Goal: Use online tool/utility: Utilize a website feature to perform a specific function

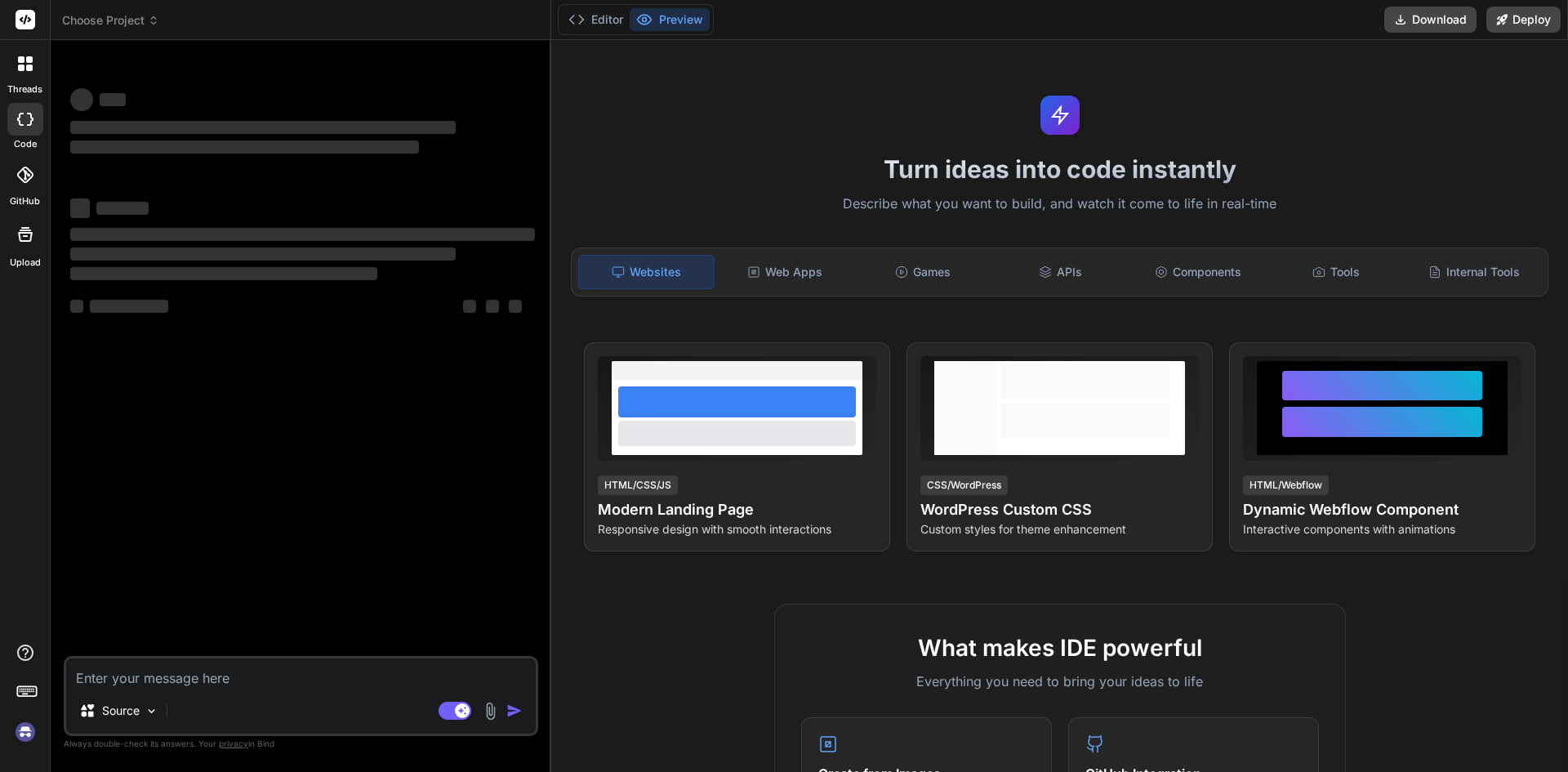
click at [26, 729] on img at bounding box center [26, 732] width 27 height 27
click at [123, 684] on textarea at bounding box center [300, 673] width 469 height 29
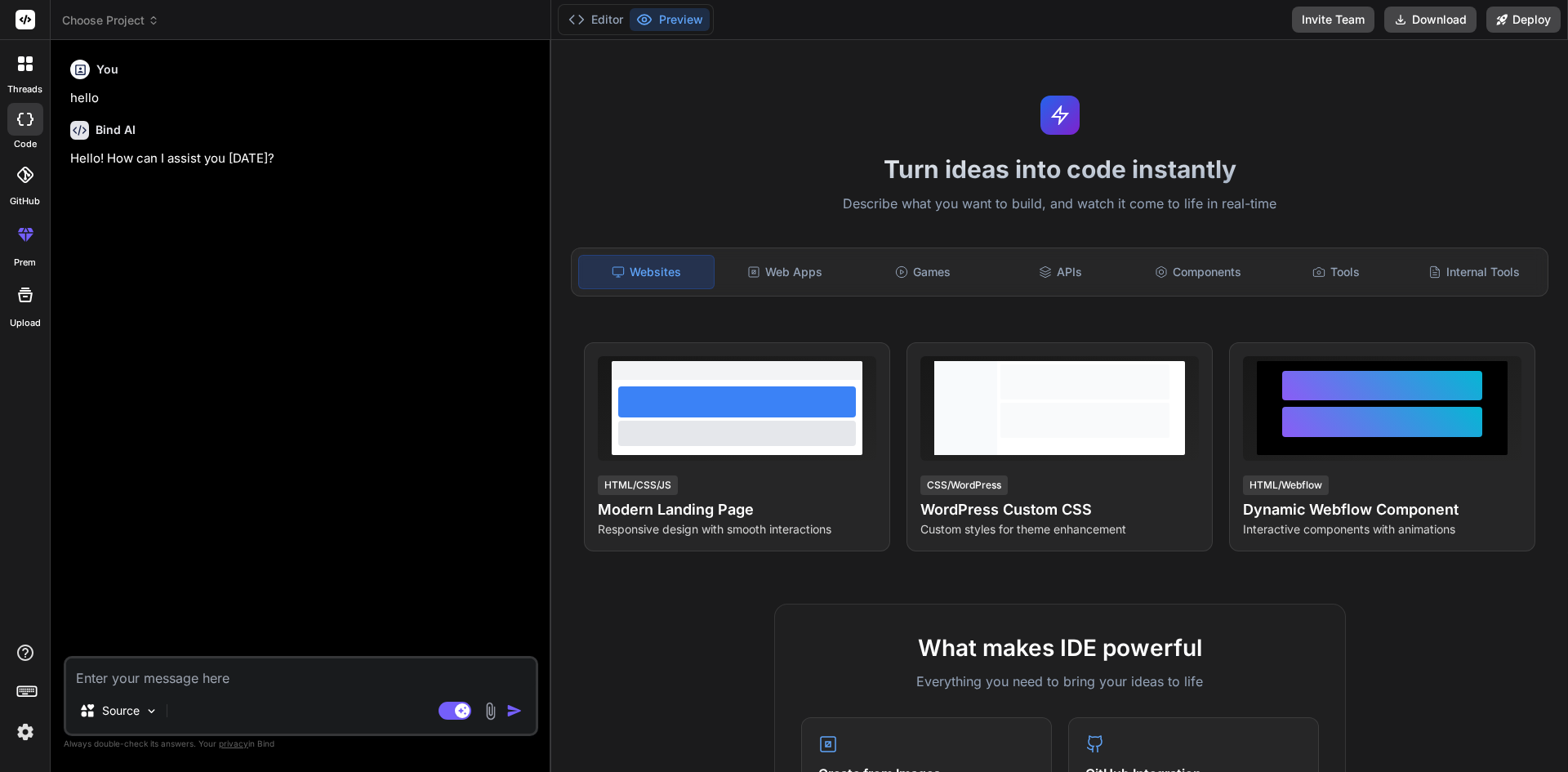
type textarea "x"
click at [191, 672] on textarea at bounding box center [300, 673] width 469 height 29
paste textarea "import { Card, Col, Row } from "react-bootstrap"; import Pageheader from "../..…"
type textarea "import { Card, Col, Row } from "react-bootstrap"; import Pageheader from "../..…"
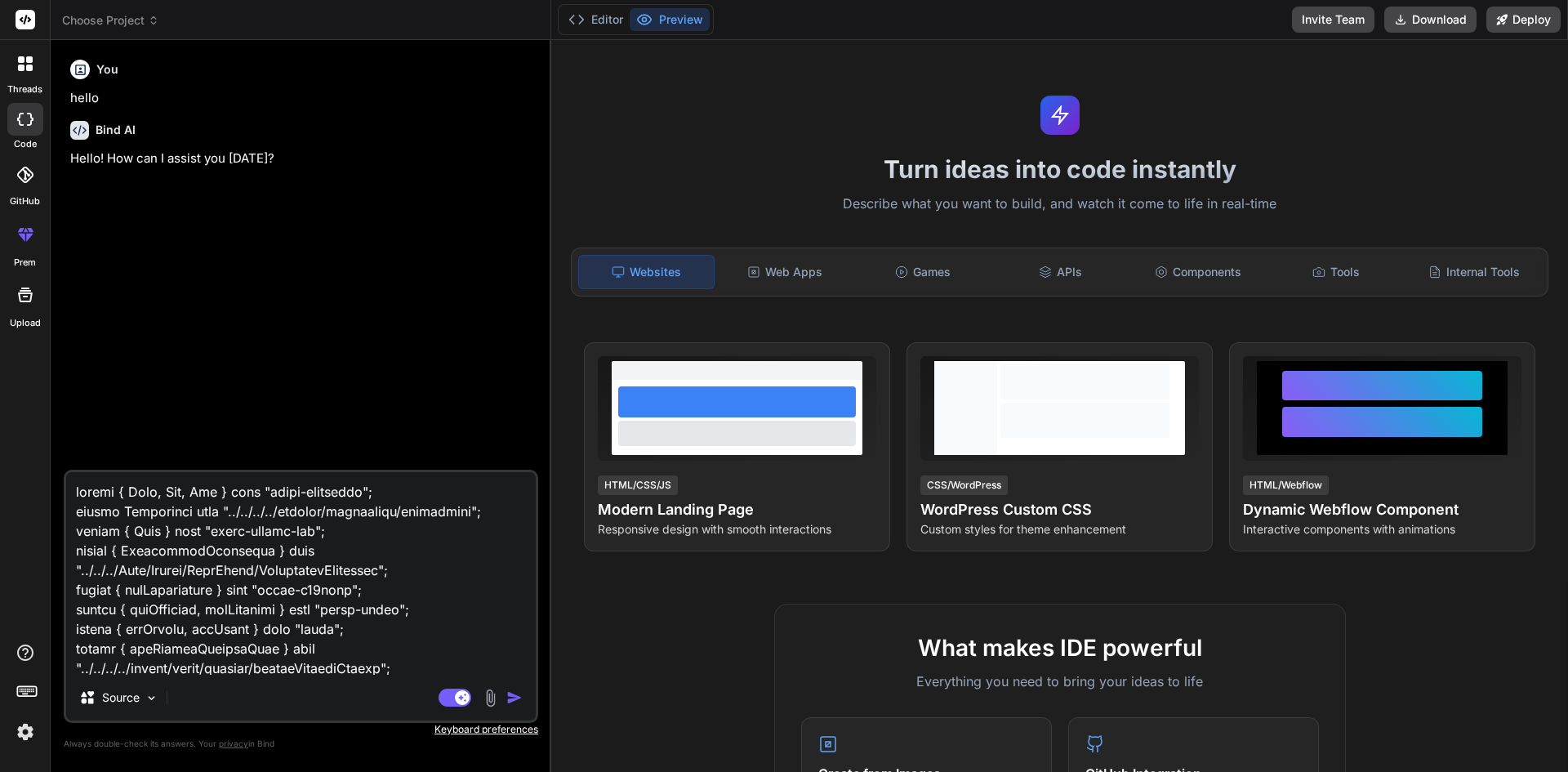
scroll to position [4765, 0]
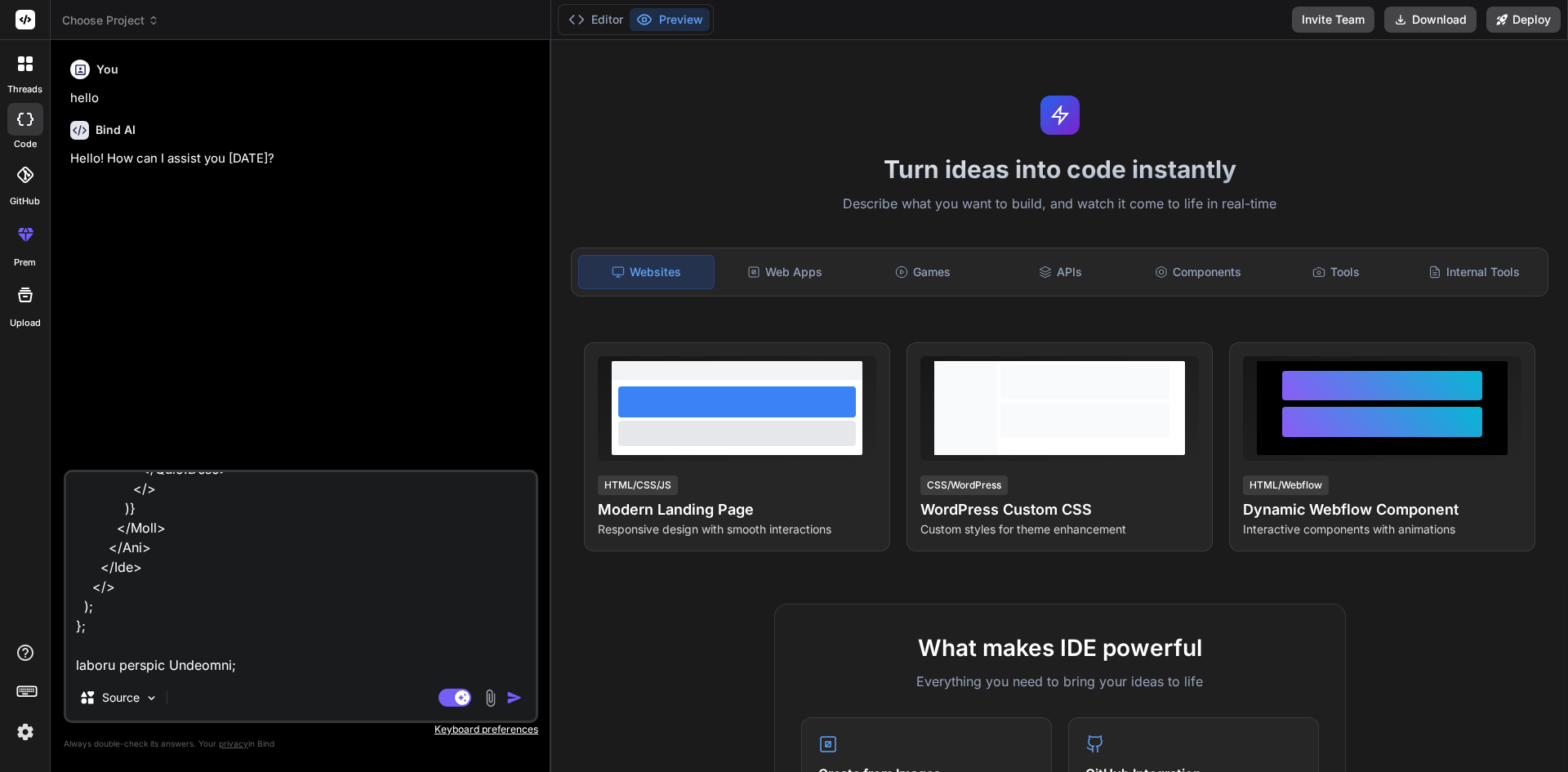
type textarea "x"
type textarea "import { Card, Col, Row } from "react-bootstrap"; import Pageheader from "../..…"
type textarea "x"
type textarea "import { Card, Col, Row } from "react-bootstrap"; import Pageheader from "../..…"
type textarea "x"
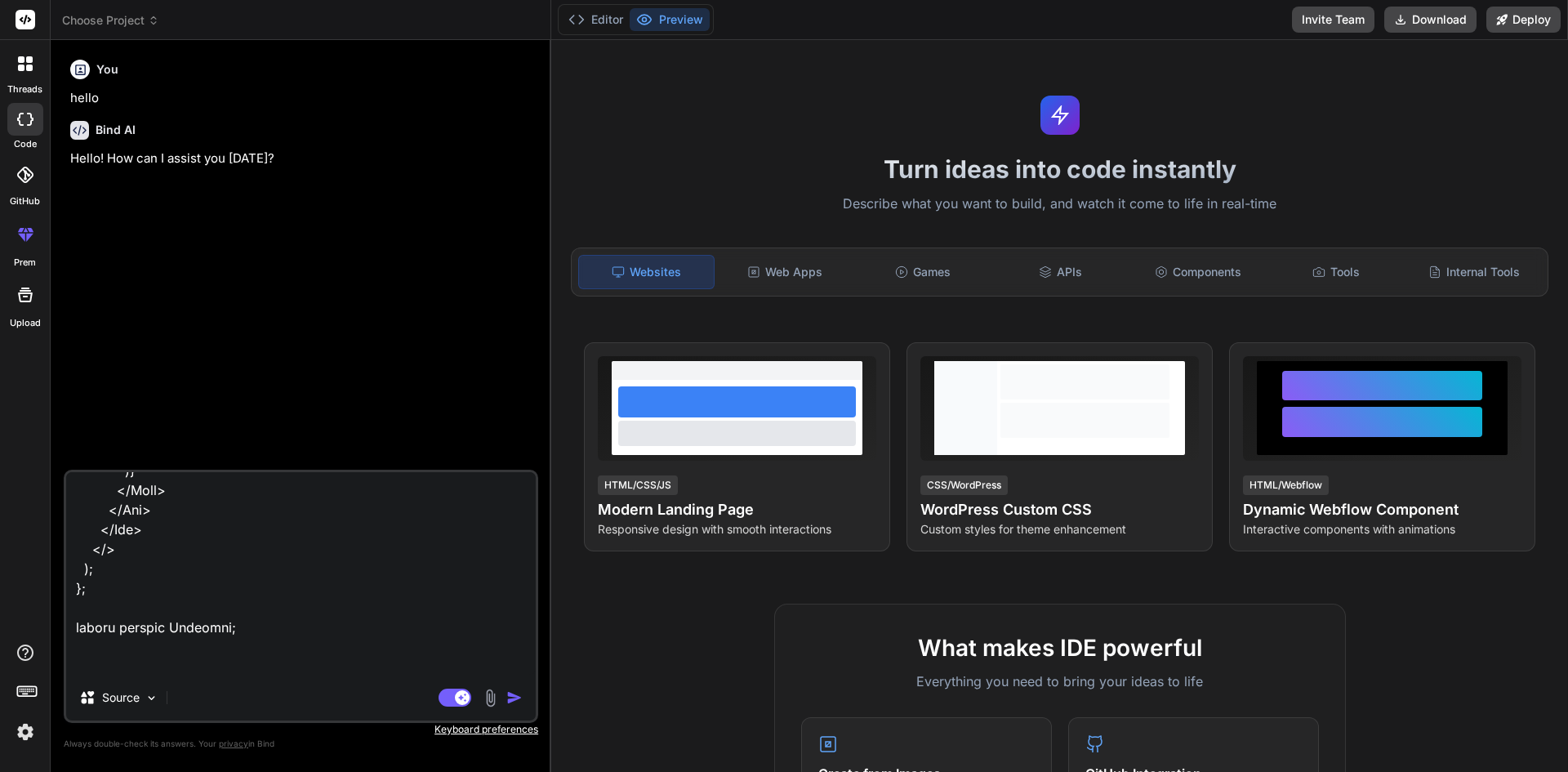
scroll to position [4805, 0]
type textarea "import { Card, Col, Row } from "react-bootstrap"; import Pageheader from "../..…"
type textarea "x"
type textarea "import { Card, Col, Row } from "react-bootstrap"; import Pageheader from "../..…"
type textarea "x"
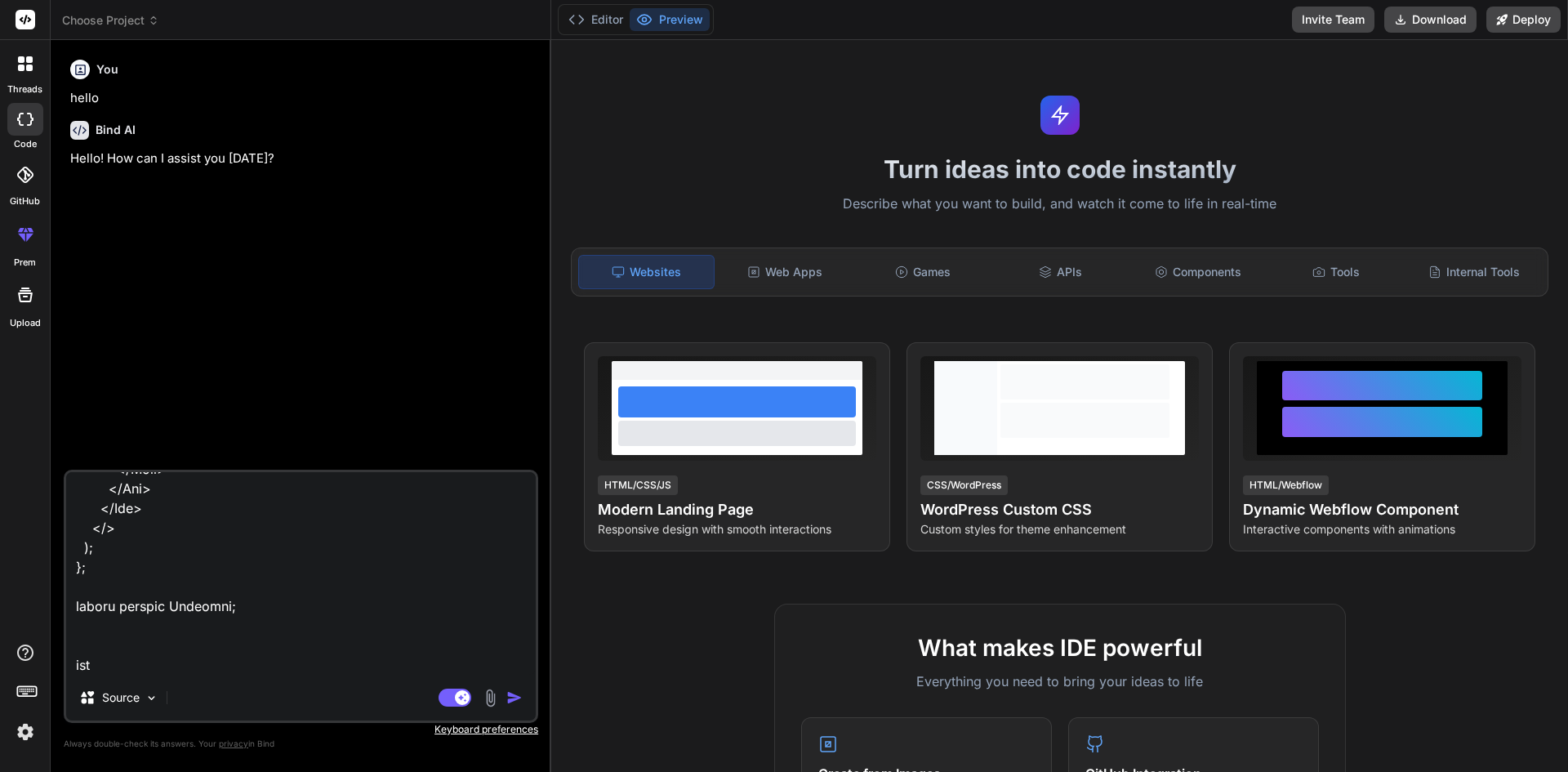
type textarea "import { Card, Col, Row } from "react-bootstrap"; import Pageheader from "../..…"
type textarea "x"
type textarea "import { Card, Col, Row } from "react-bootstrap"; import Pageheader from "../..…"
type textarea "x"
type textarea "import { Card, Col, Row } from "react-bootstrap"; import Pageheader from "../..…"
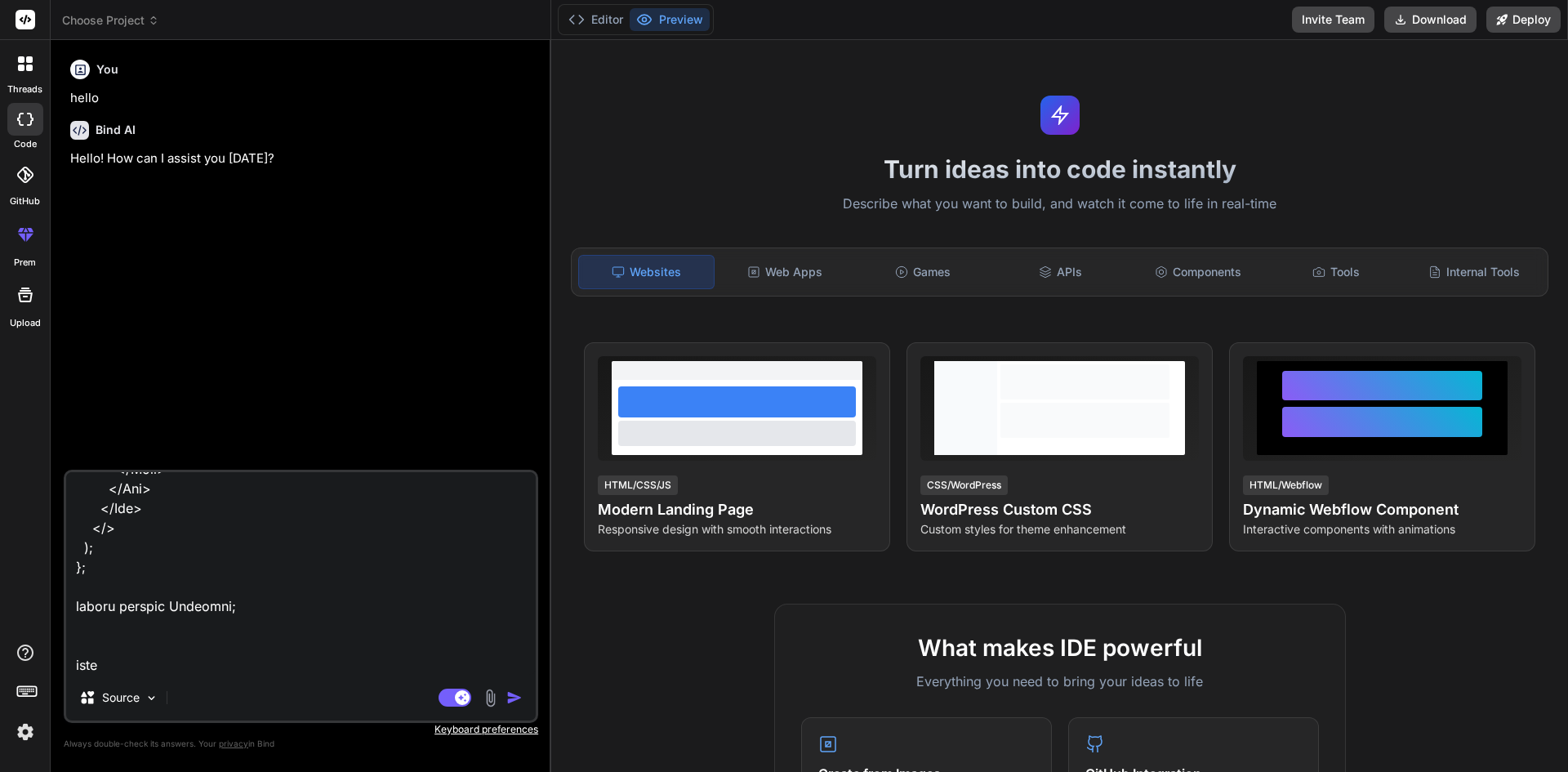
type textarea "x"
type textarea "import { Card, Col, Row } from "react-bootstrap"; import Pageheader from "../..…"
type textarea "x"
type textarea "import { Card, Col, Row } from "react-bootstrap"; import Pageheader from "../..…"
type textarea "x"
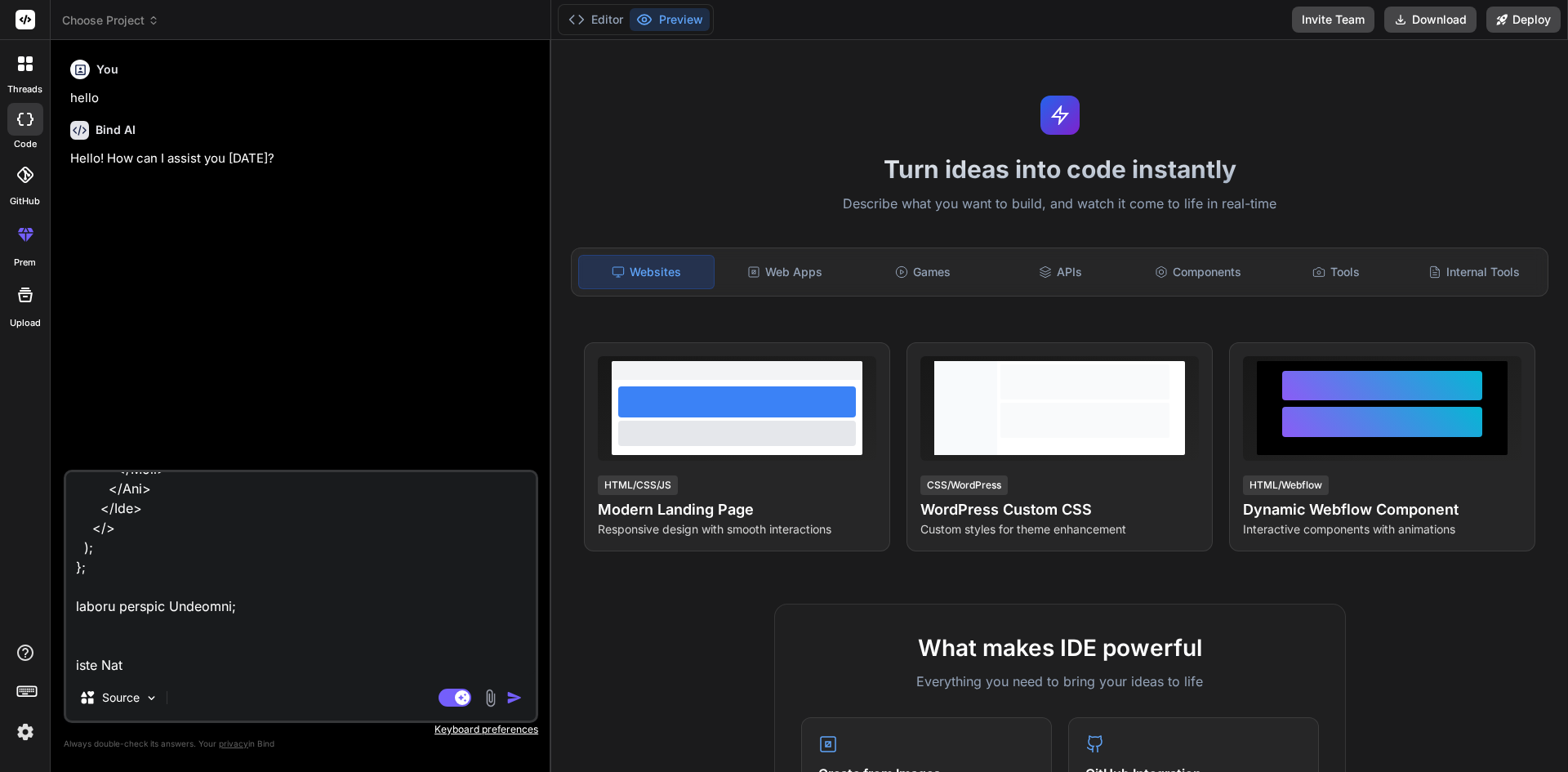
type textarea "import { Card, Col, Row } from "react-bootstrap"; import Pageheader from "../..…"
type textarea "x"
type textarea "import { Card, Col, Row } from "react-bootstrap"; import Pageheader from "../..…"
type textarea "x"
type textarea "import { Card, Col, Row } from "react-bootstrap"; import Pageheader from "../..…"
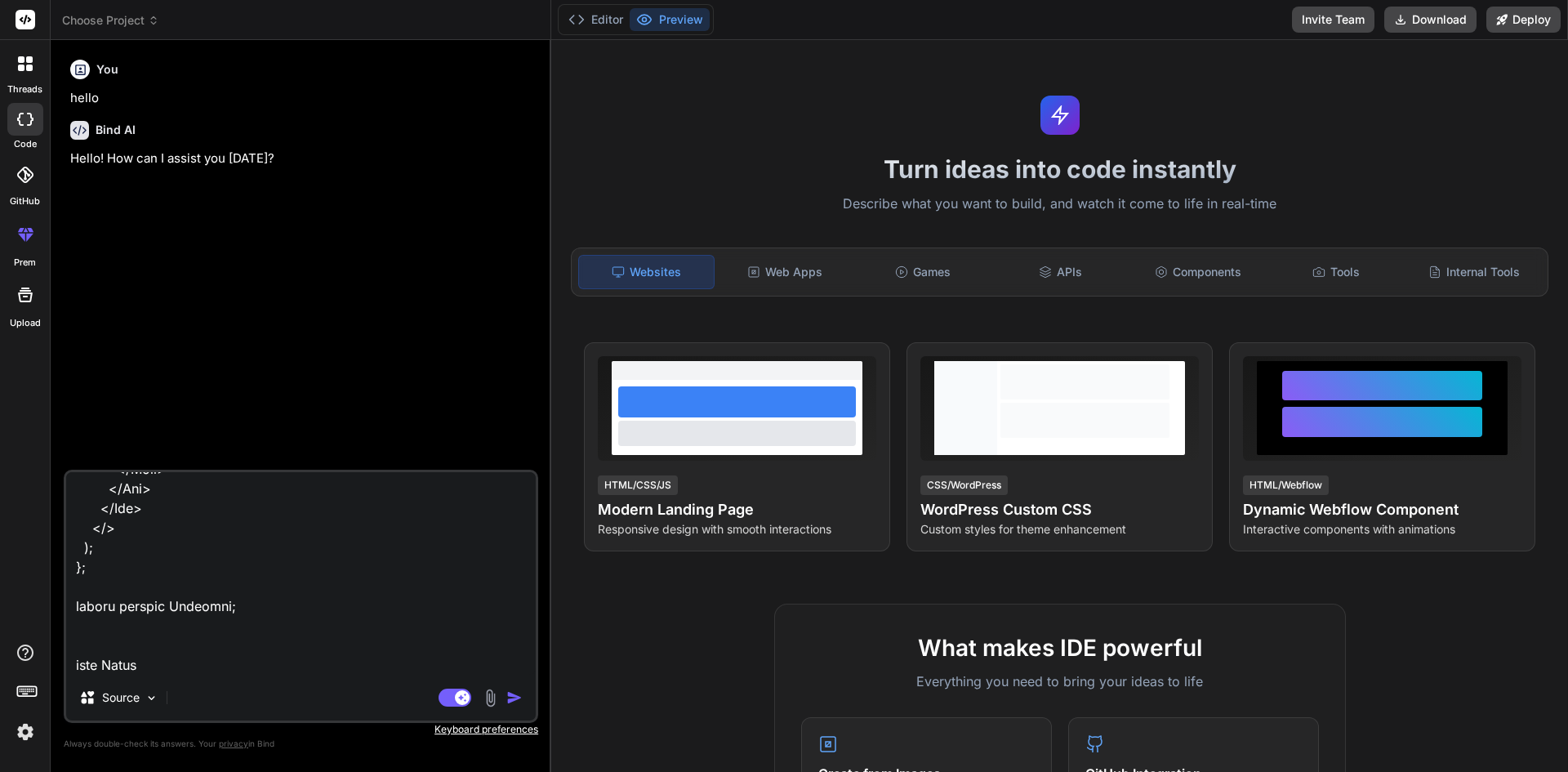
type textarea "x"
type textarea "import { Card, Col, Row } from "react-bootstrap"; import Pageheader from "../..…"
type textarea "x"
type textarea "import { Card, Col, Row } from "react-bootstrap"; import Pageheader from "../..…"
type textarea "x"
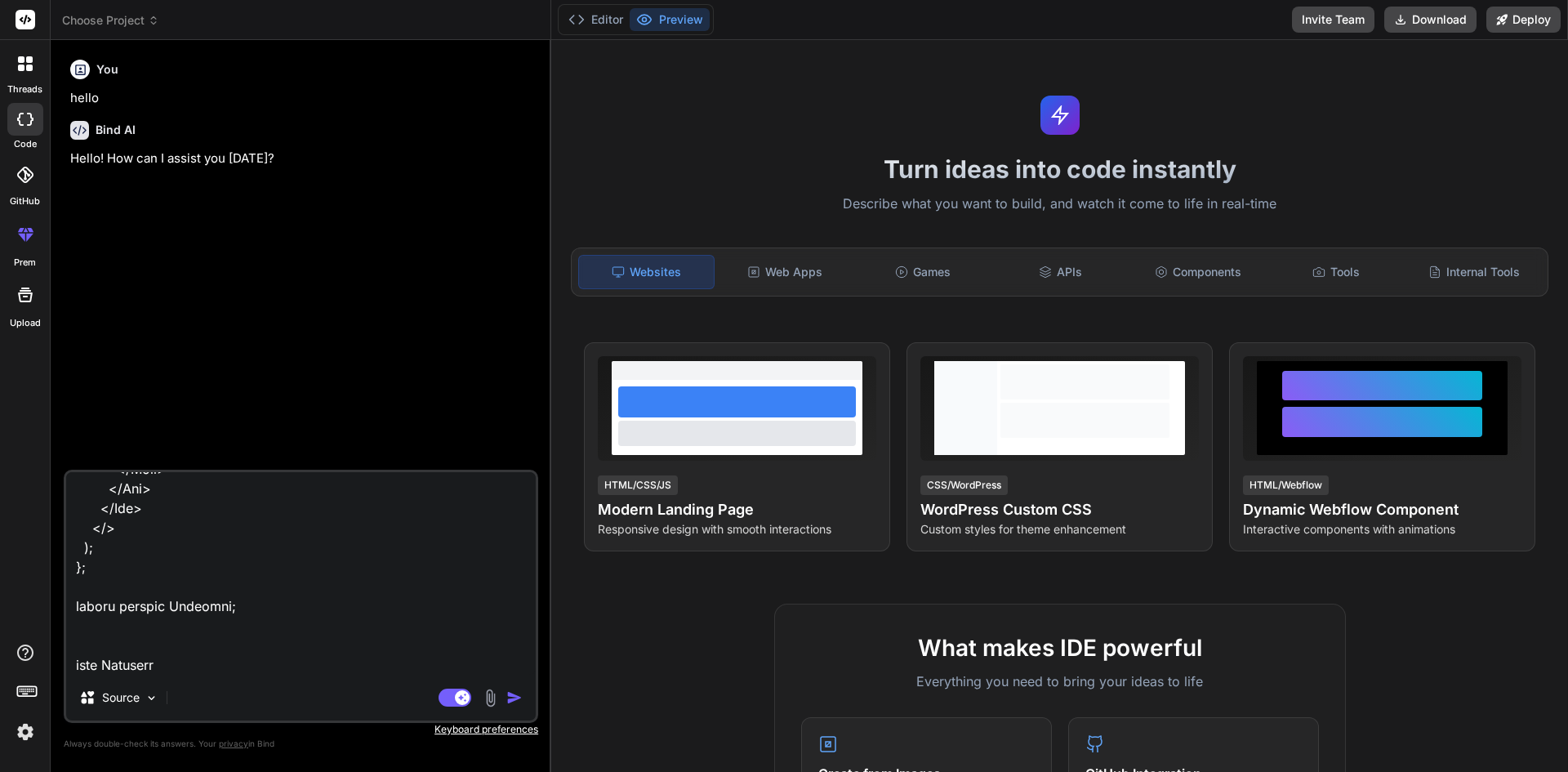
type textarea "import { Card, Col, Row } from "react-bootstrap"; import Pageheader from "../..…"
type textarea "x"
type textarea "import { Card, Col, Row } from "react-bootstrap"; import Pageheader from "../..…"
type textarea "x"
type textarea "import { Card, Col, Row } from "react-bootstrap"; import Pageheader from "../..…"
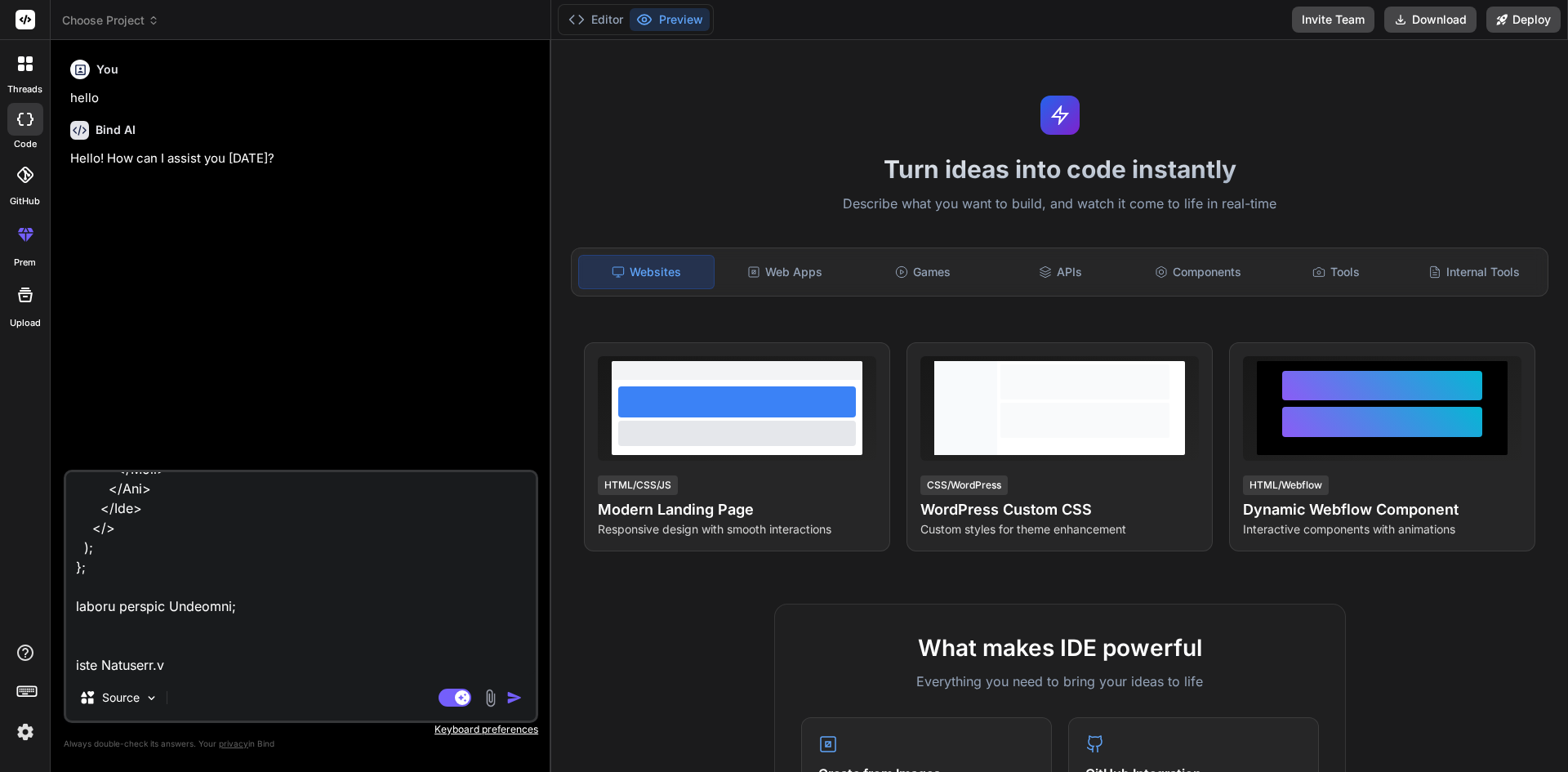
type textarea "x"
type textarea "import { Card, Col, Row } from "react-bootstrap"; import Pageheader from "../..…"
type textarea "x"
type textarea "import { Card, Col, Row } from "react-bootstrap"; import Pageheader from "../..…"
type textarea "x"
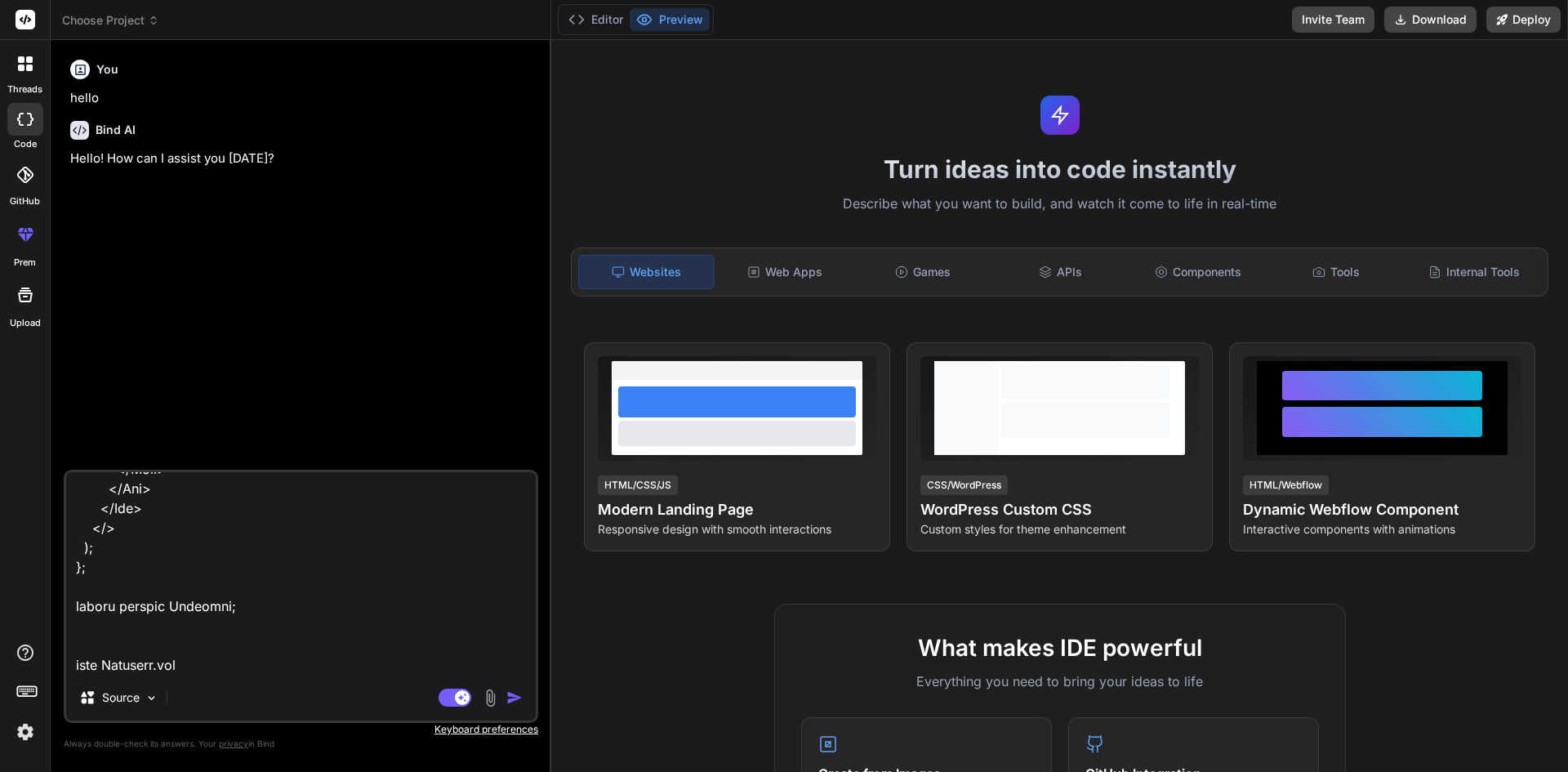
type textarea "import { Card, Col, Row } from "react-bootstrap"; import Pageheader from "../..…"
type textarea "x"
type textarea "import { Card, Col, Row } from "react-bootstrap"; import Pageheader from "../..…"
type textarea "x"
type textarea "import { Card, Col, Row } from "react-bootstrap"; import Pageheader from "../..…"
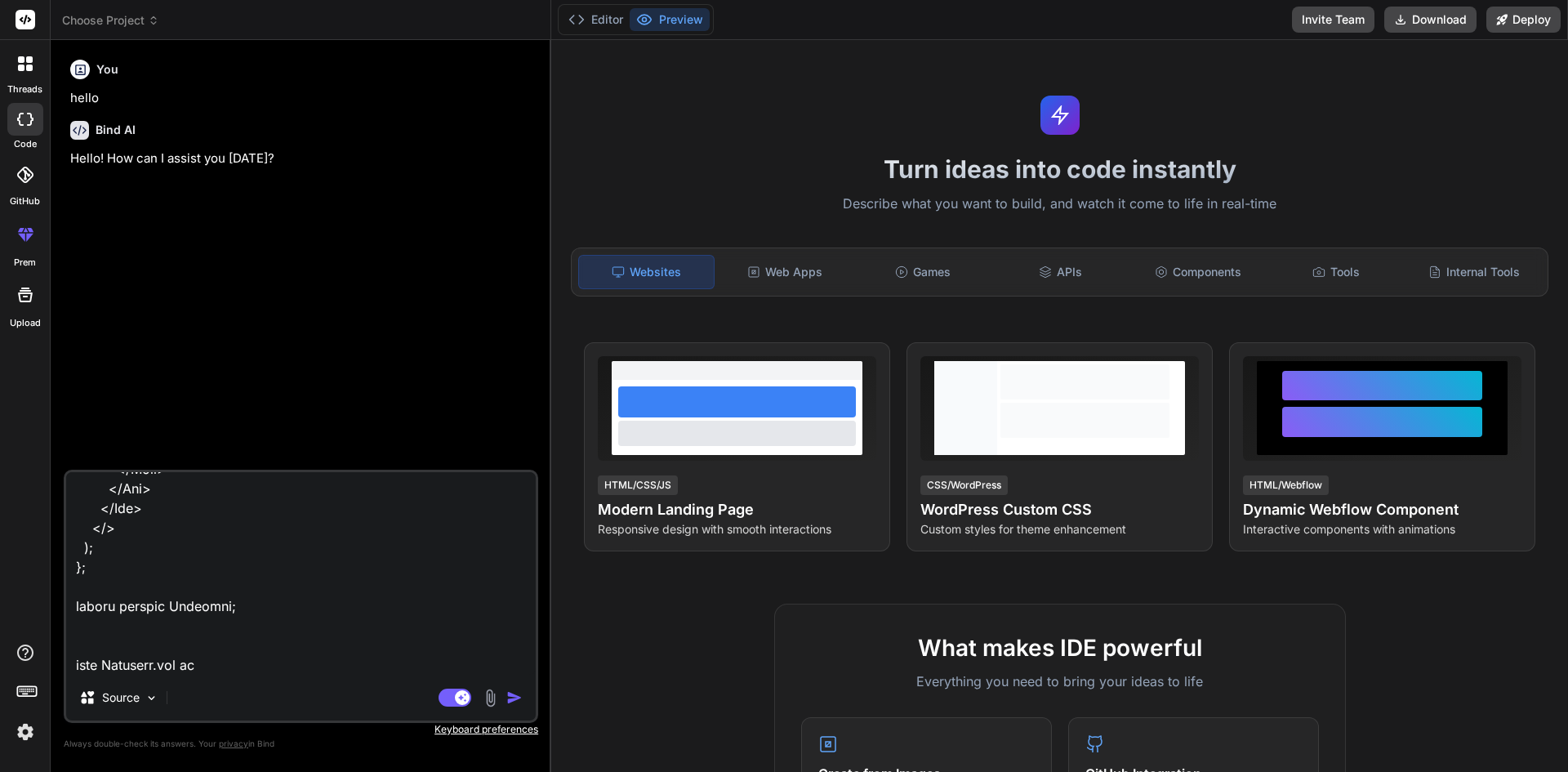
type textarea "x"
type textarea "import { Card, Col, Row } from "react-bootstrap"; import Pageheader from "../..…"
type textarea "x"
type textarea "import { Card, Col, Row } from "react-bootstrap"; import Pageheader from "../..…"
type textarea "x"
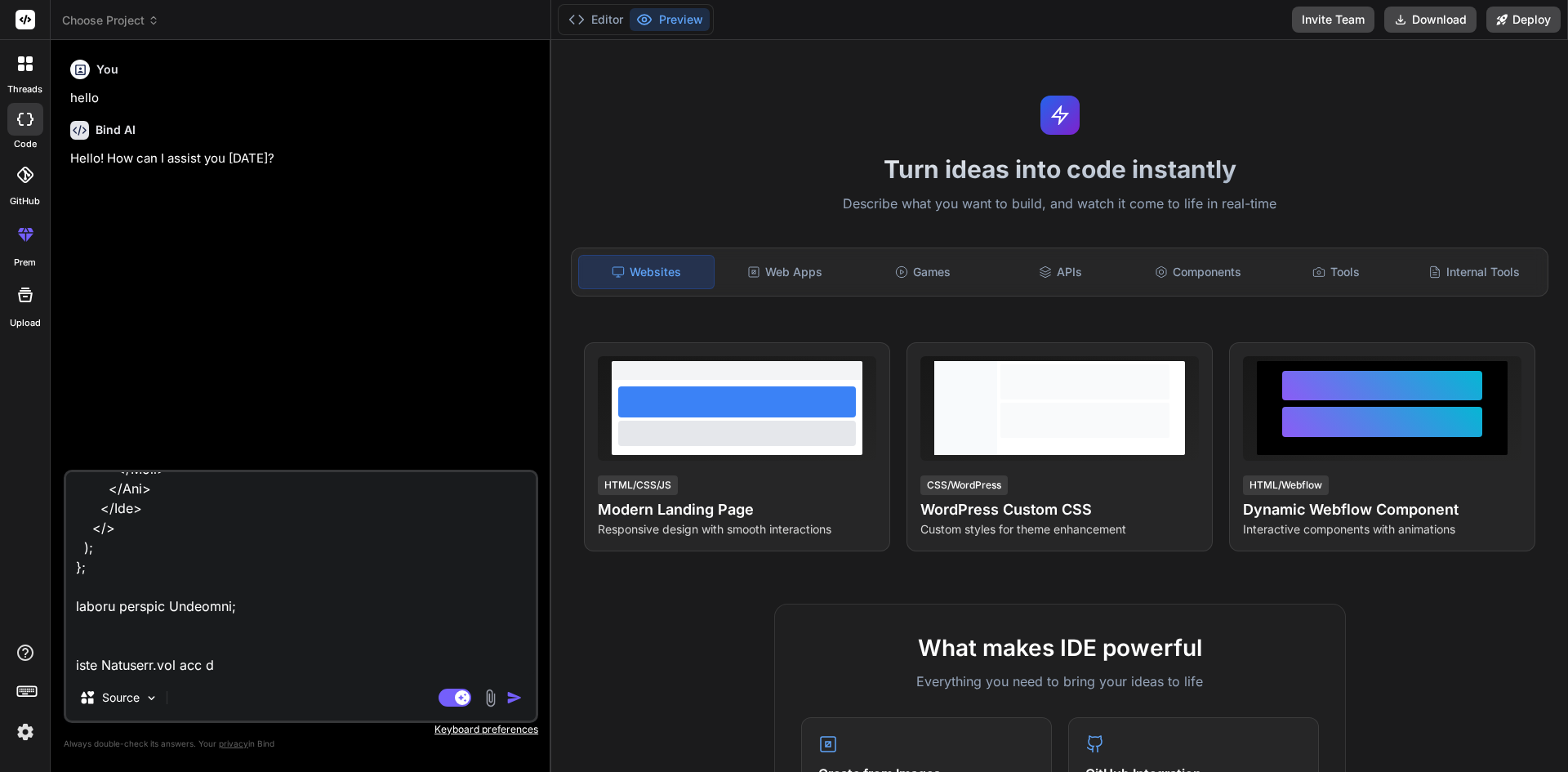
type textarea "import { Card, Col, Row } from "react-bootstrap"; import Pageheader from "../..…"
type textarea "x"
type textarea "import { Card, Col, Row } from "react-bootstrap"; import Pageheader from "../..…"
type textarea "x"
type textarea "import { Card, Col, Row } from "react-bootstrap"; import Pageheader from "../..…"
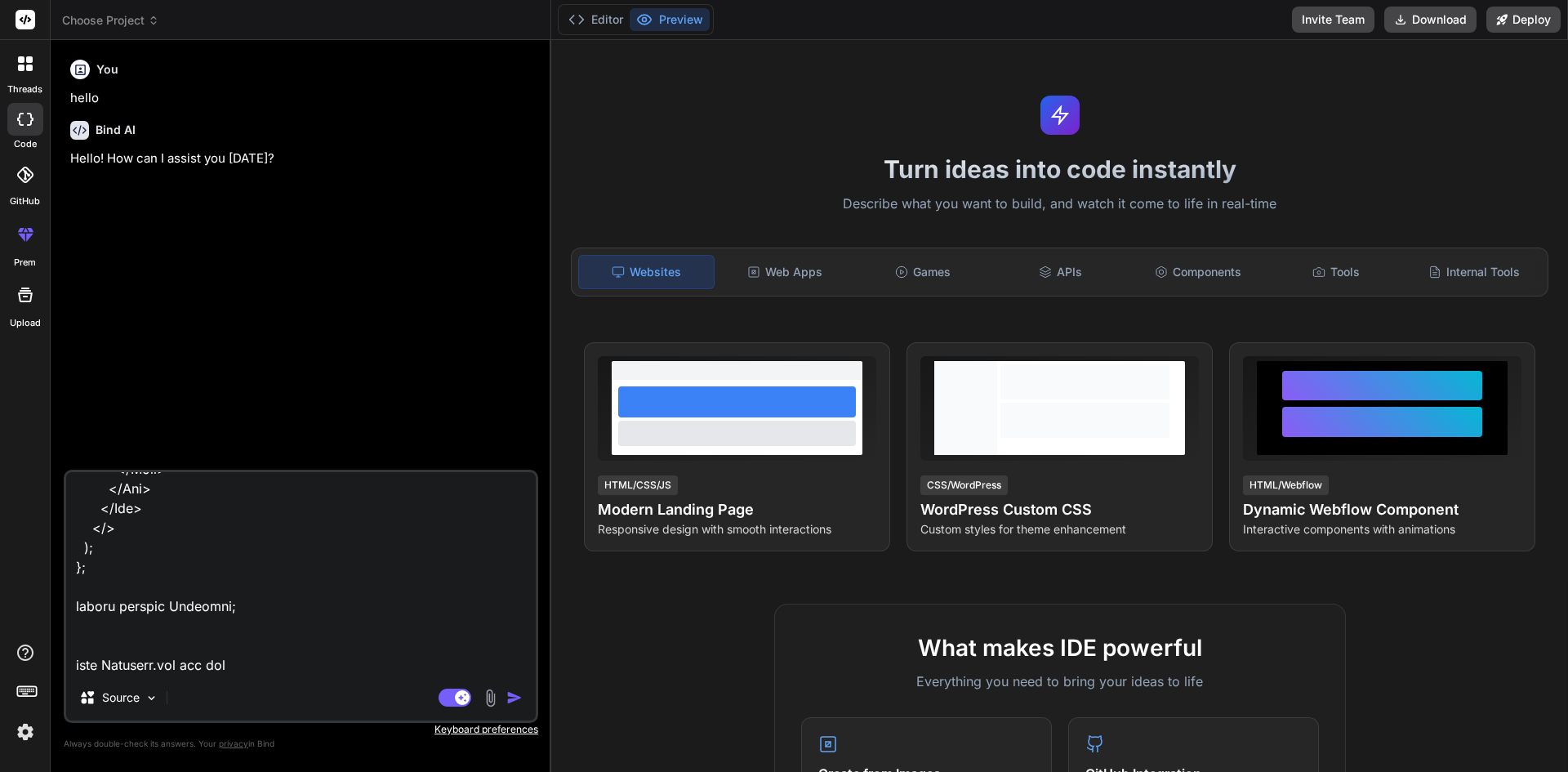
type textarea "x"
type textarea "import { Card, Col, Row } from "react-bootstrap"; import Pageheader from "../..…"
type textarea "x"
type textarea "import { Card, Col, Row } from "react-bootstrap"; import Pageheader from "../..…"
type textarea "x"
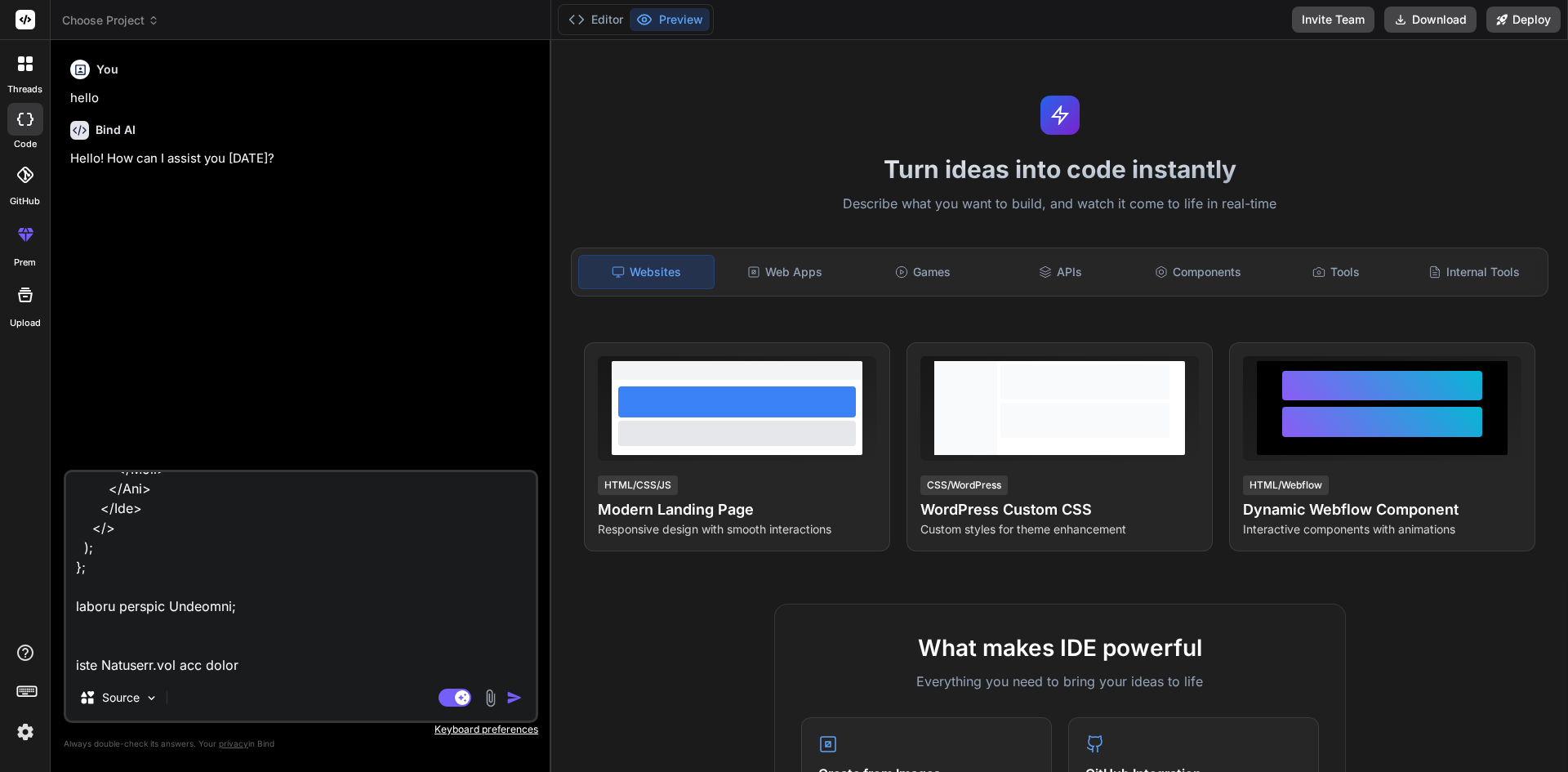
type textarea "import { Card, Col, Row } from "react-bootstrap"; import Pageheader from "../..…"
type textarea "x"
type textarea "import { Card, Col, Row } from "react-bootstrap"; import Pageheader from "../..…"
type textarea "x"
type textarea "import { Card, Col, Row } from "react-bootstrap"; import Pageheader from "../..…"
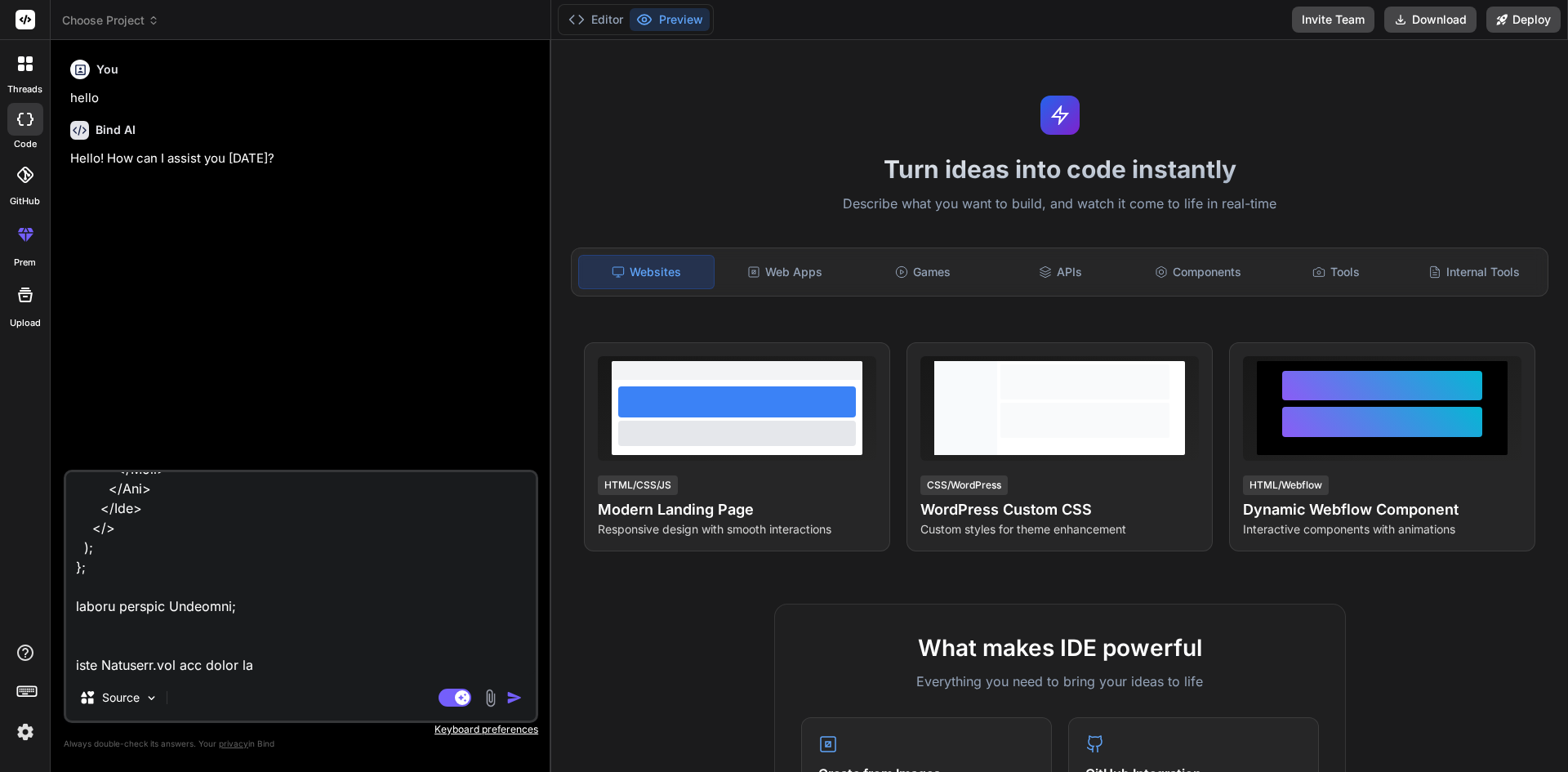
type textarea "x"
type textarea "import { Card, Col, Row } from "react-bootstrap"; import Pageheader from "../..…"
type textarea "x"
type textarea "import { Card, Col, Row } from "react-bootstrap"; import Pageheader from "../..…"
type textarea "x"
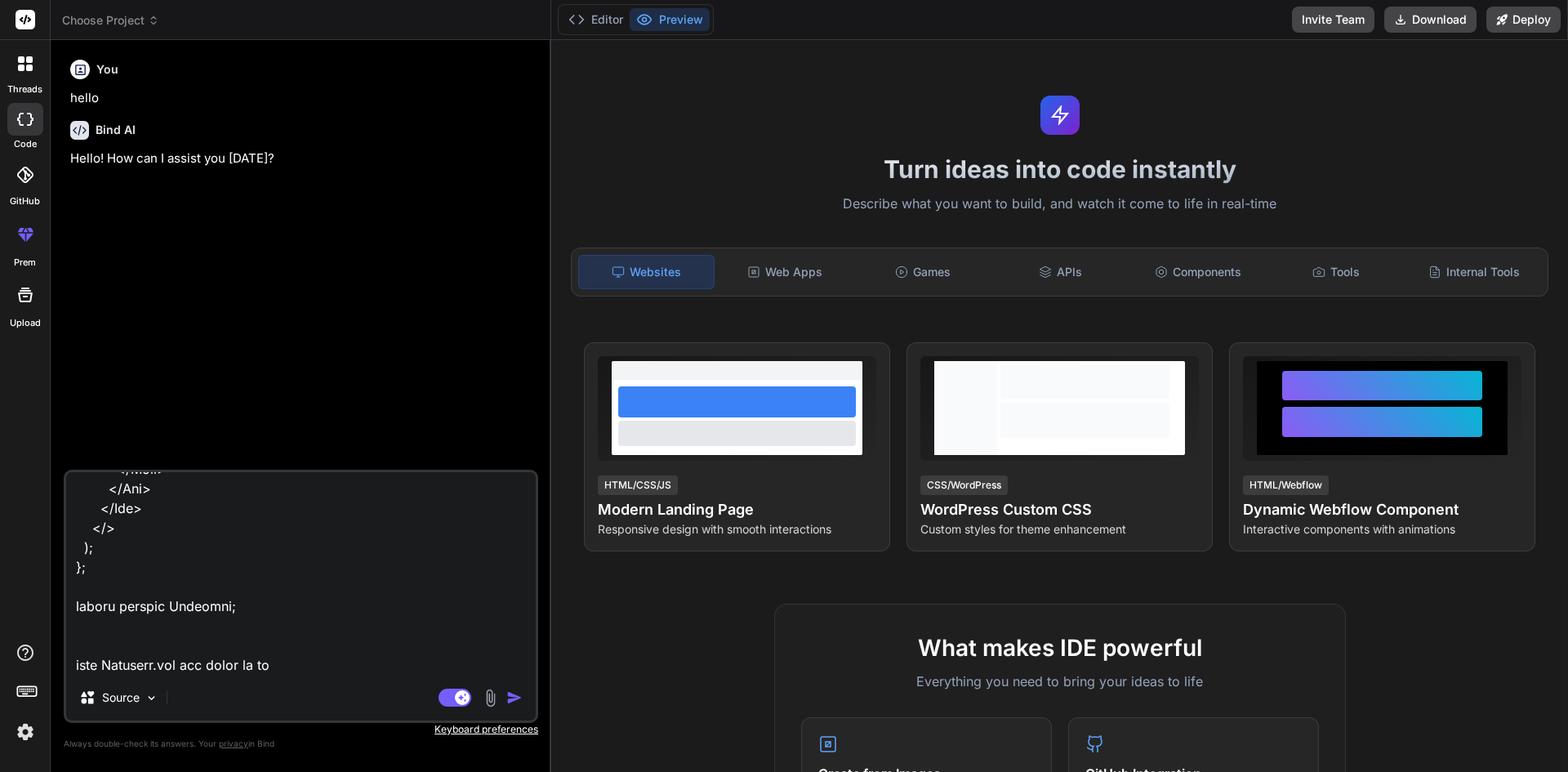
type textarea "import { Card, Col, Row } from "react-bootstrap"; import Pageheader from "../..…"
type textarea "x"
type textarea "import { Card, Col, Row } from "react-bootstrap"; import Pageheader from "../..…"
type textarea "x"
type textarea "import { Card, Col, Row } from "react-bootstrap"; import Pageheader from "../..…"
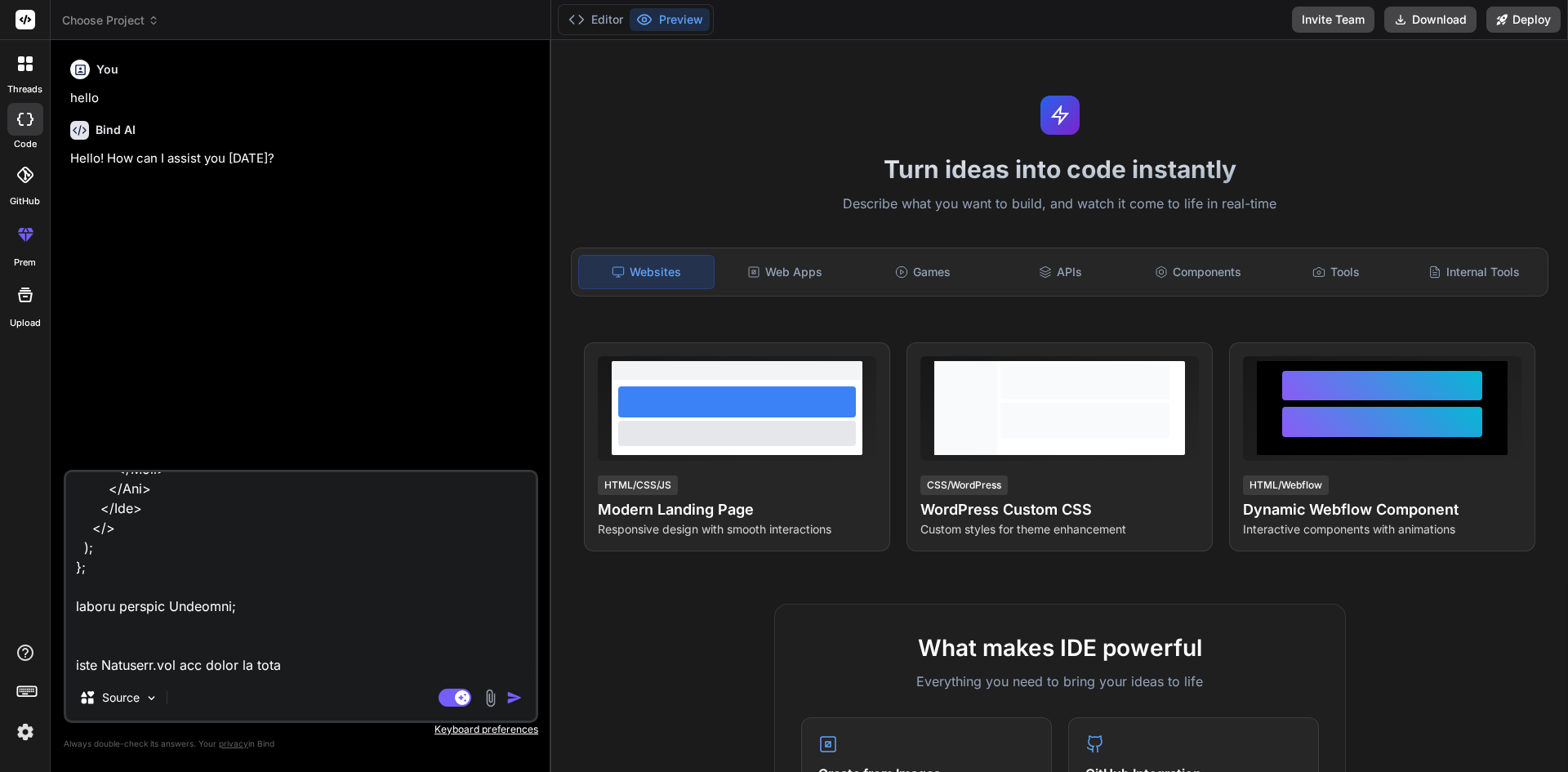
type textarea "x"
type textarea "import { Card, Col, Row } from "react-bootstrap"; import Pageheader from "../..…"
type textarea "x"
type textarea "import { Card, Col, Row } from "react-bootstrap"; import Pageheader from "../..…"
type textarea "x"
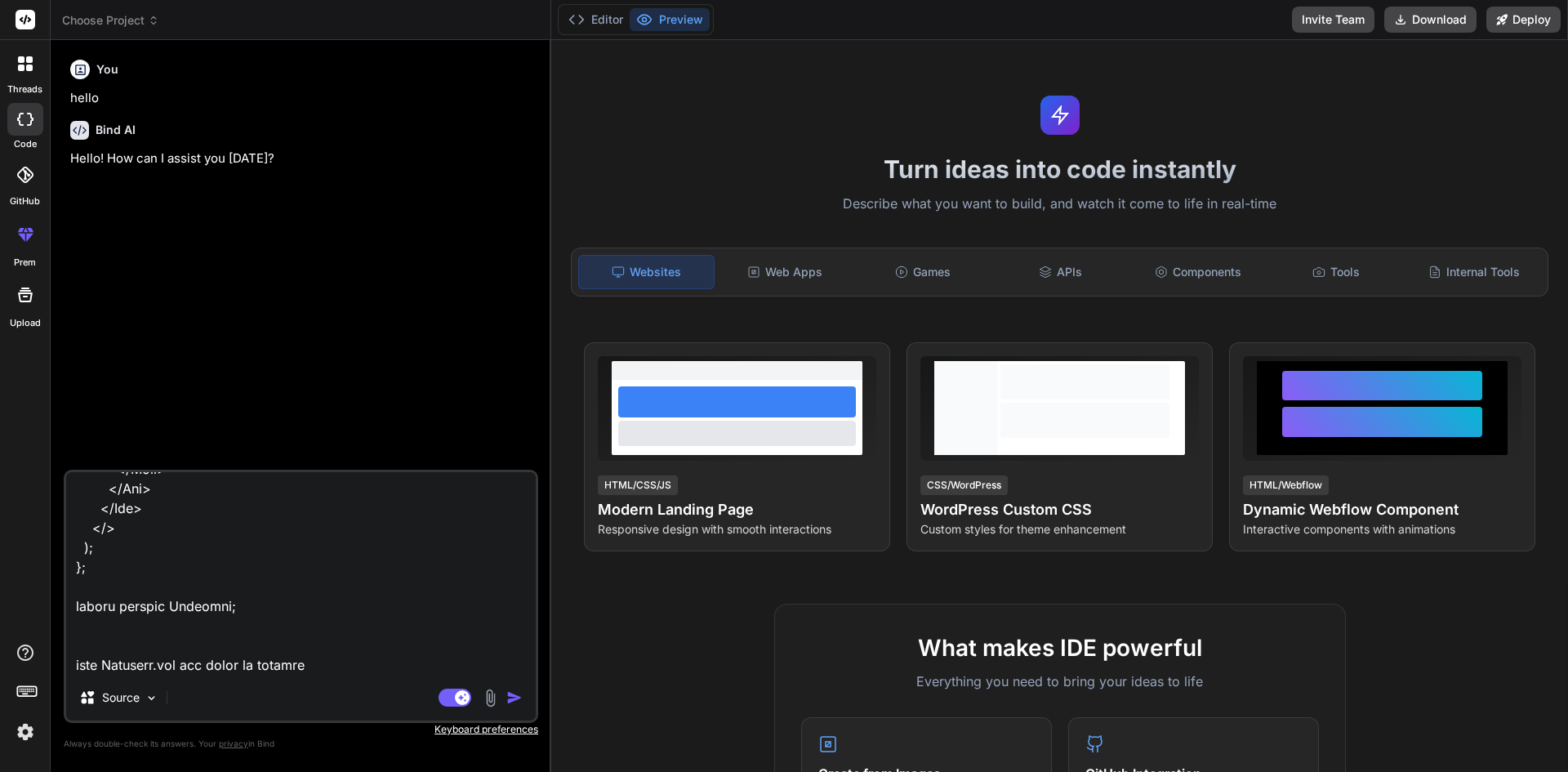
type textarea "import { Card, Col, Row } from "react-bootstrap"; import Pageheader from "../..…"
type textarea "x"
type textarea "import { Card, Col, Row } from "react-bootstrap"; import Pageheader from "../..…"
type textarea "x"
type textarea "import { Card, Col, Row } from "react-bootstrap"; import Pageheader from "../..…"
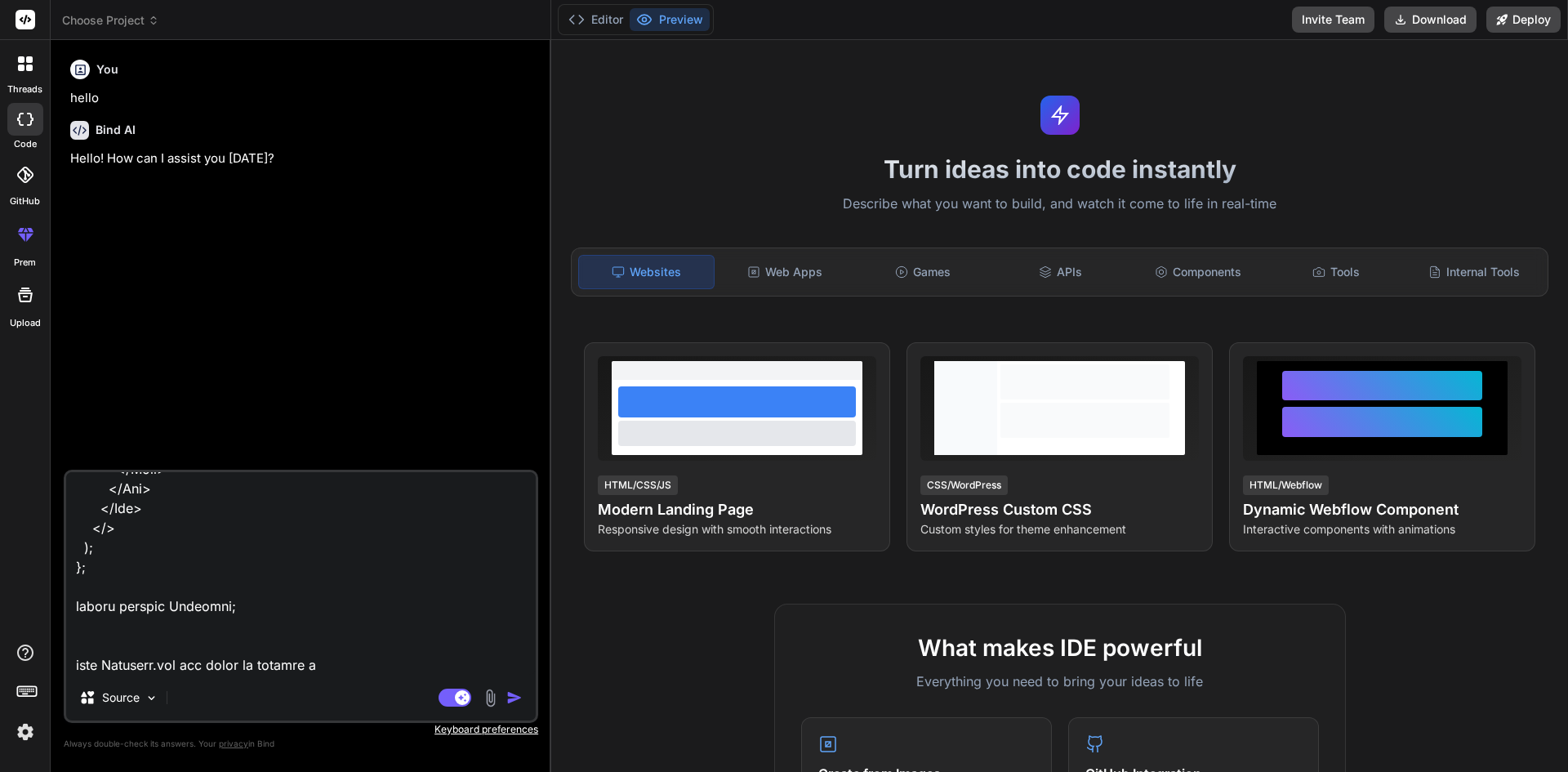
type textarea "x"
type textarea "import { Card, Col, Row } from "react-bootstrap"; import Pageheader from "../..…"
type textarea "x"
type textarea "import { Card, Col, Row } from "react-bootstrap"; import Pageheader from "../..…"
type textarea "x"
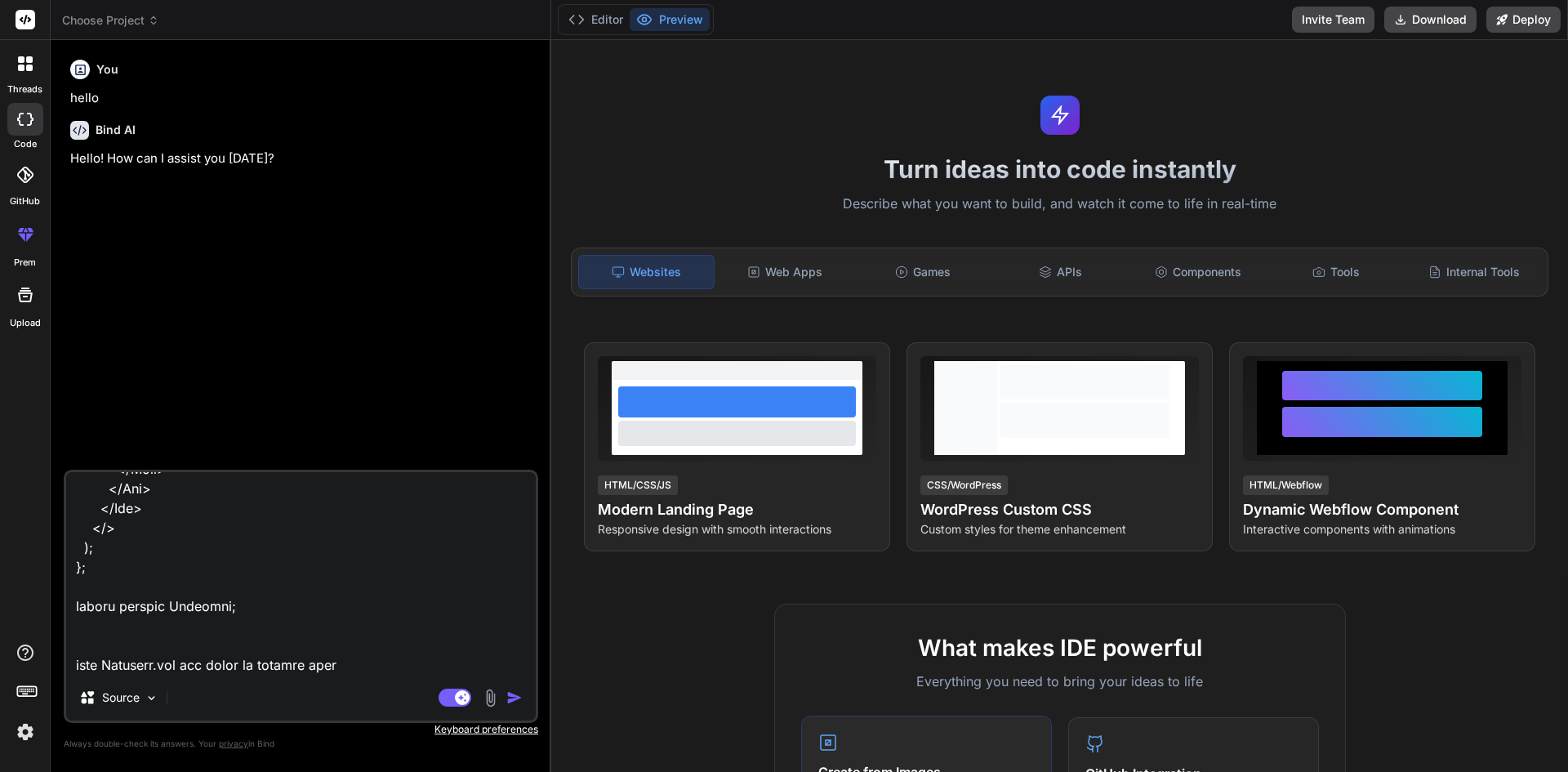
type textarea "import { Card, Col, Row } from "react-bootstrap"; import Pageheader from "../..…"
type textarea "x"
type textarea "import { Card, Col, Row } from "react-bootstrap"; import Pageheader from "../..…"
type textarea "x"
type textarea "import { Card, Col, Row } from "react-bootstrap"; import Pageheader from "../..…"
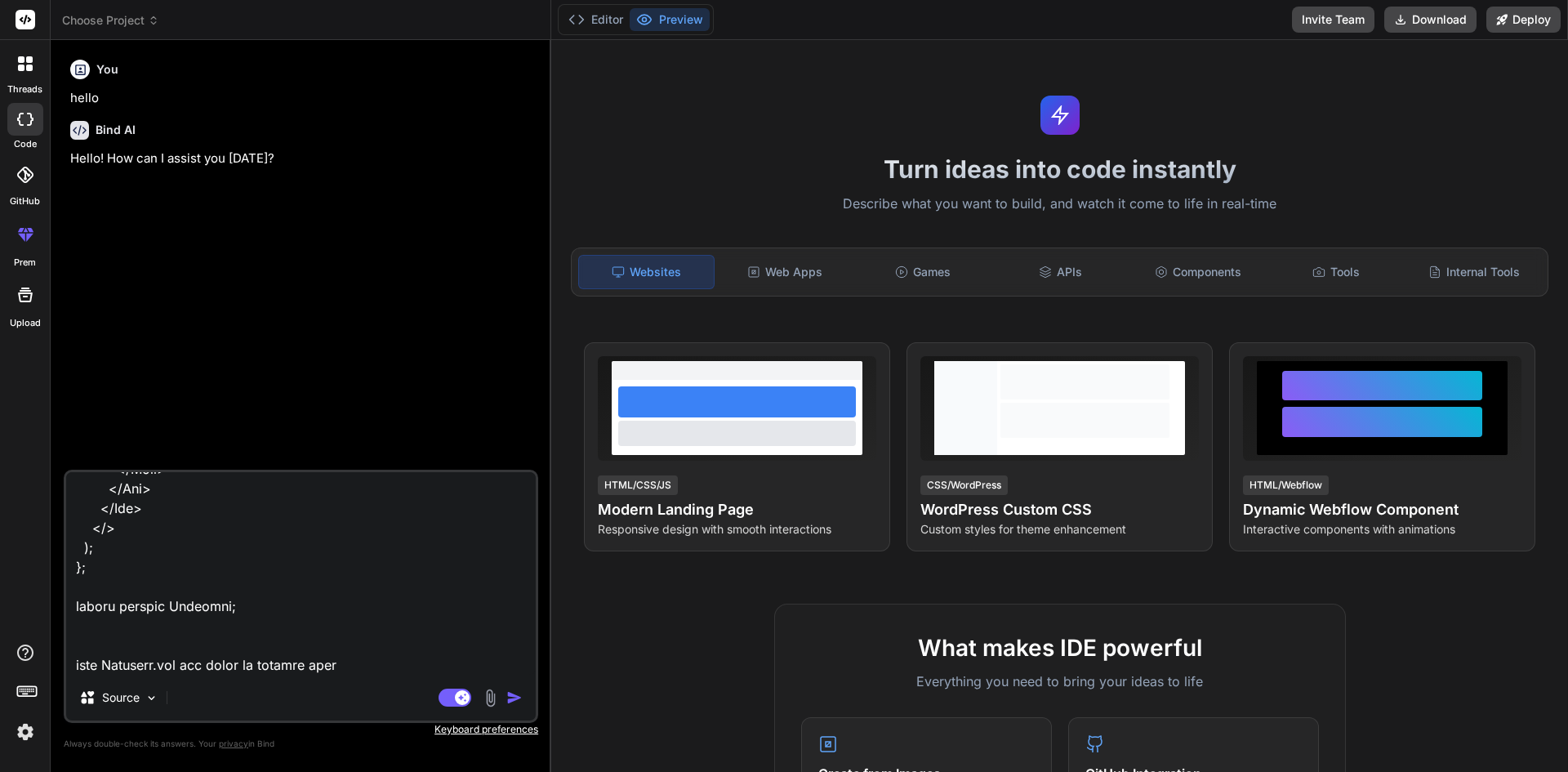
type textarea "x"
paste textarea "import { Button, Col, Row, Tab, Nav, Card, Form, } from "react-bootstrap"; impo…"
type textarea "import { Card, Col, Row } from "react-bootstrap"; import Pageheader from "../..…"
type textarea "x"
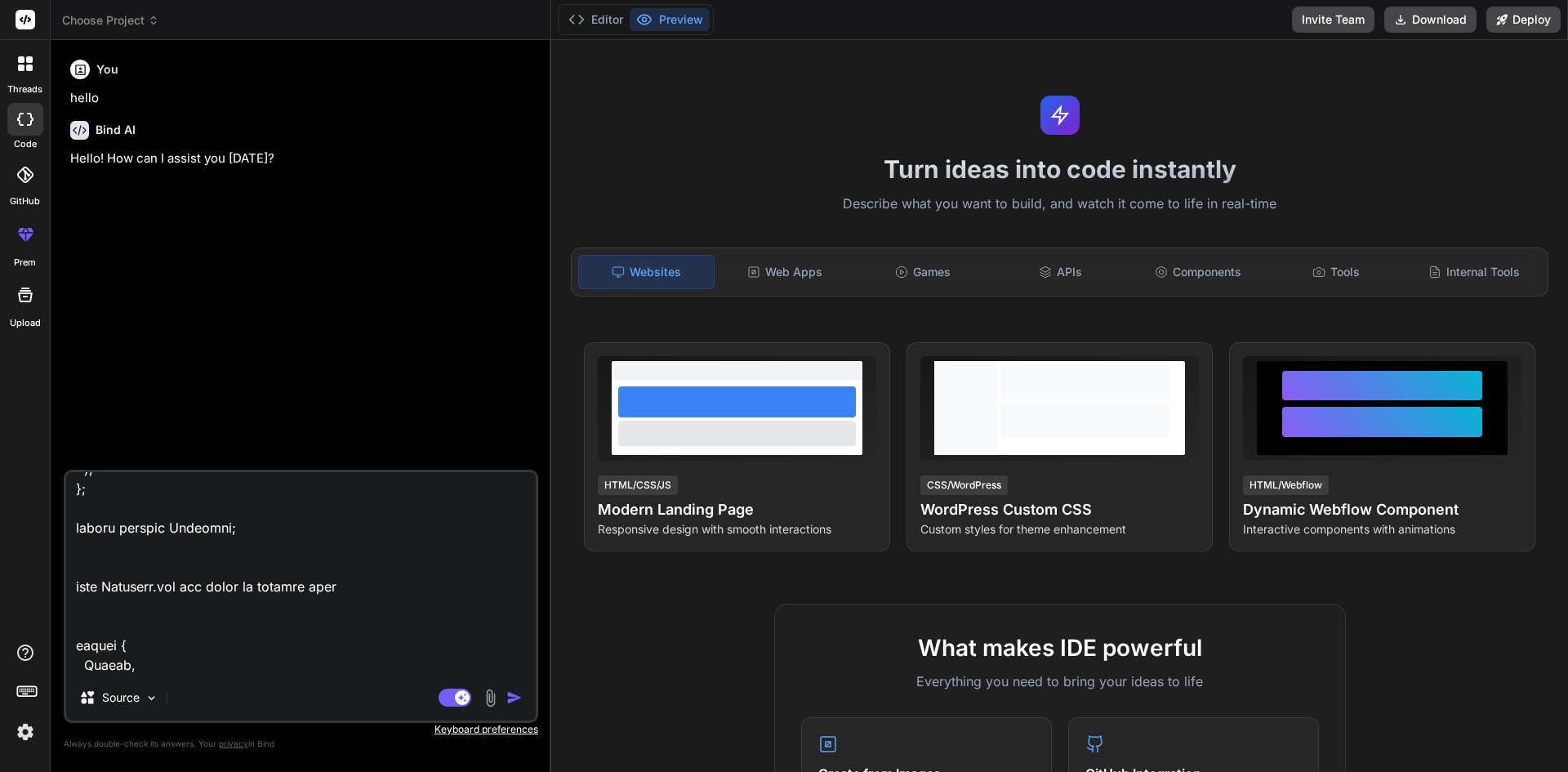
scroll to position [6824, 0]
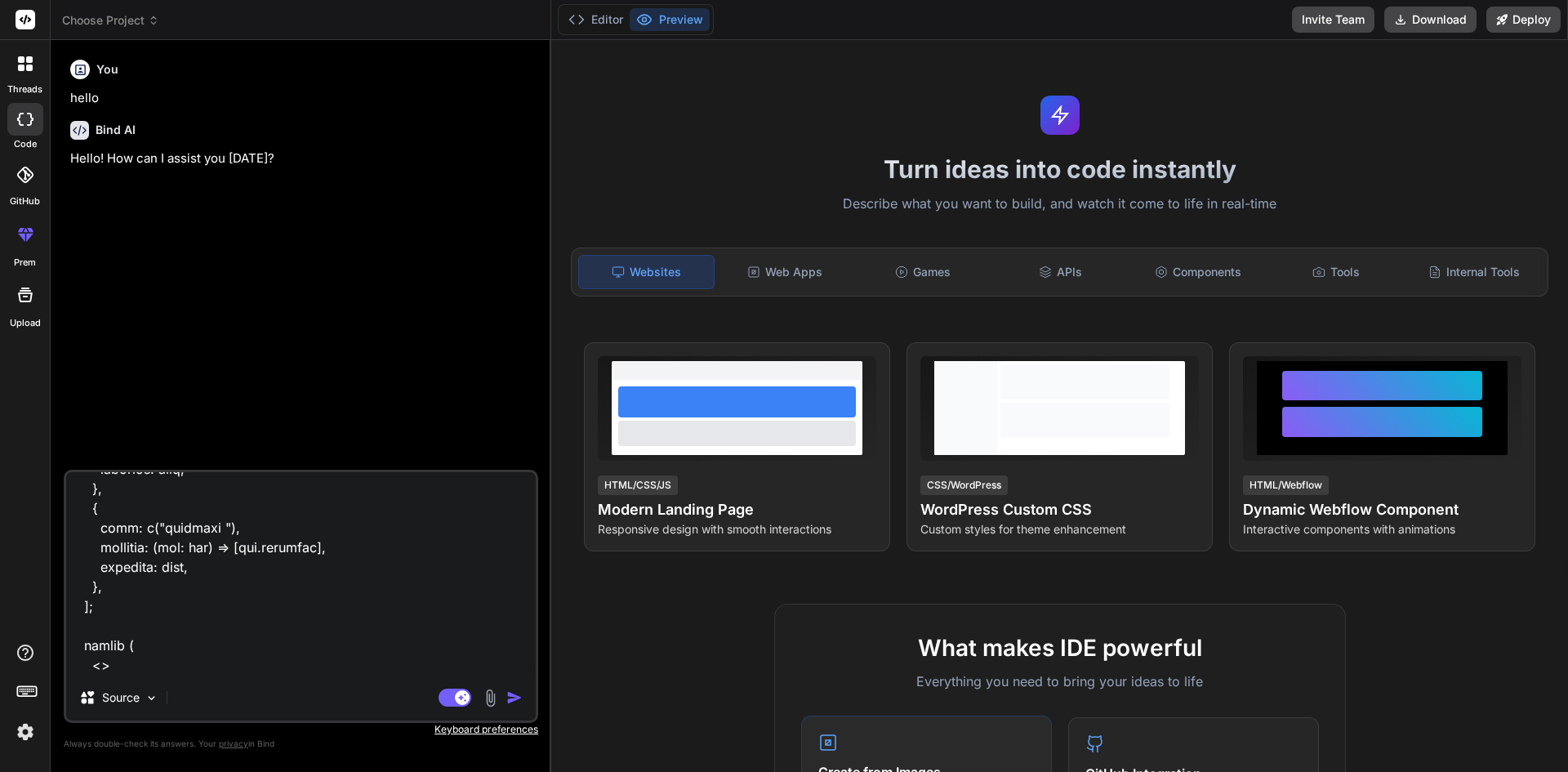
type textarea "import { Card, Col, Row } from "react-bootstrap"; import Pageheader from "../..…"
type textarea "x"
click at [119, 673] on textarea at bounding box center [300, 574] width 469 height 203
click at [102, 659] on textarea at bounding box center [300, 574] width 469 height 203
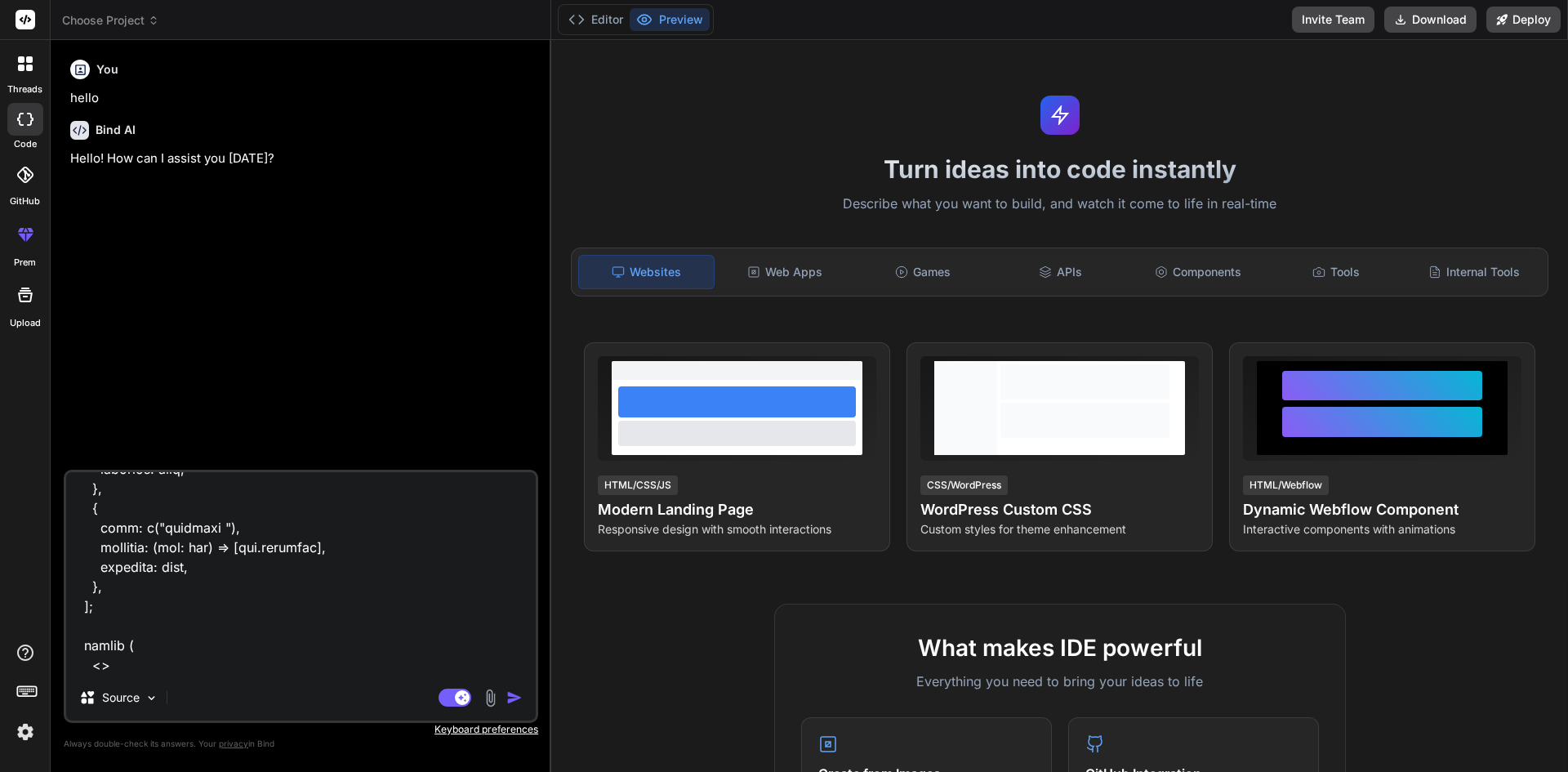
paste textarea "<Tab.Pane eventKey="third" className="p-0"> <div className="accordion_tabs"> <T…"
type textarea "import { Card, Col, Row } from "react-bootstrap"; import Pageheader from "../..…"
type textarea "x"
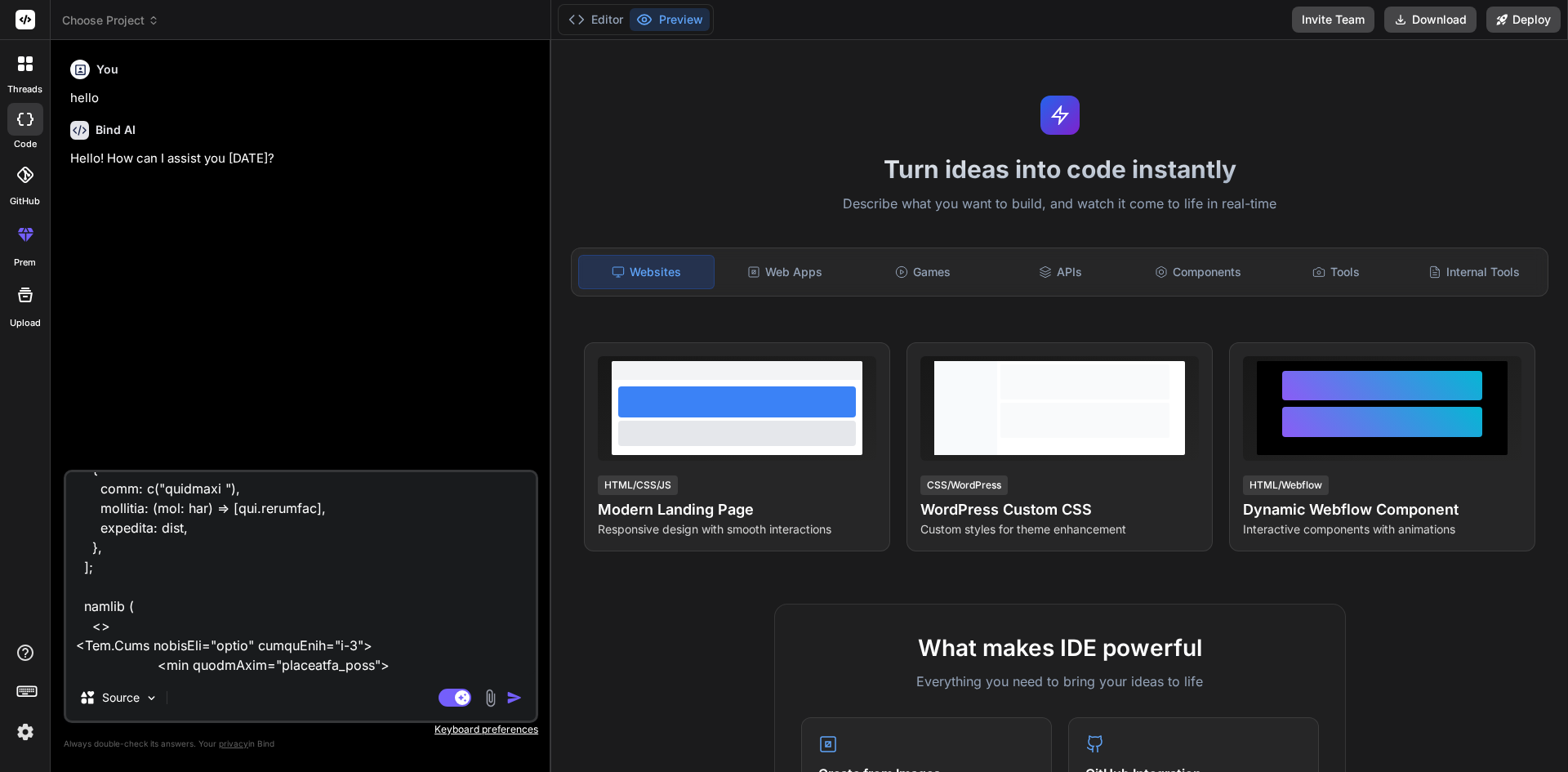
scroll to position [14900, 0]
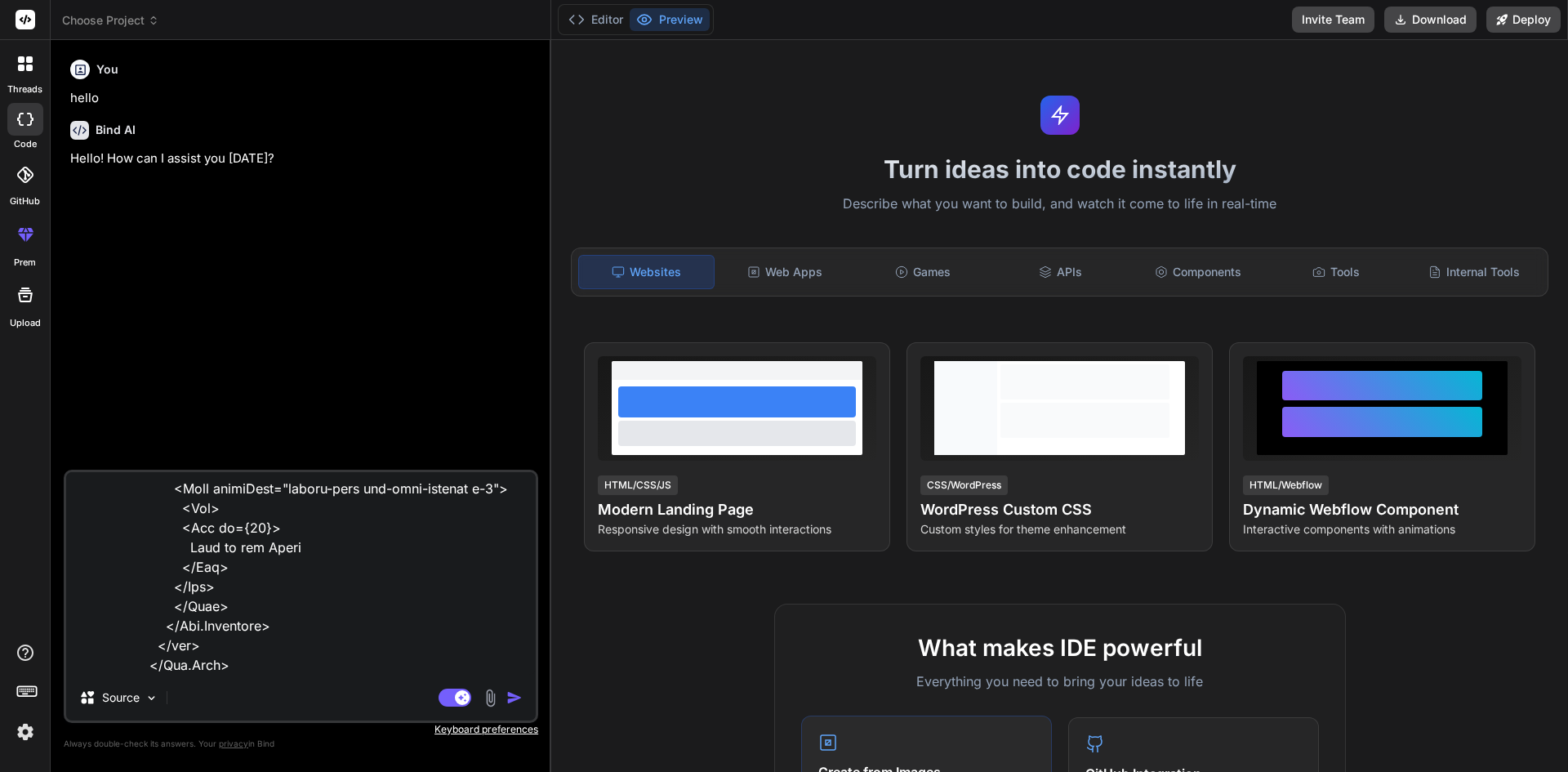
type textarea "import { Card, Col, Row } from "react-bootstrap"; import Pageheader from "../..…"
type textarea "x"
type textarea "import { Card, Col, Row } from "react-bootstrap"; import Pageheader from "../..…"
type textarea "x"
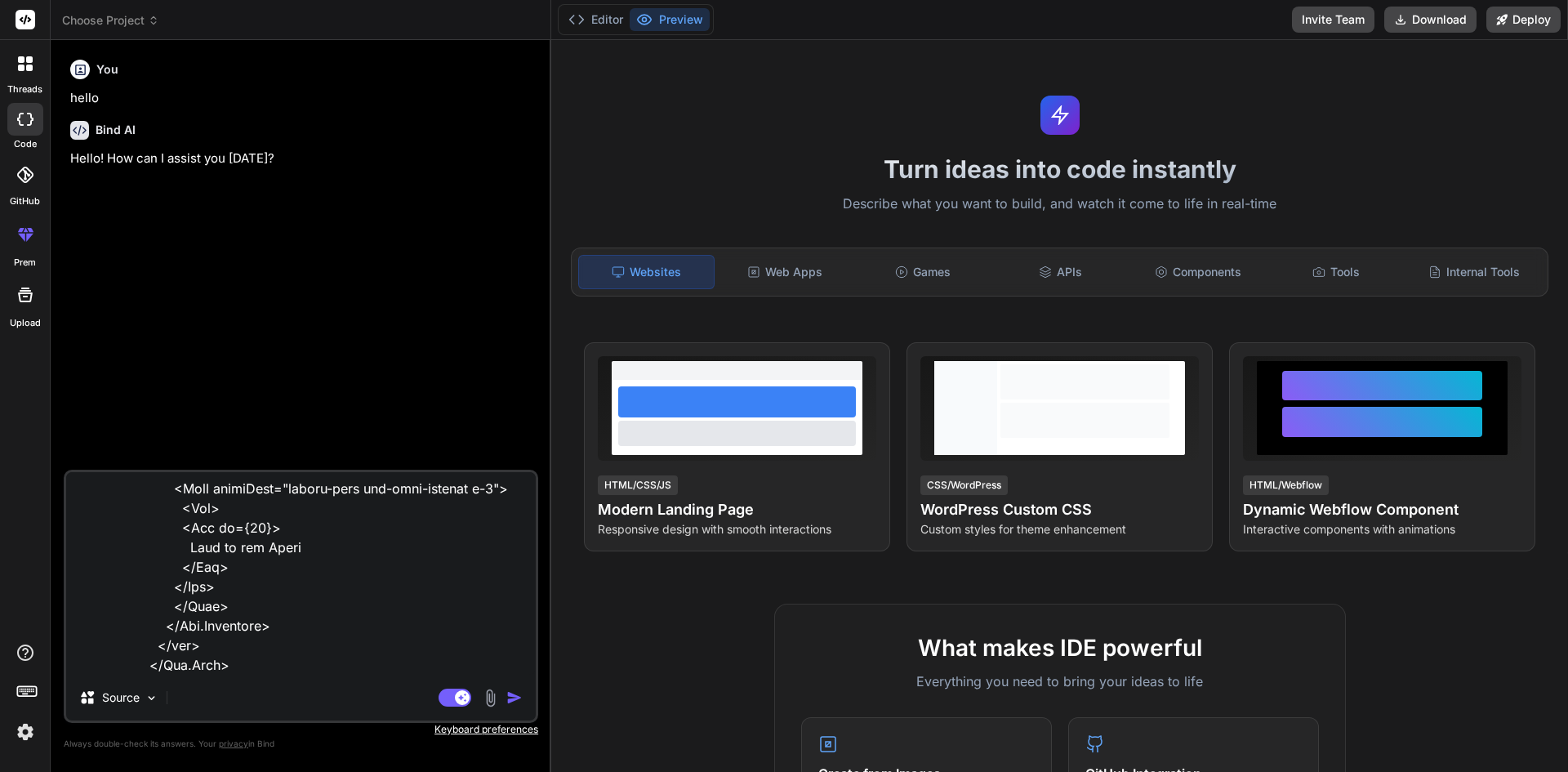
paste textarea "</> ); }; export default Reports;"
type textarea "import { Card, Col, Row } from "react-bootstrap"; import Pageheader from "../..…"
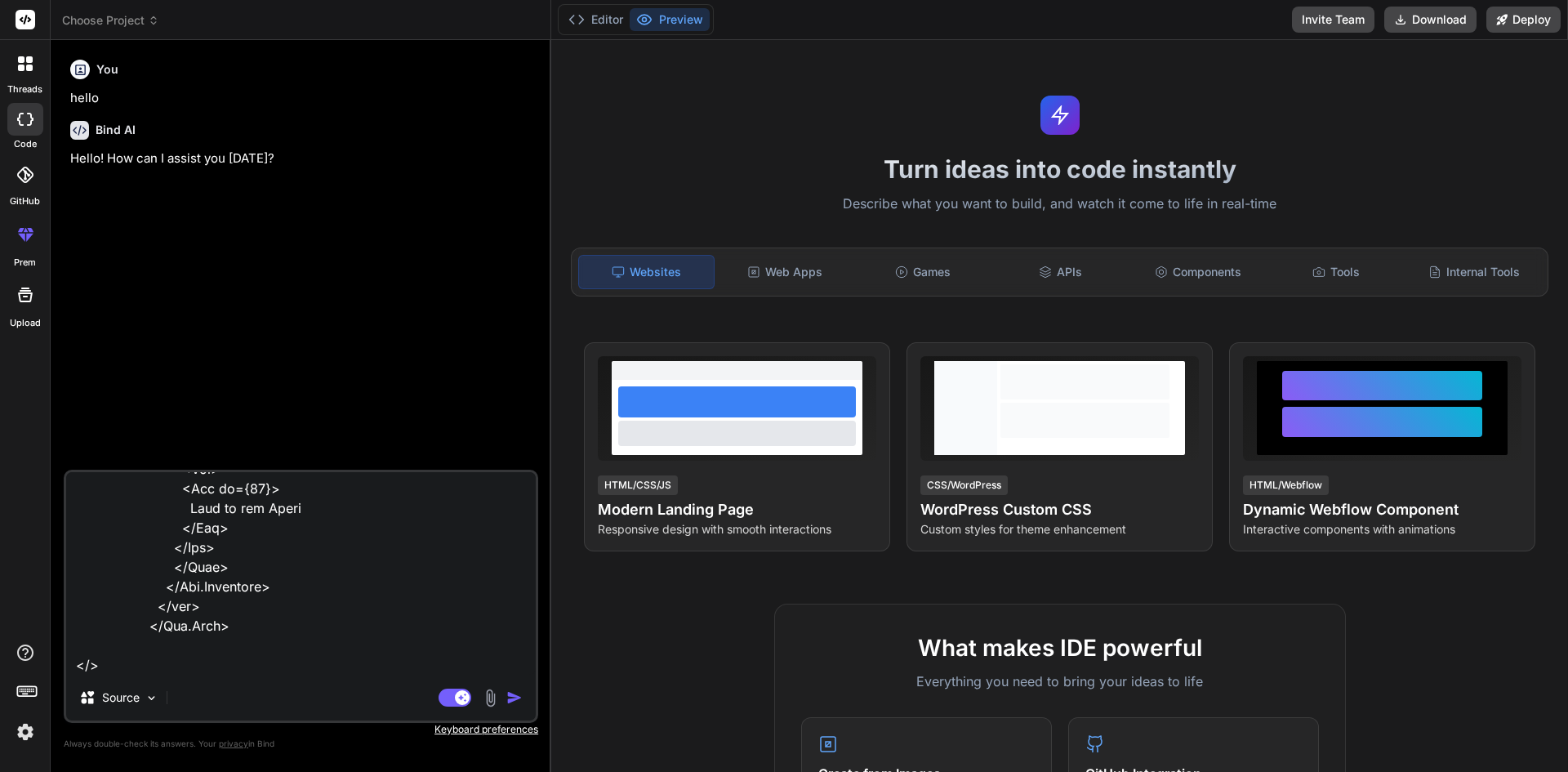
scroll to position [15018, 0]
type textarea "x"
type textarea "import { Card, Col, Row } from "react-bootstrap"; import Pageheader from "../..…"
type textarea "x"
type textarea "import { Card, Col, Row } from "react-bootstrap"; import Pageheader from "../..…"
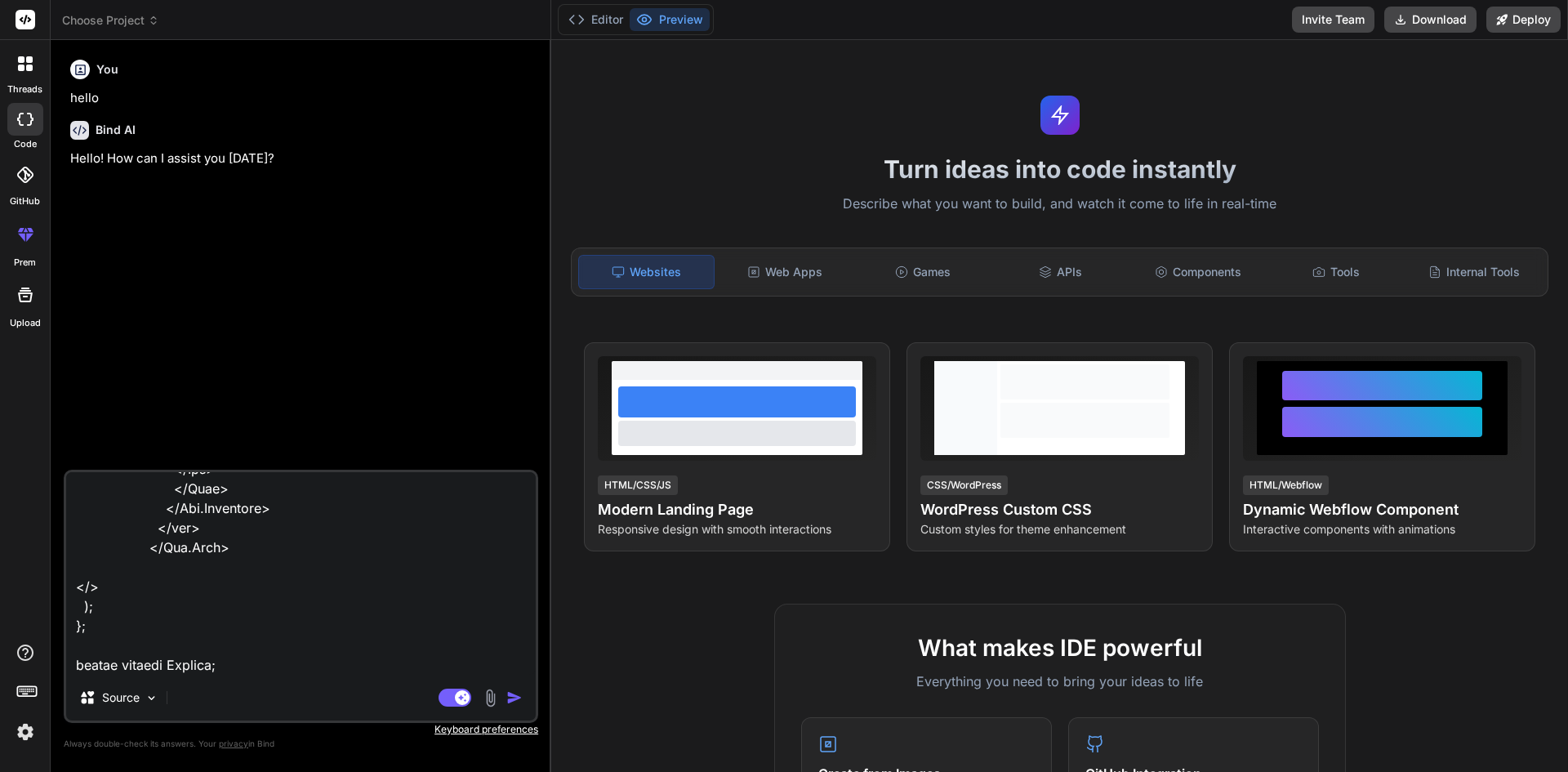
type textarea "x"
type textarea "import { Card, Col, Row } from "react-bootstrap"; import Pageheader from "../..…"
type textarea "x"
type textarea "import { Card, Col, Row } from "react-bootstrap"; import Pageheader from "../..…"
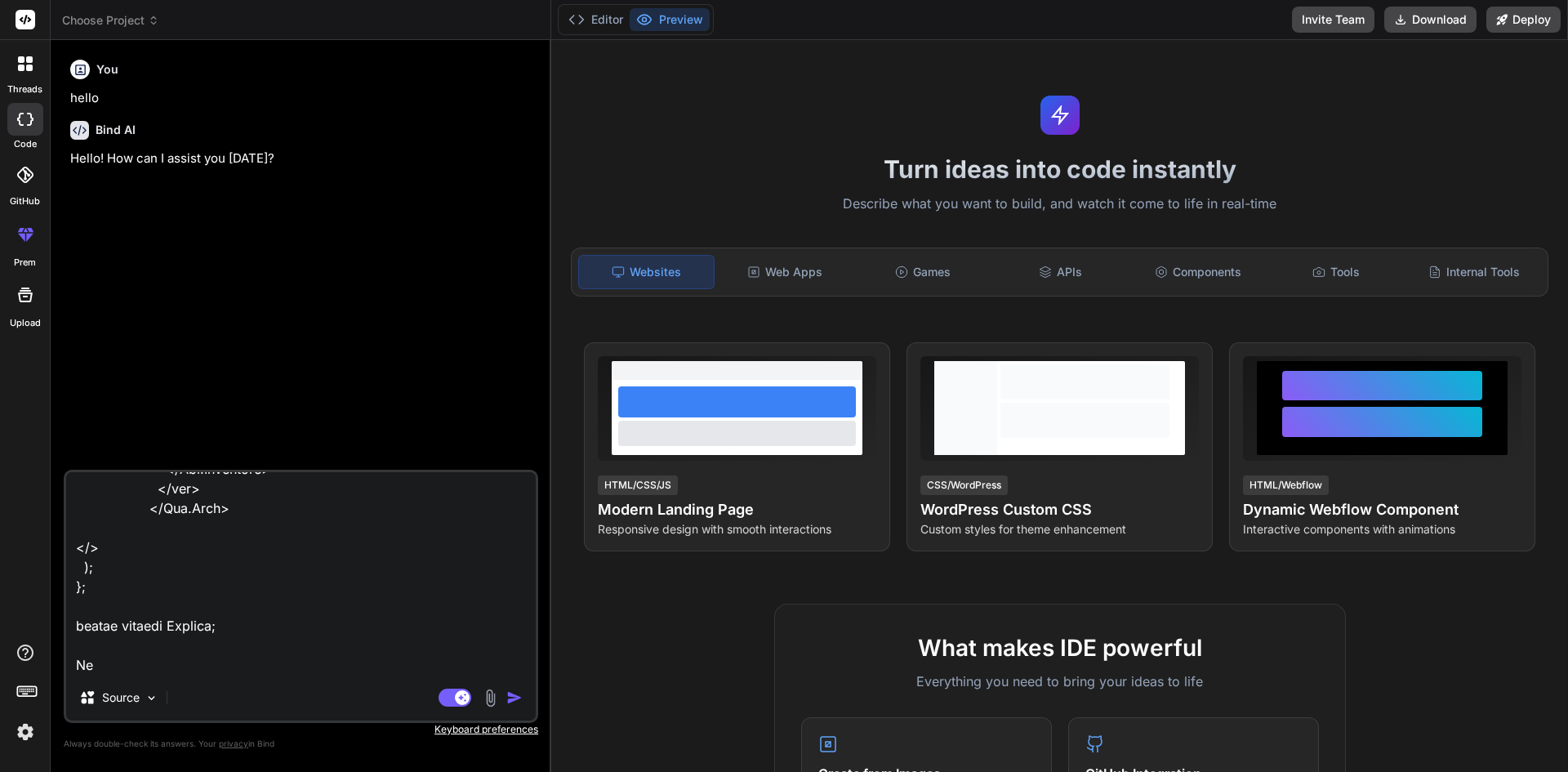
type textarea "x"
type textarea "import { Card, Col, Row } from "react-bootstrap"; import Pageheader from "../..…"
type textarea "x"
type textarea "import { Card, Col, Row } from "react-bootstrap"; import Pageheader from "../..…"
type textarea "x"
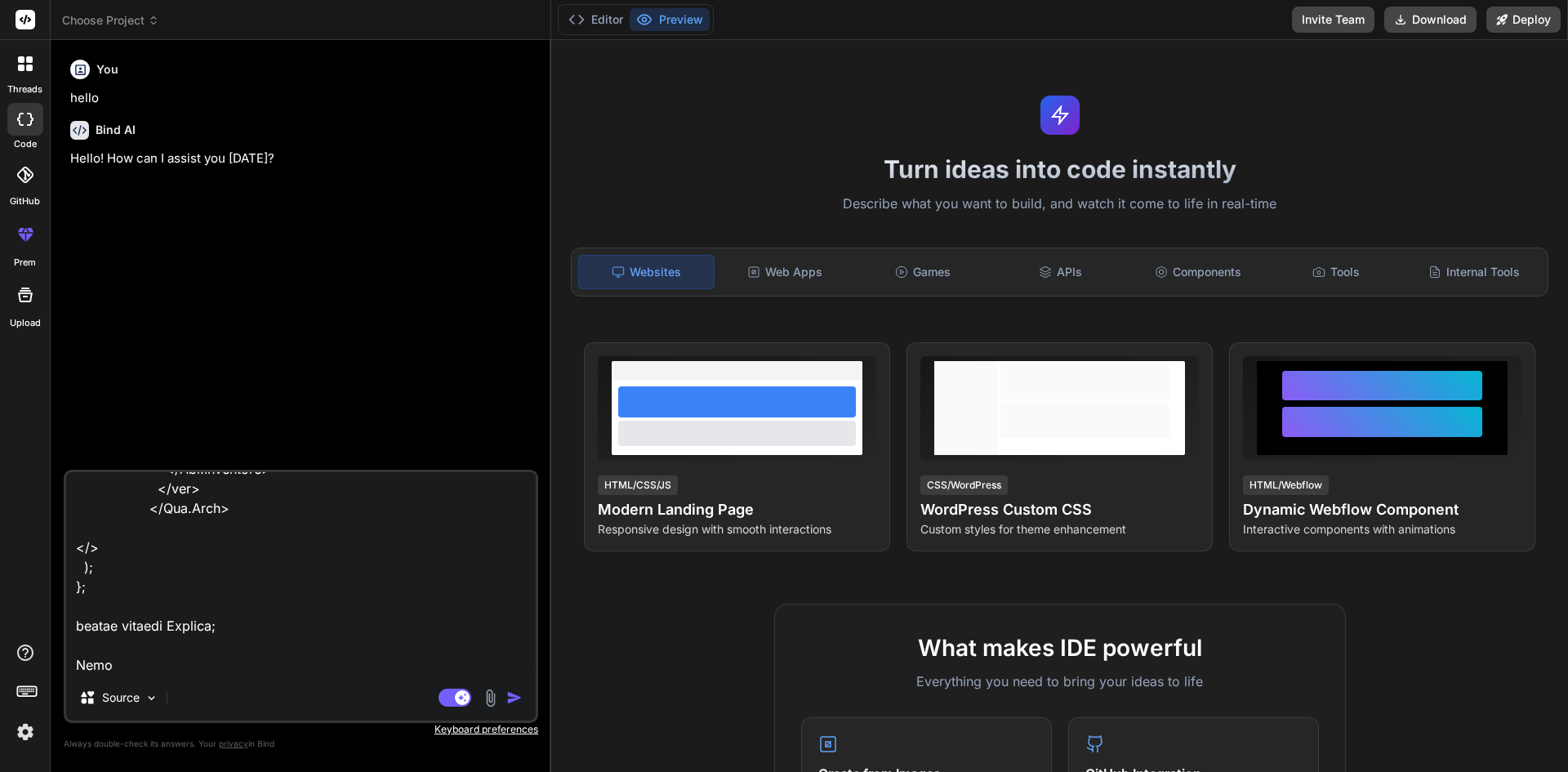
type textarea "import { Card, Col, Row } from "react-bootstrap"; import Pageheader from "../..…"
type textarea "x"
type textarea "import { Card, Col, Row } from "react-bootstrap"; import Pageheader from "../..…"
type textarea "x"
type textarea "import { Card, Col, Row } from "react-bootstrap"; import Pageheader from "../..…"
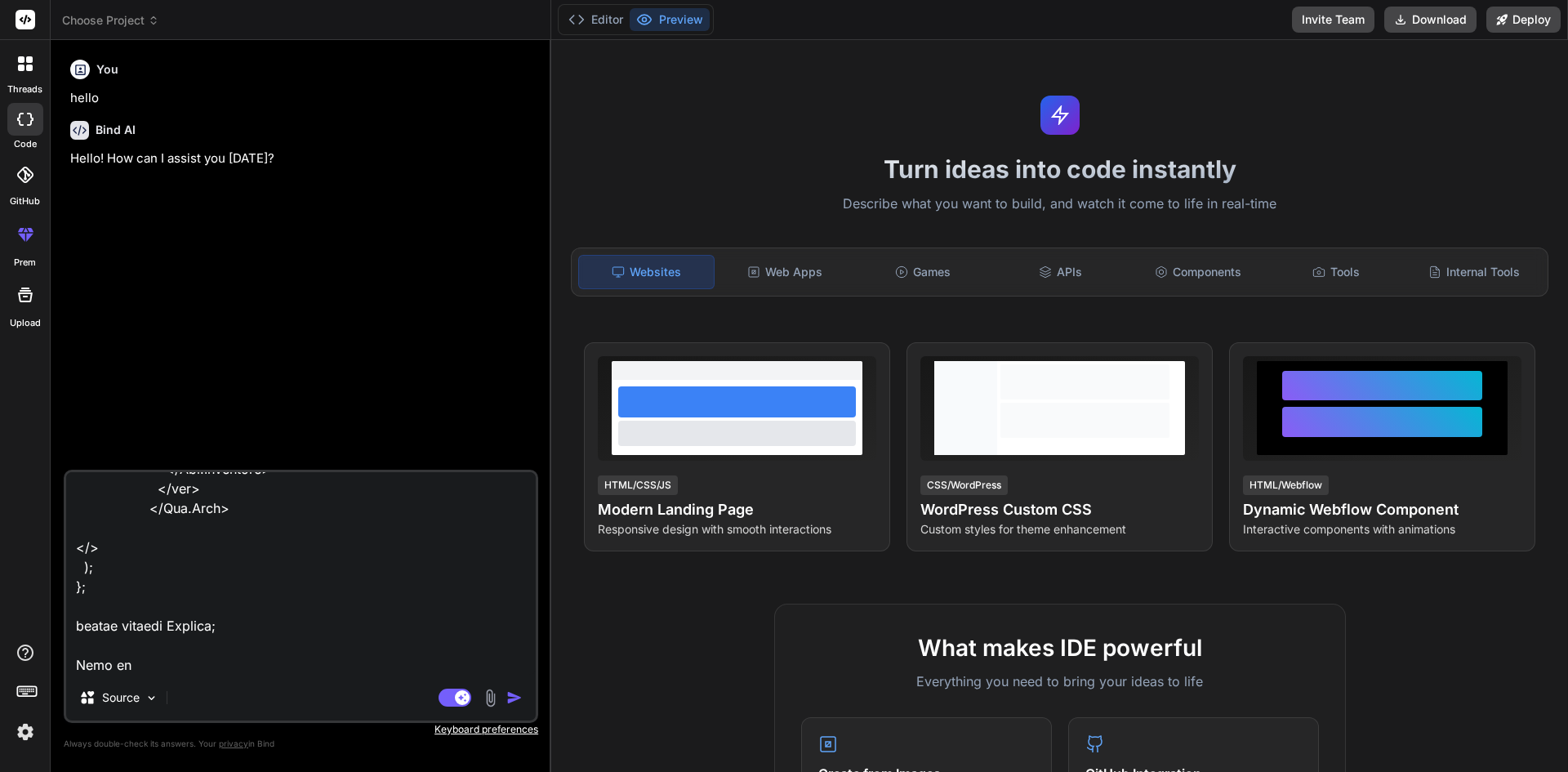
type textarea "x"
type textarea "import { Card, Col, Row } from "react-bootstrap"; import Pageheader from "../..…"
type textarea "x"
type textarea "import { Card, Col, Row } from "react-bootstrap"; import Pageheader from "../..…"
type textarea "x"
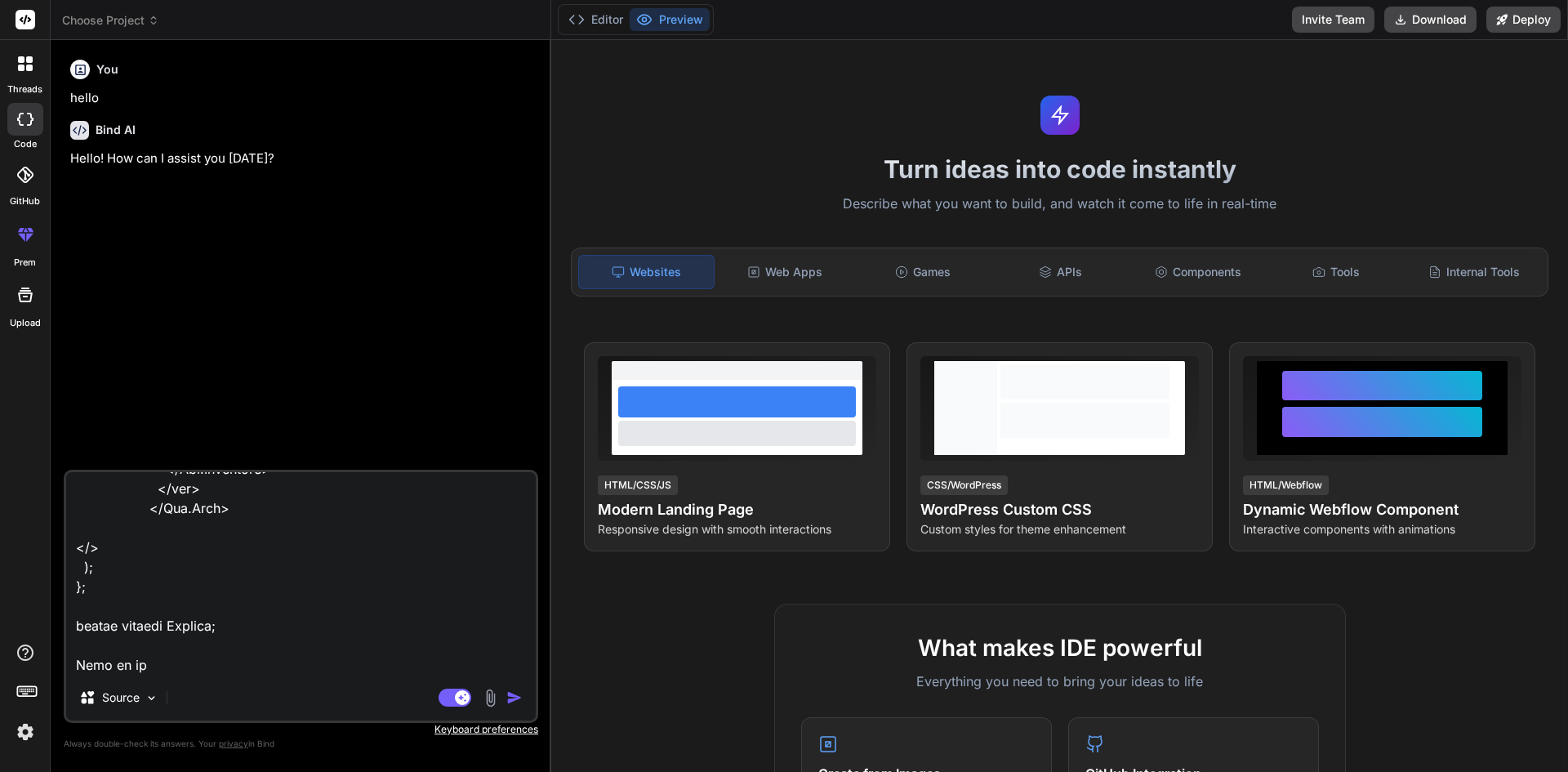
type textarea "import { Card, Col, Row } from "react-bootstrap"; import Pageheader from "../..…"
type textarea "x"
type textarea "import { Card, Col, Row } from "react-bootstrap"; import Pageheader from "../..…"
type textarea "x"
type textarea "import { Card, Col, Row } from "react-bootstrap"; import Pageheader from "../..…"
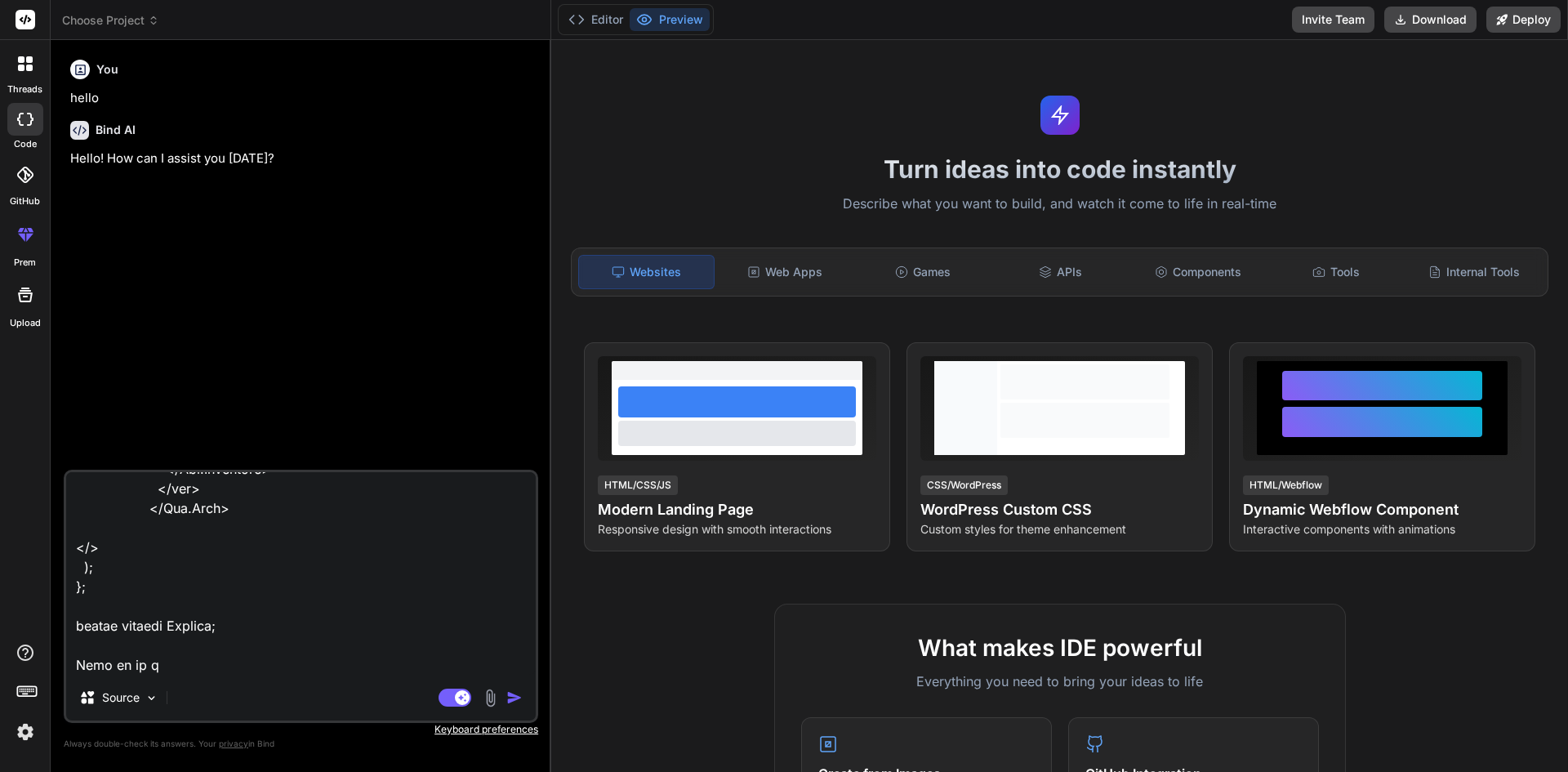
type textarea "x"
type textarea "import { Card, Col, Row } from "react-bootstrap"; import Pageheader from "../..…"
type textarea "x"
type textarea "import { Card, Col, Row } from "react-bootstrap"; import Pageheader from "../..…"
type textarea "x"
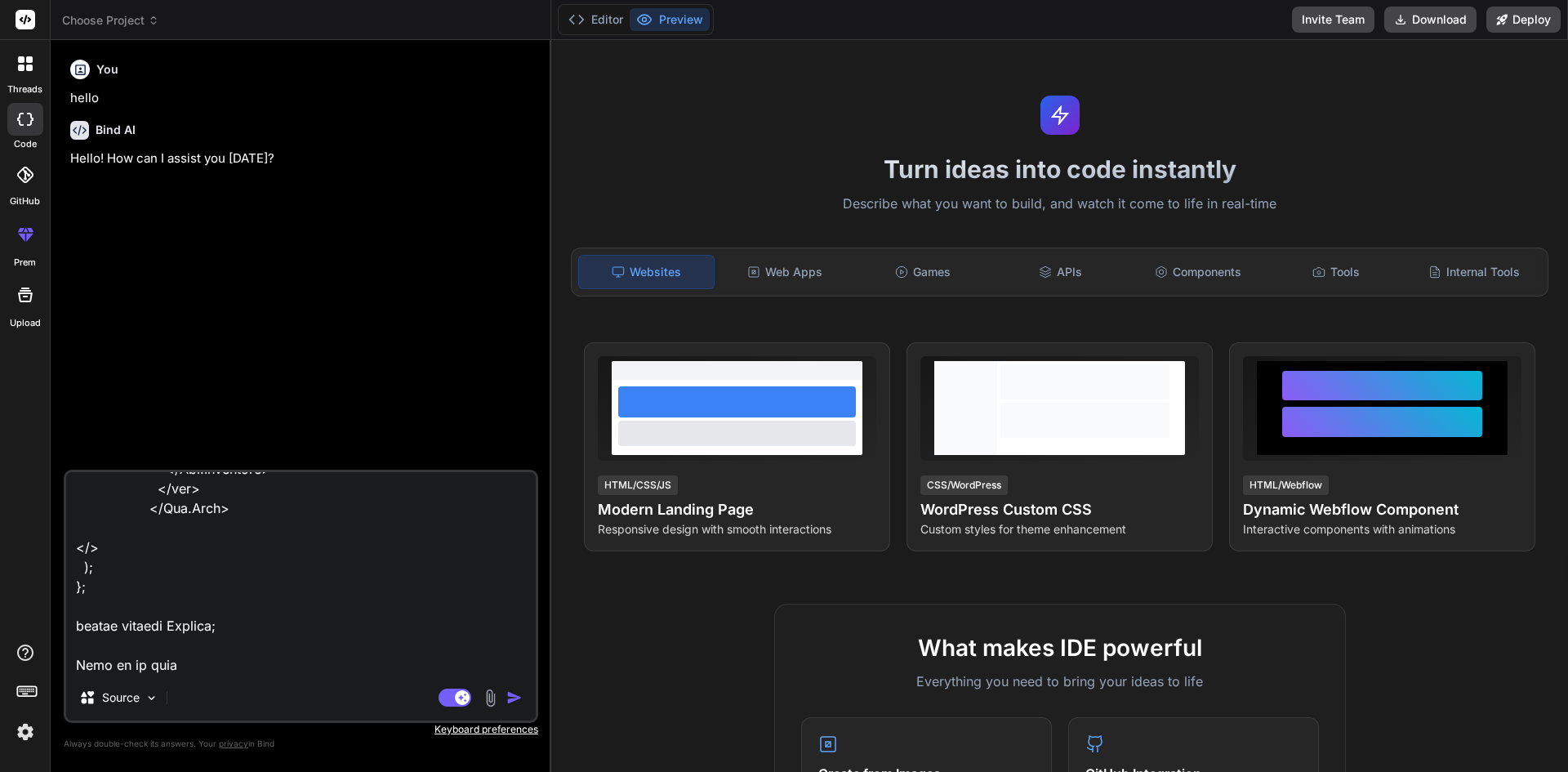
type textarea "import { Card, Col, Row } from "react-bootstrap"; import Pageheader from "../..…"
type textarea "x"
type textarea "import { Card, Col, Row } from "react-bootstrap"; import Pageheader from "../..…"
type textarea "x"
type textarea "import { Card, Col, Row } from "react-bootstrap"; import Pageheader from "../..…"
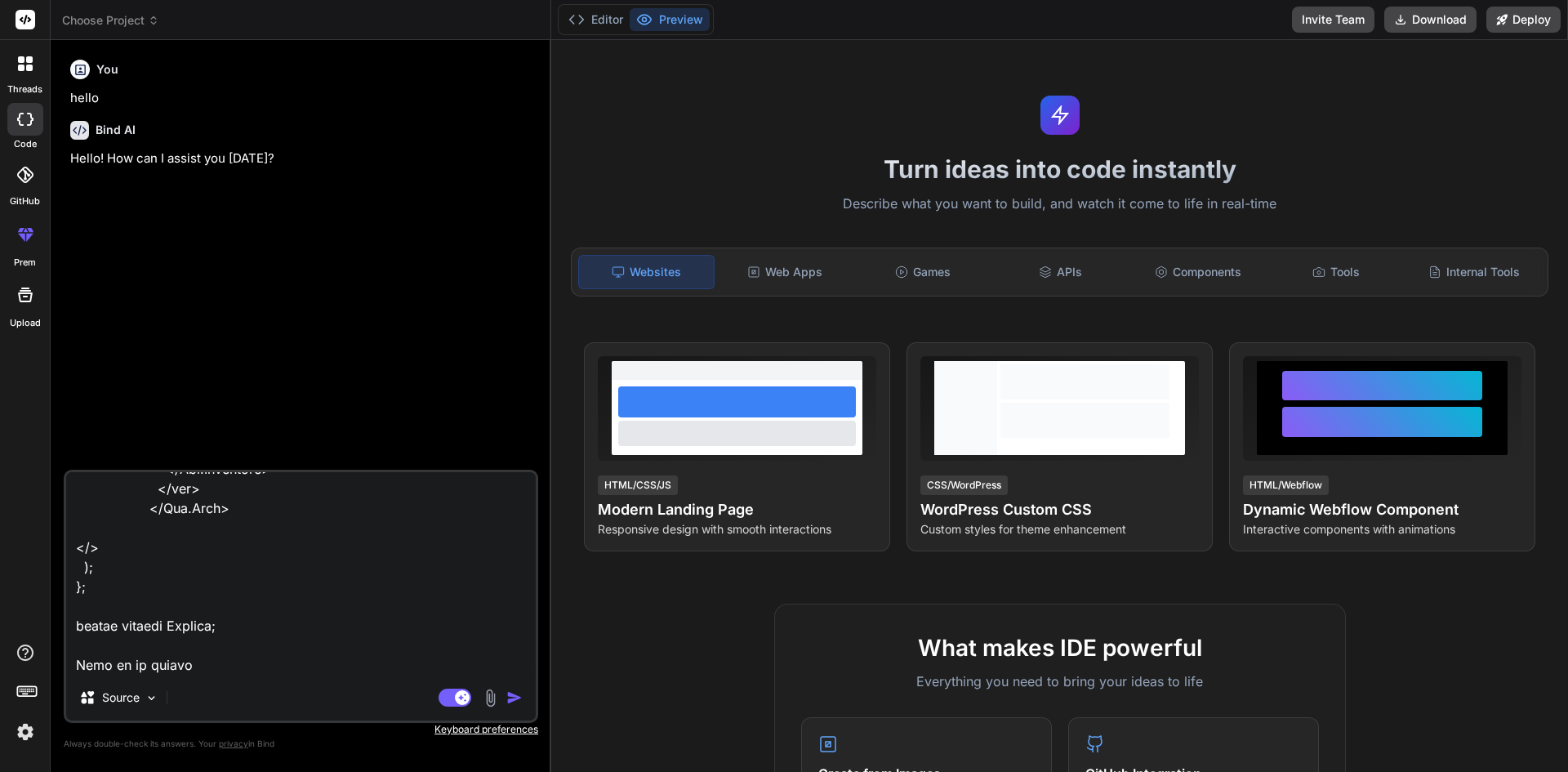
type textarea "x"
type textarea "import { Card, Col, Row } from "react-bootstrap"; import Pageheader from "../..…"
type textarea "x"
type textarea "import { Card, Col, Row } from "react-bootstrap"; import Pageheader from "../..…"
type textarea "x"
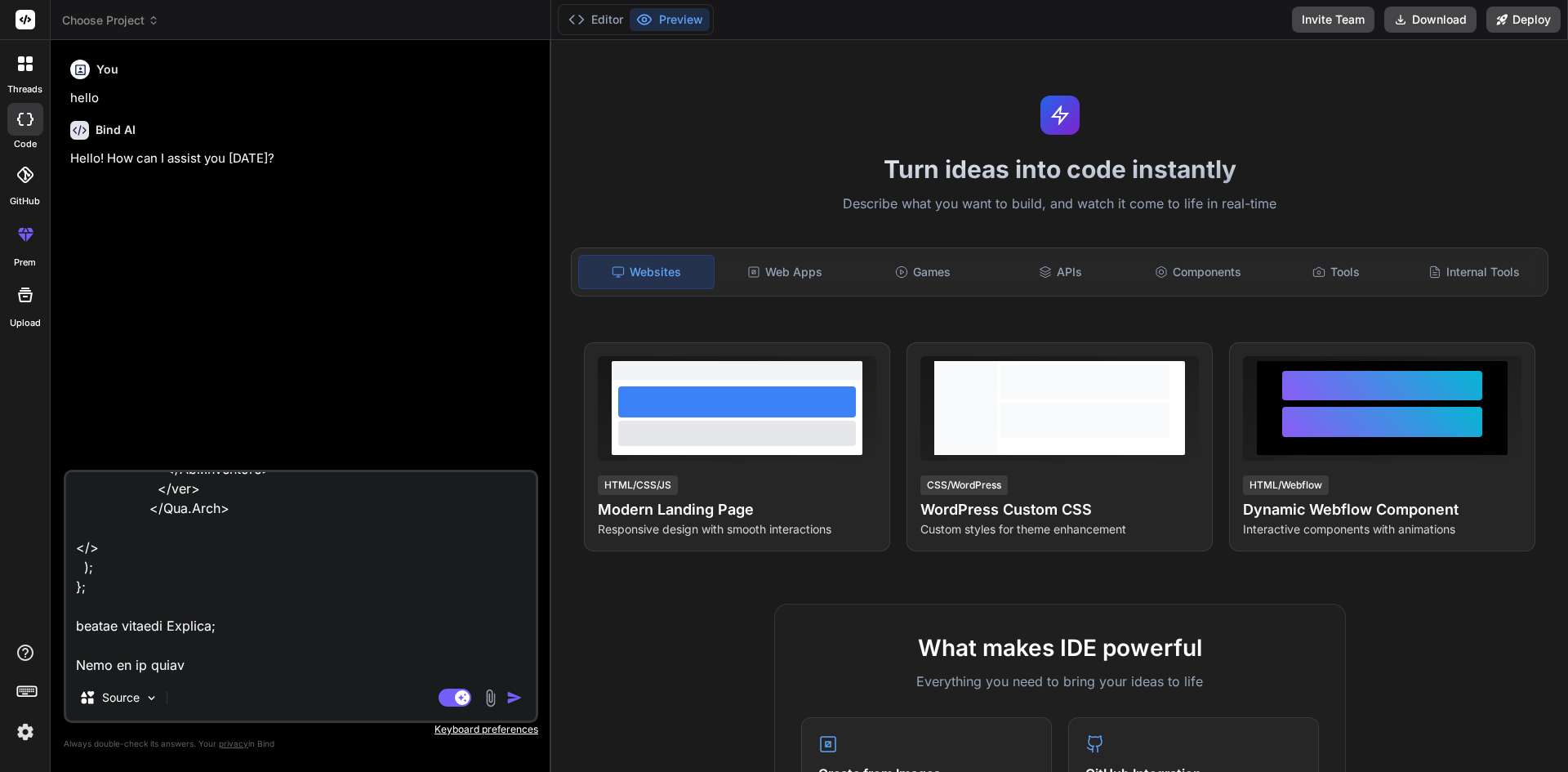
type textarea "import { Card, Col, Row } from "react-bootstrap"; import Pageheader from "../..…"
type textarea "x"
type textarea "import { Card, Col, Row } from "react-bootstrap"; import Pageheader from "../..…"
type textarea "x"
type textarea "import { Card, Col, Row } from "react-bootstrap"; import Pageheader from "../..…"
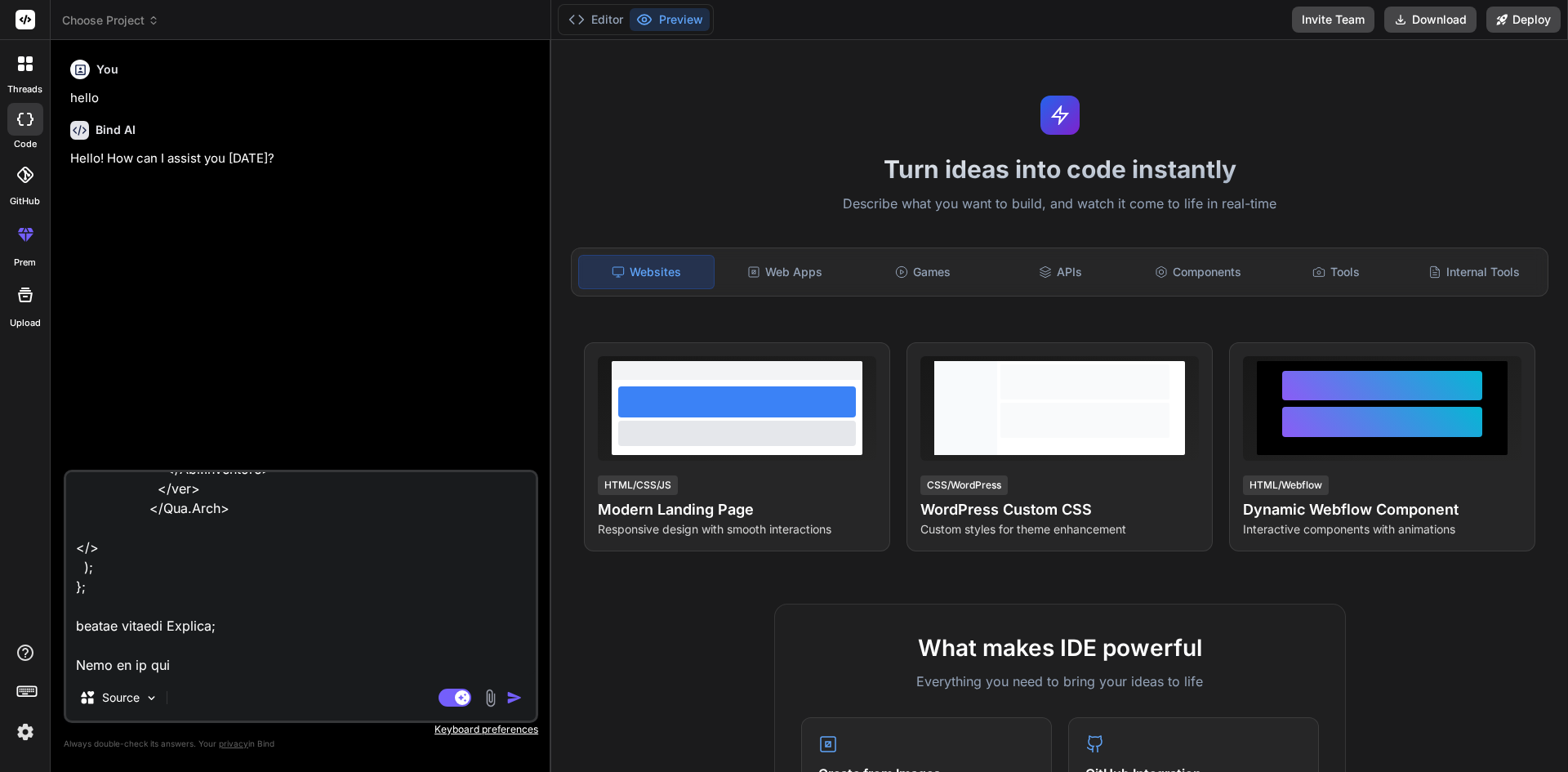
type textarea "x"
type textarea "import { Card, Col, Row } from "react-bootstrap"; import Pageheader from "../..…"
type textarea "x"
type textarea "import { Card, Col, Row } from "react-bootstrap"; import Pageheader from "../..…"
type textarea "x"
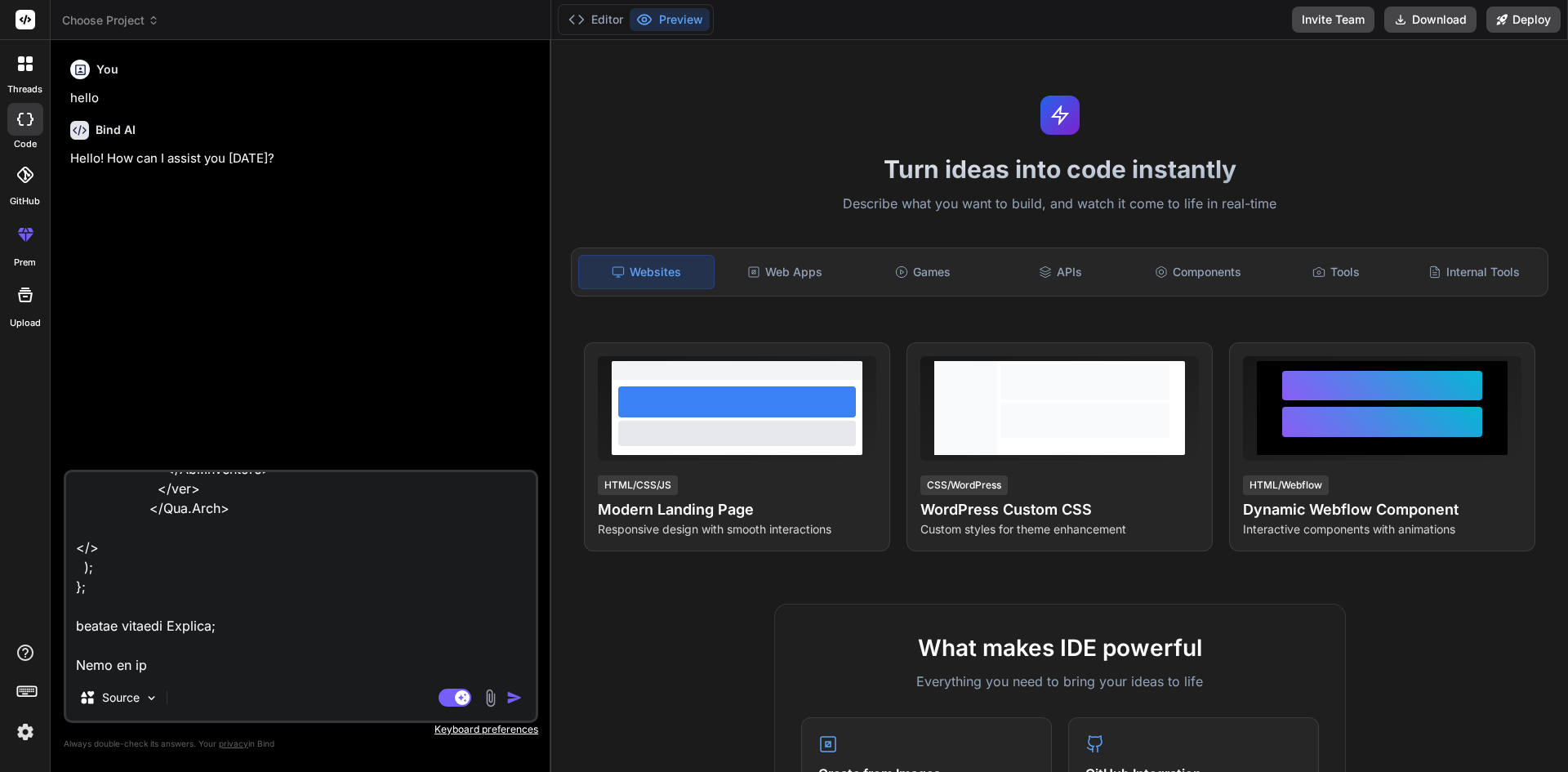
type textarea "import { Card, Col, Row } from "react-bootstrap"; import Pageheader from "../..…"
type textarea "x"
type textarea "import { Card, Col, Row } from "react-bootstrap"; import Pageheader from "../..…"
type textarea "x"
type textarea "import { Card, Col, Row } from "react-bootstrap"; import Pageheader from "../..…"
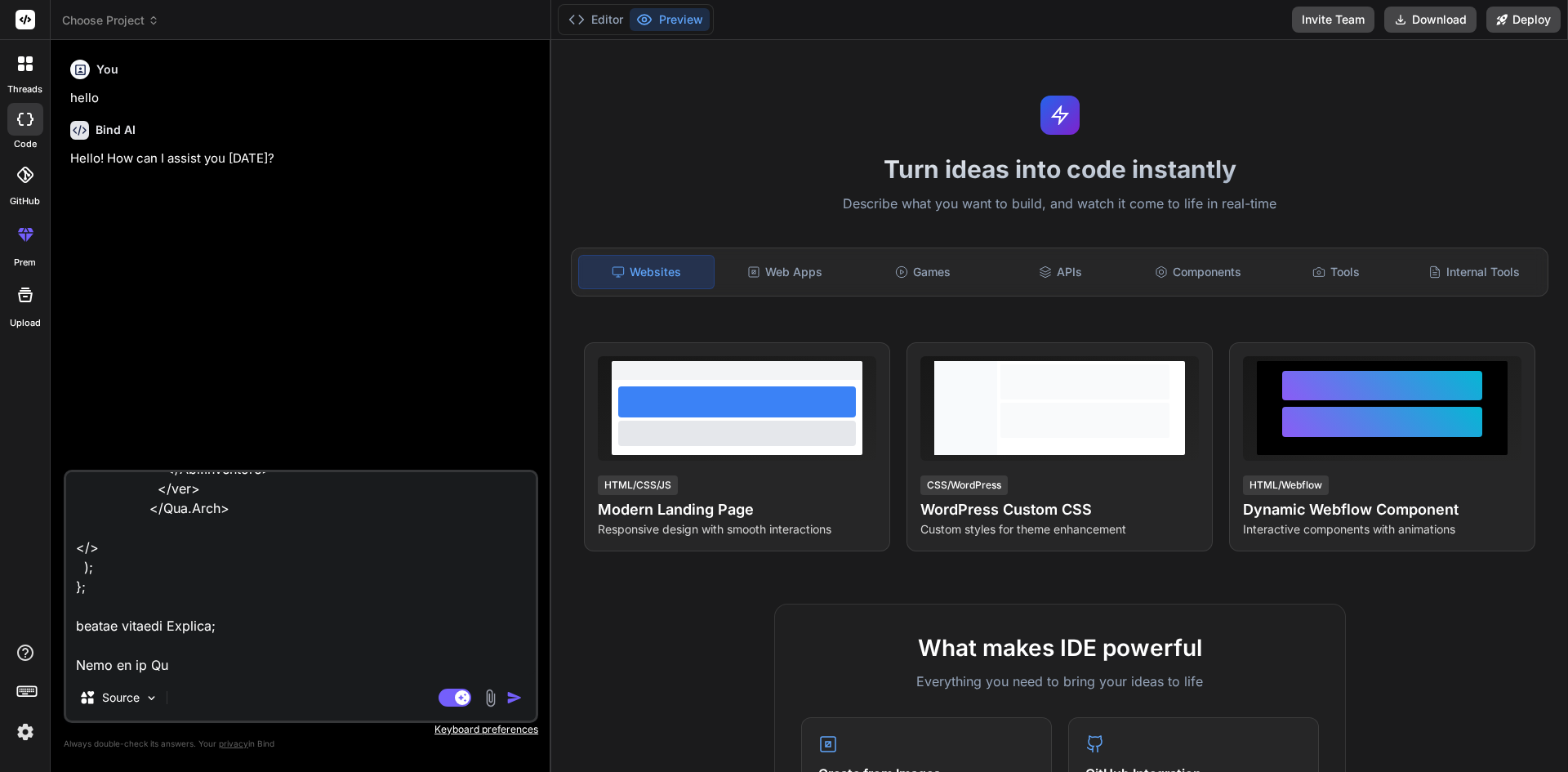
type textarea "x"
type textarea "import { Card, Col, Row } from "react-bootstrap"; import Pageheader from "../..…"
type textarea "x"
type textarea "import { Card, Col, Row } from "react-bootstrap"; import Pageheader from "../..…"
type textarea "x"
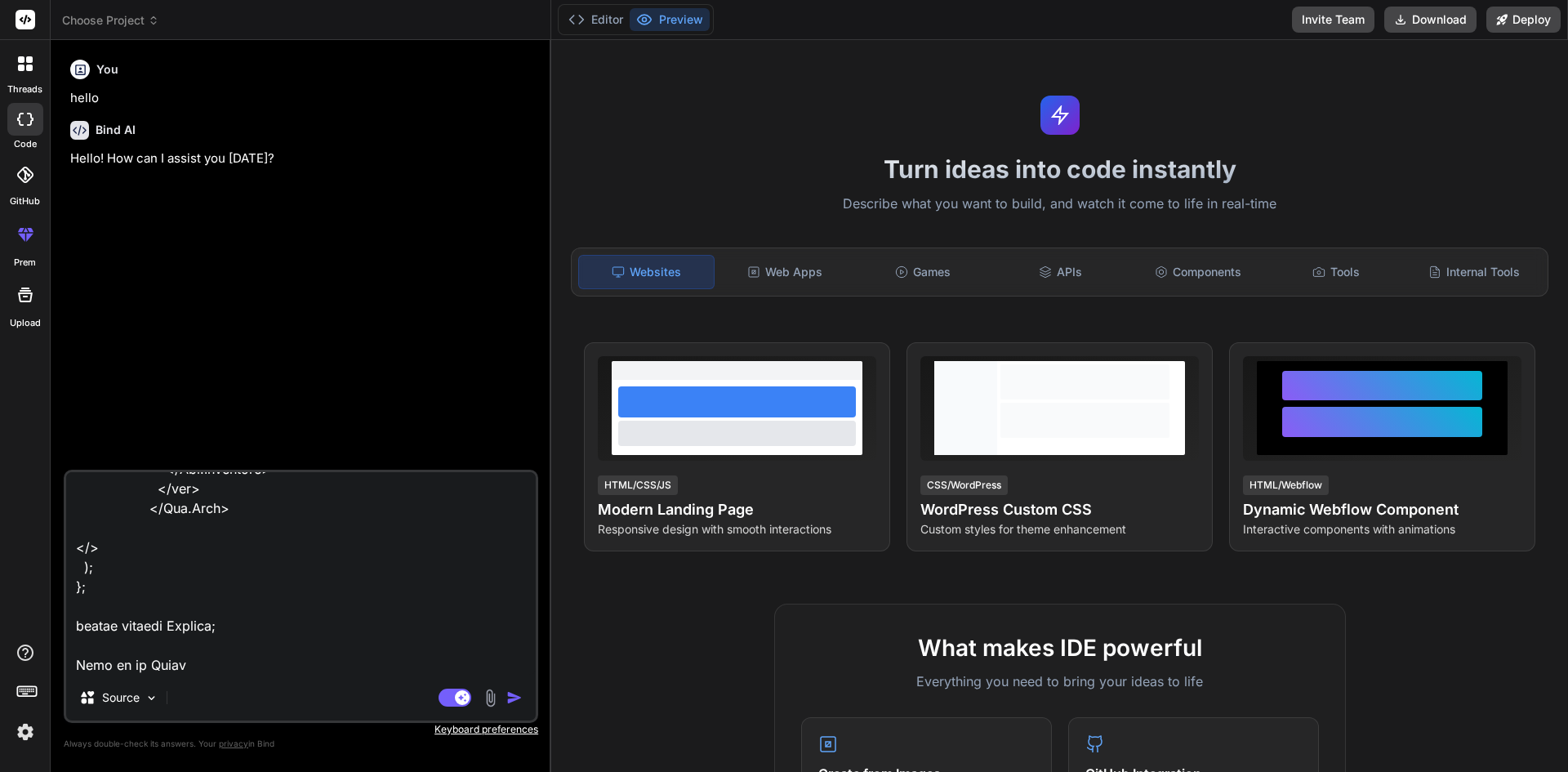
type textarea "import { Card, Col, Row } from "react-bootstrap"; import Pageheader from "../..…"
type textarea "x"
type textarea "import { Card, Col, Row } from "react-bootstrap"; import Pageheader from "../..…"
type textarea "x"
type textarea "import { Card, Col, Row } from "react-bootstrap"; import Pageheader from "../..…"
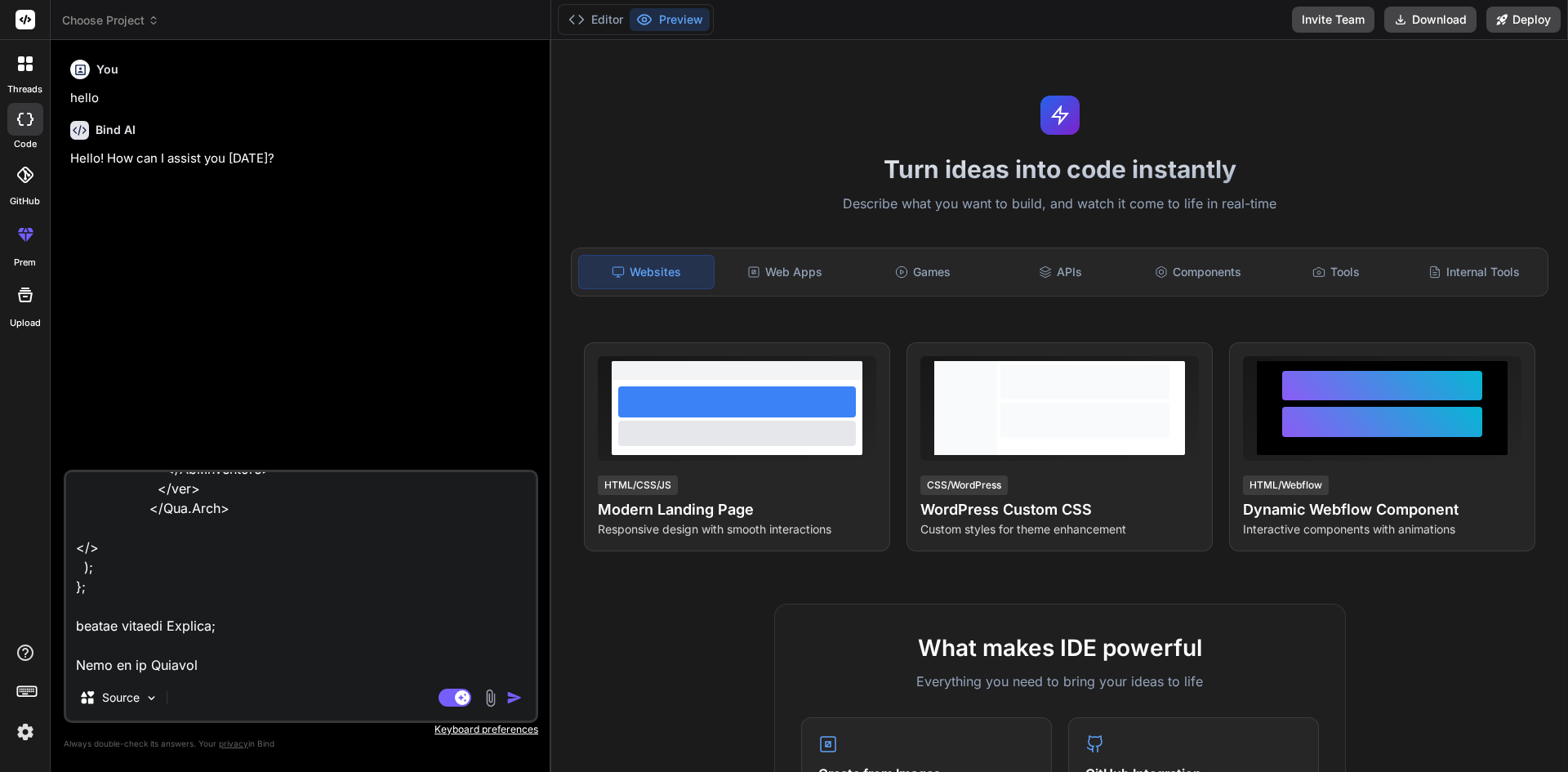
type textarea "x"
type textarea "import { Card, Col, Row } from "react-bootstrap"; import Pageheader from "../..…"
type textarea "x"
type textarea "import { Card, Col, Row } from "react-bootstrap"; import Pageheader from "../..…"
type textarea "x"
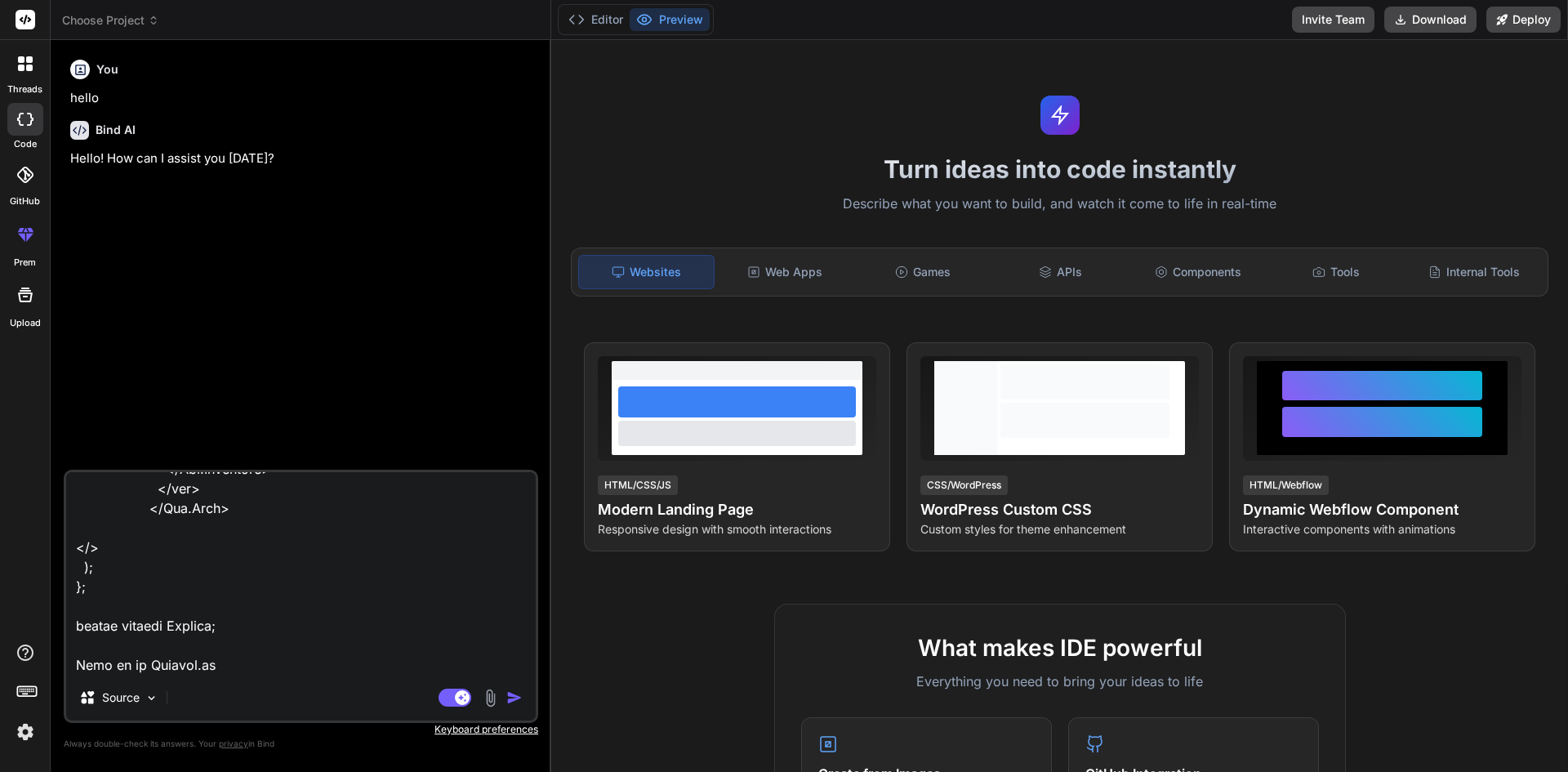
type textarea "import { Card, Col, Row } from "react-bootstrap"; import Pageheader from "../..…"
type textarea "x"
type textarea "import { Card, Col, Row } from "react-bootstrap"; import Pageheader from "../..…"
type textarea "x"
type textarea "import { Card, Col, Row } from "react-bootstrap"; import Pageheader from "../..…"
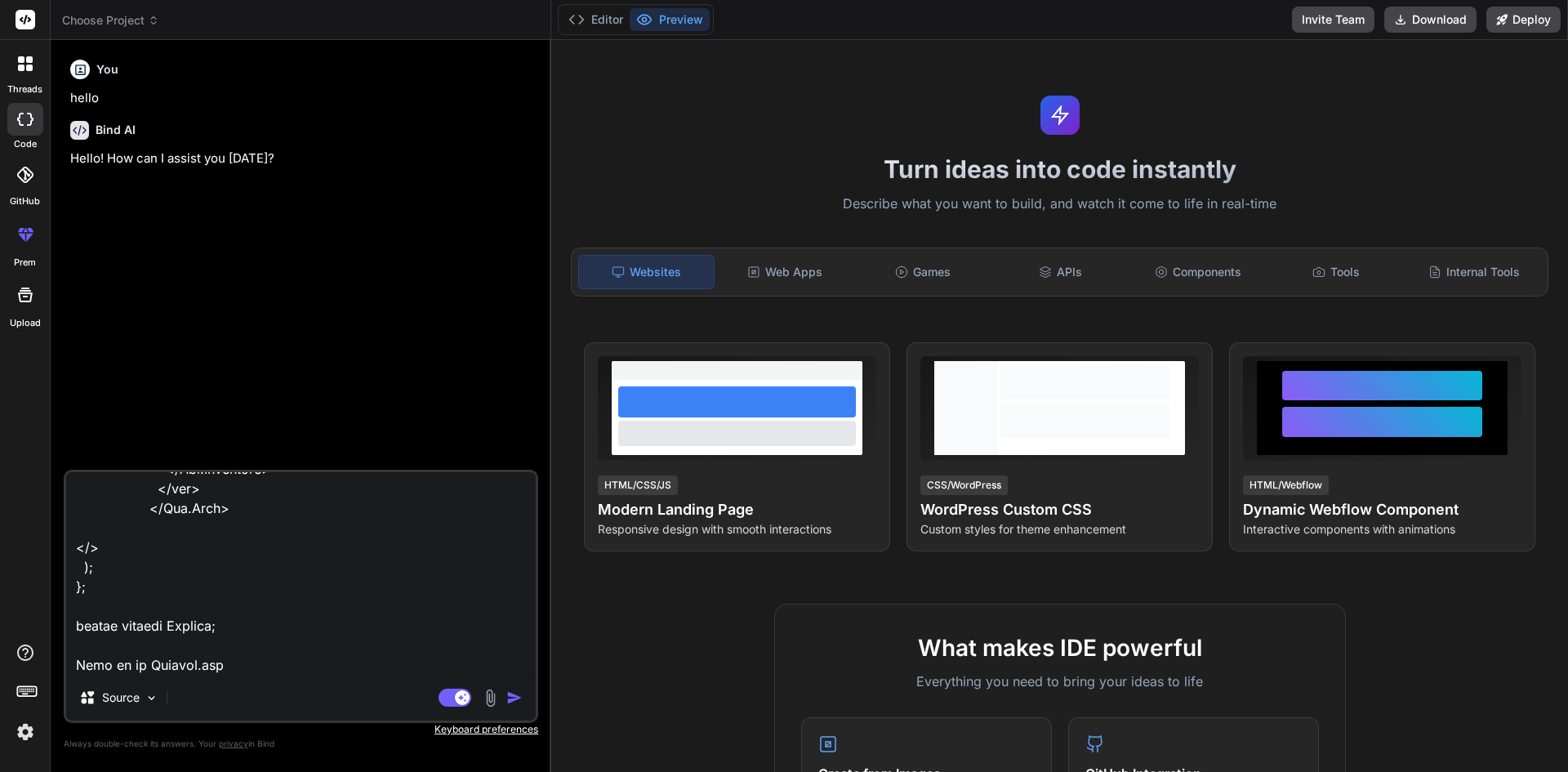
type textarea "x"
type textarea "import { Card, Col, Row } from "react-bootstrap"; import Pageheader from "../..…"
type textarea "x"
type textarea "import { Card, Col, Row } from "react-bootstrap"; import Pageheader from "../..…"
type textarea "x"
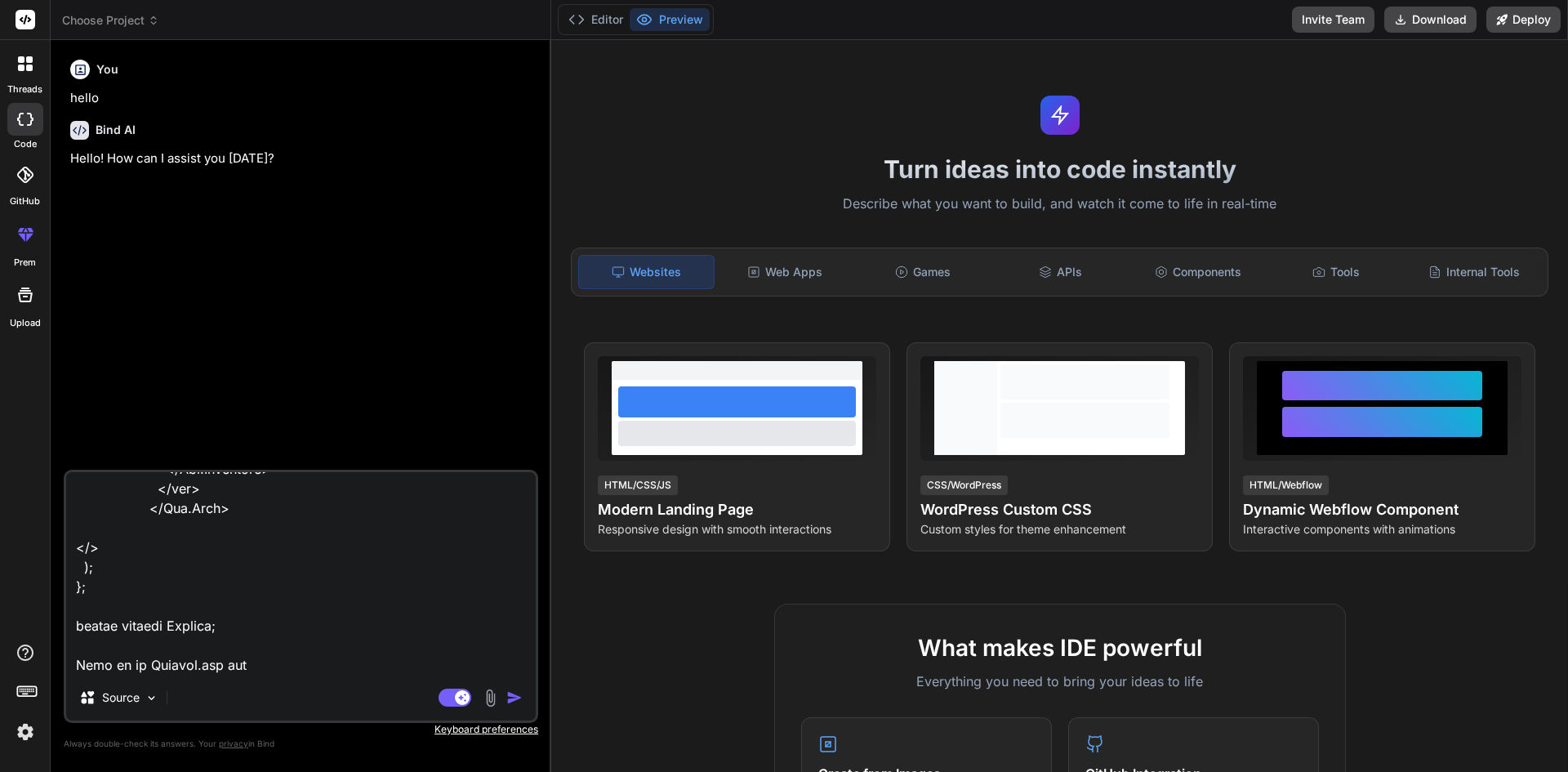
type textarea "import { Card, Col, Row } from "react-bootstrap"; import Pageheader from "../..…"
type textarea "x"
type textarea "import { Card, Col, Row } from "react-bootstrap"; import Pageheader from "../..…"
type textarea "x"
type textarea "import { Card, Col, Row } from "react-bootstrap"; import Pageheader from "../..…"
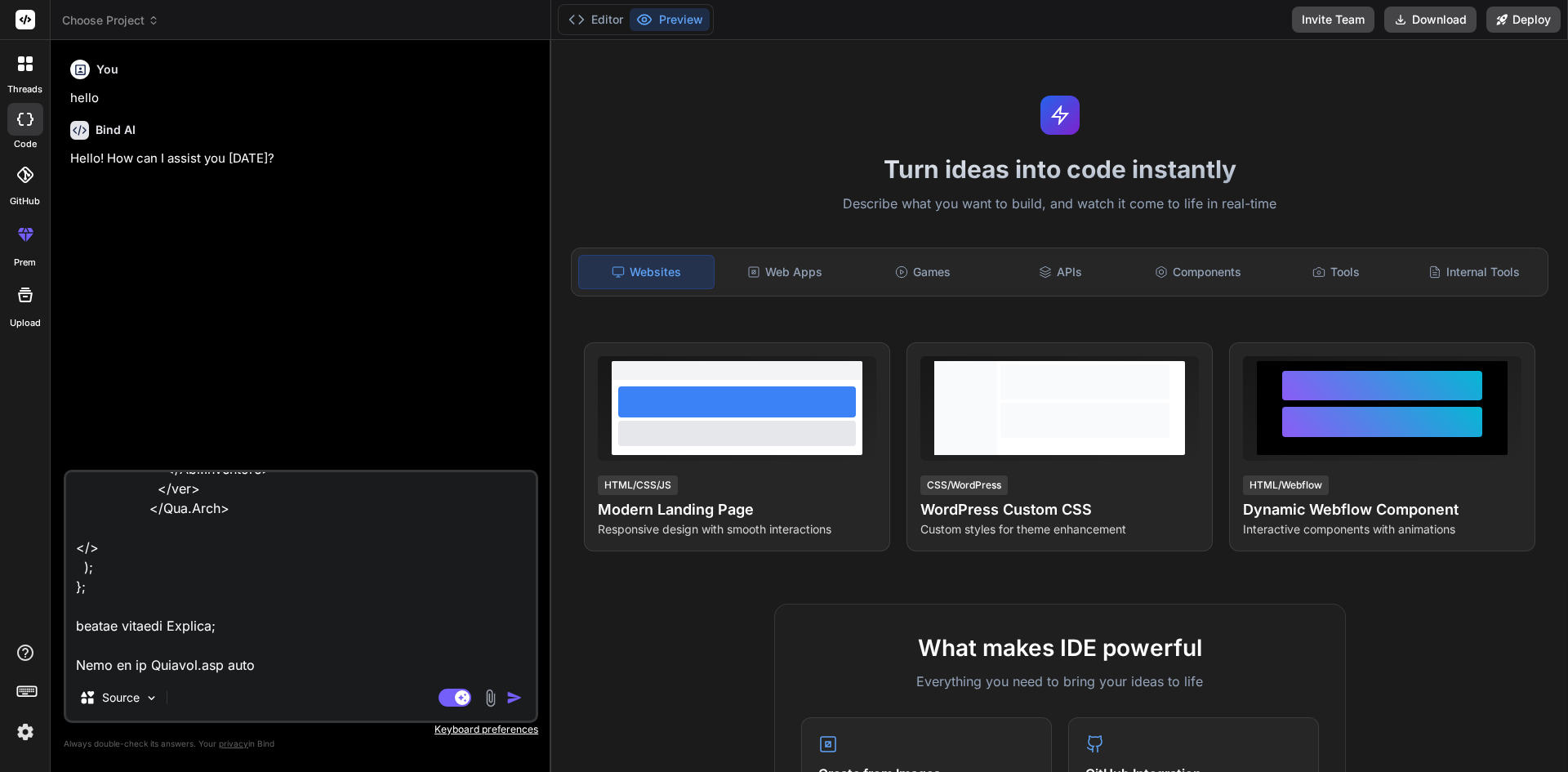
type textarea "x"
type textarea "import { Card, Col, Row } from "react-bootstrap"; import Pageheader from "../..…"
type textarea "x"
type textarea "import { Card, Col, Row } from "react-bootstrap"; import Pageheader from "../..…"
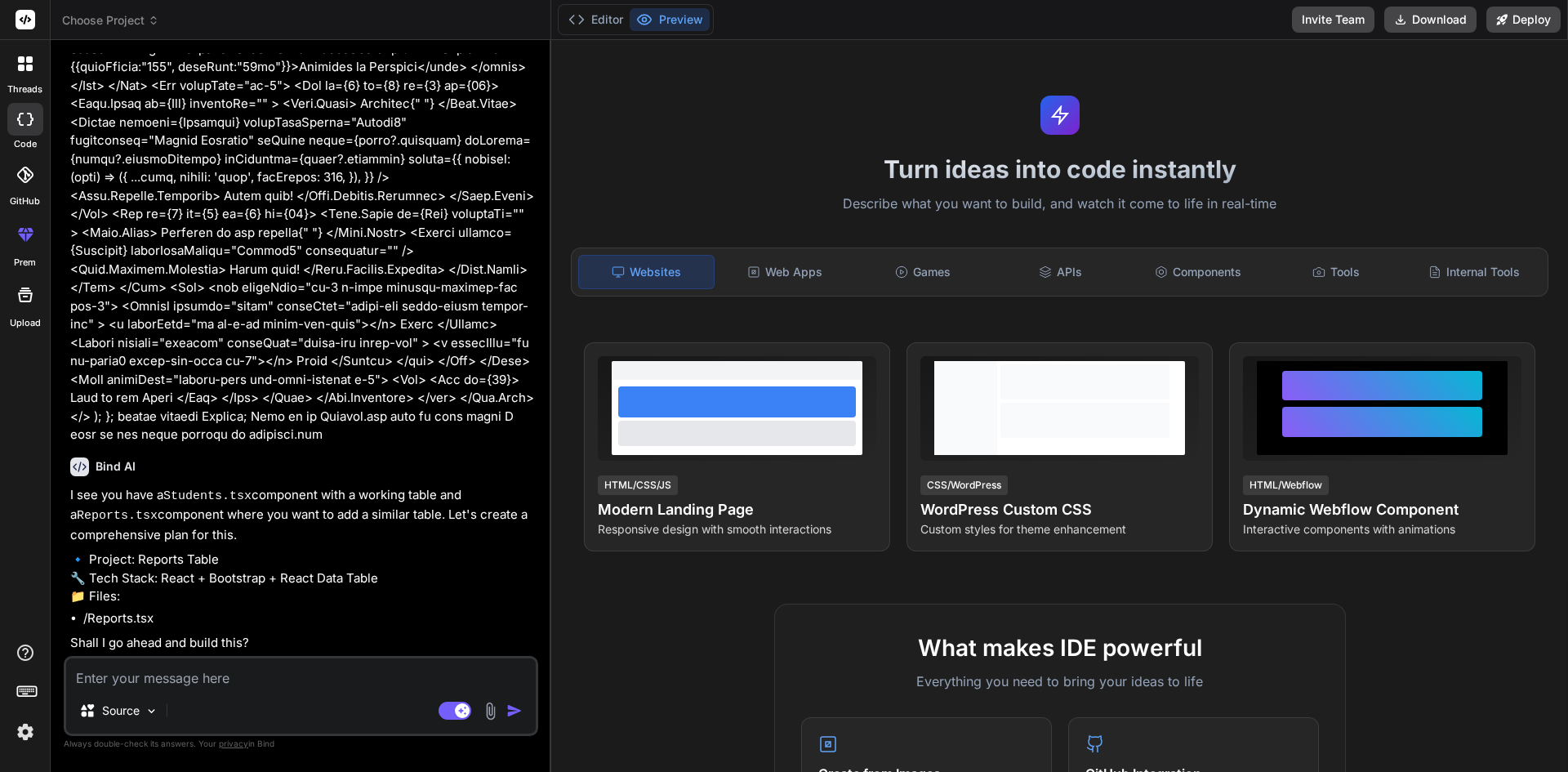
scroll to position [3564, 0]
click at [186, 674] on textarea at bounding box center [300, 673] width 469 height 29
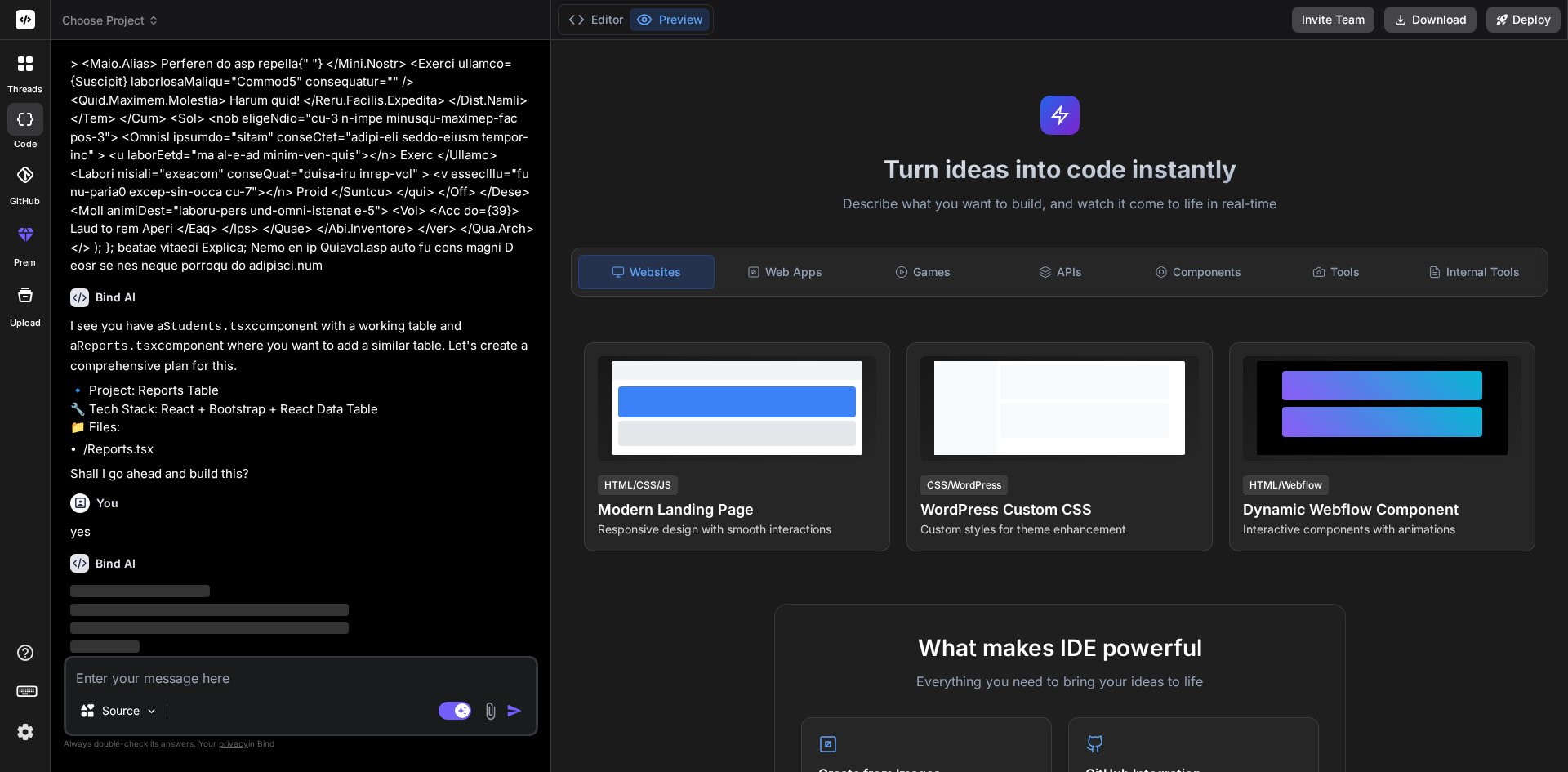
scroll to position [3733, 0]
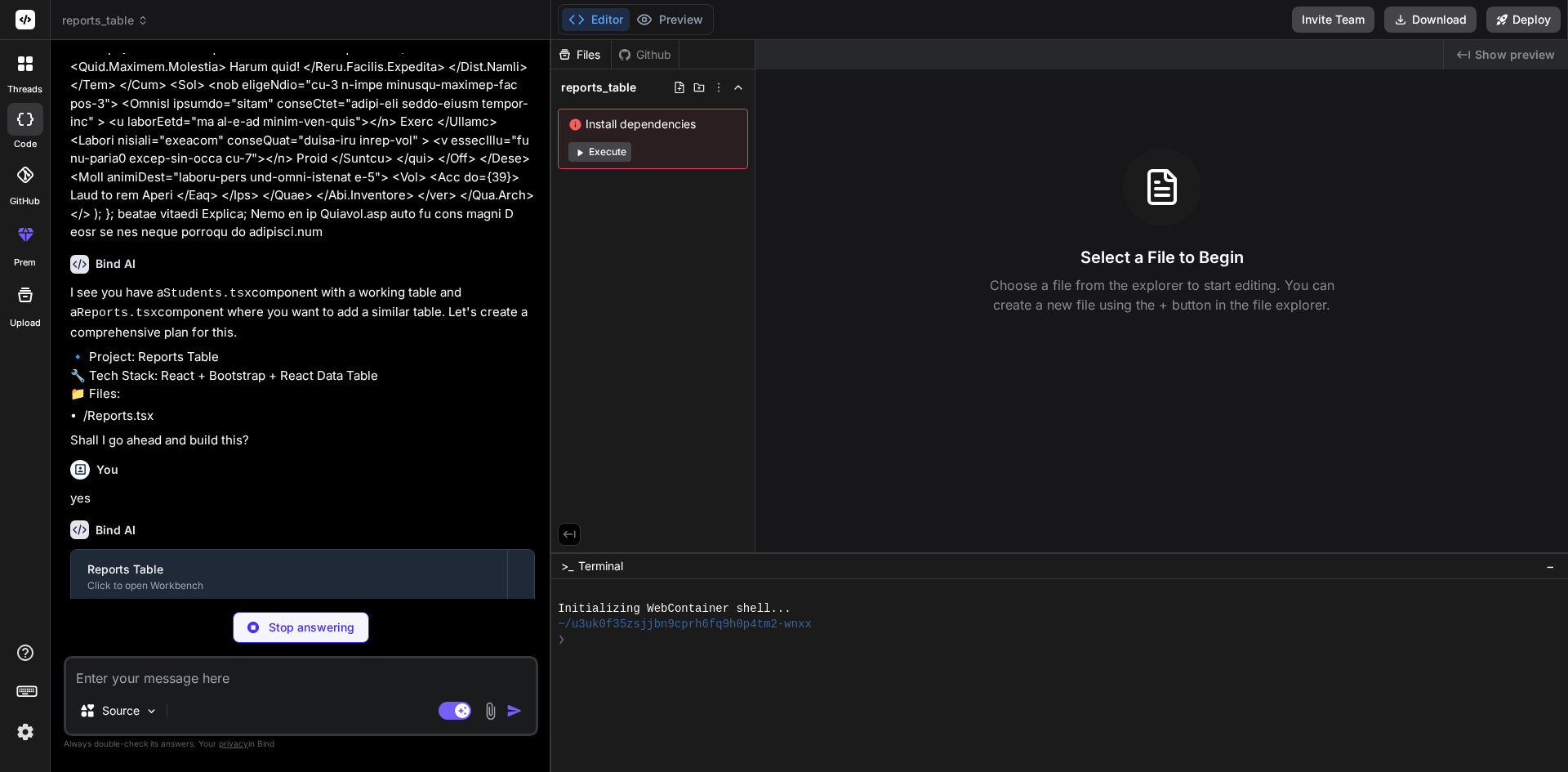
click at [654, 640] on div "❯" at bounding box center [1052, 640] width 988 height 16
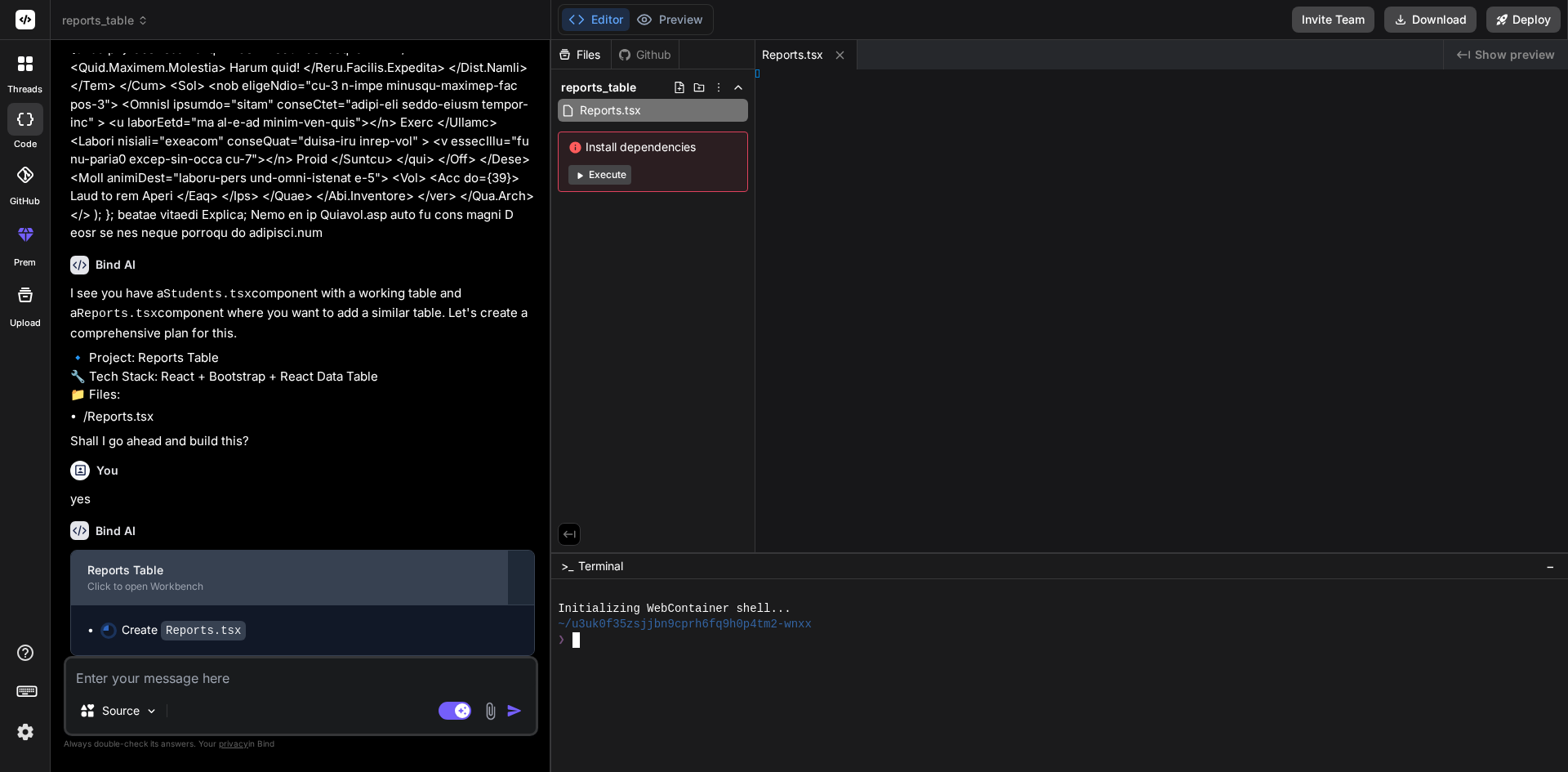
scroll to position [3766, 0]
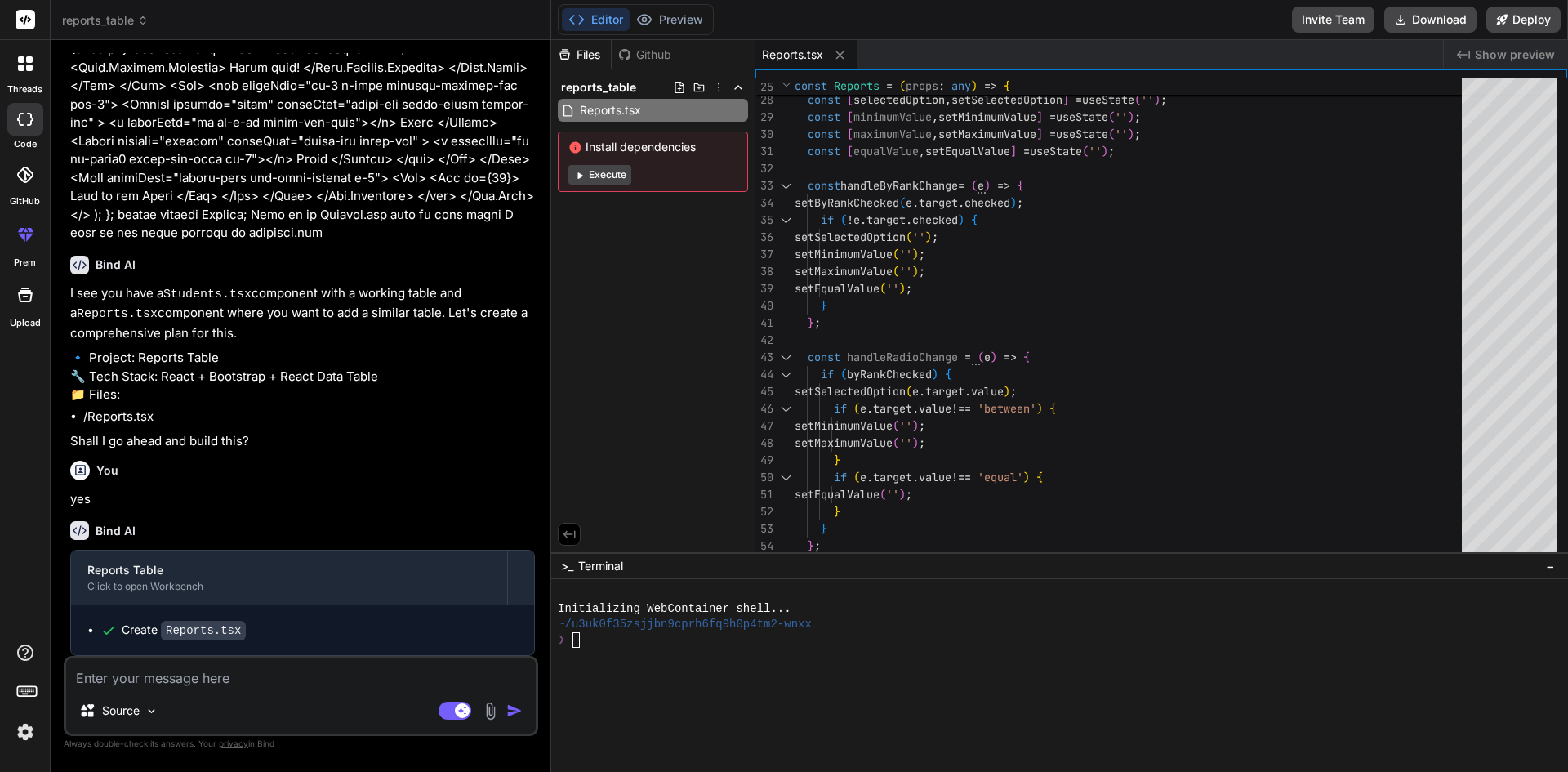
click at [649, 314] on div "Files Github reports_table Reports.tsx Install dependencies Execute" at bounding box center [653, 296] width 205 height 513
click at [282, 674] on textarea at bounding box center [300, 673] width 469 height 29
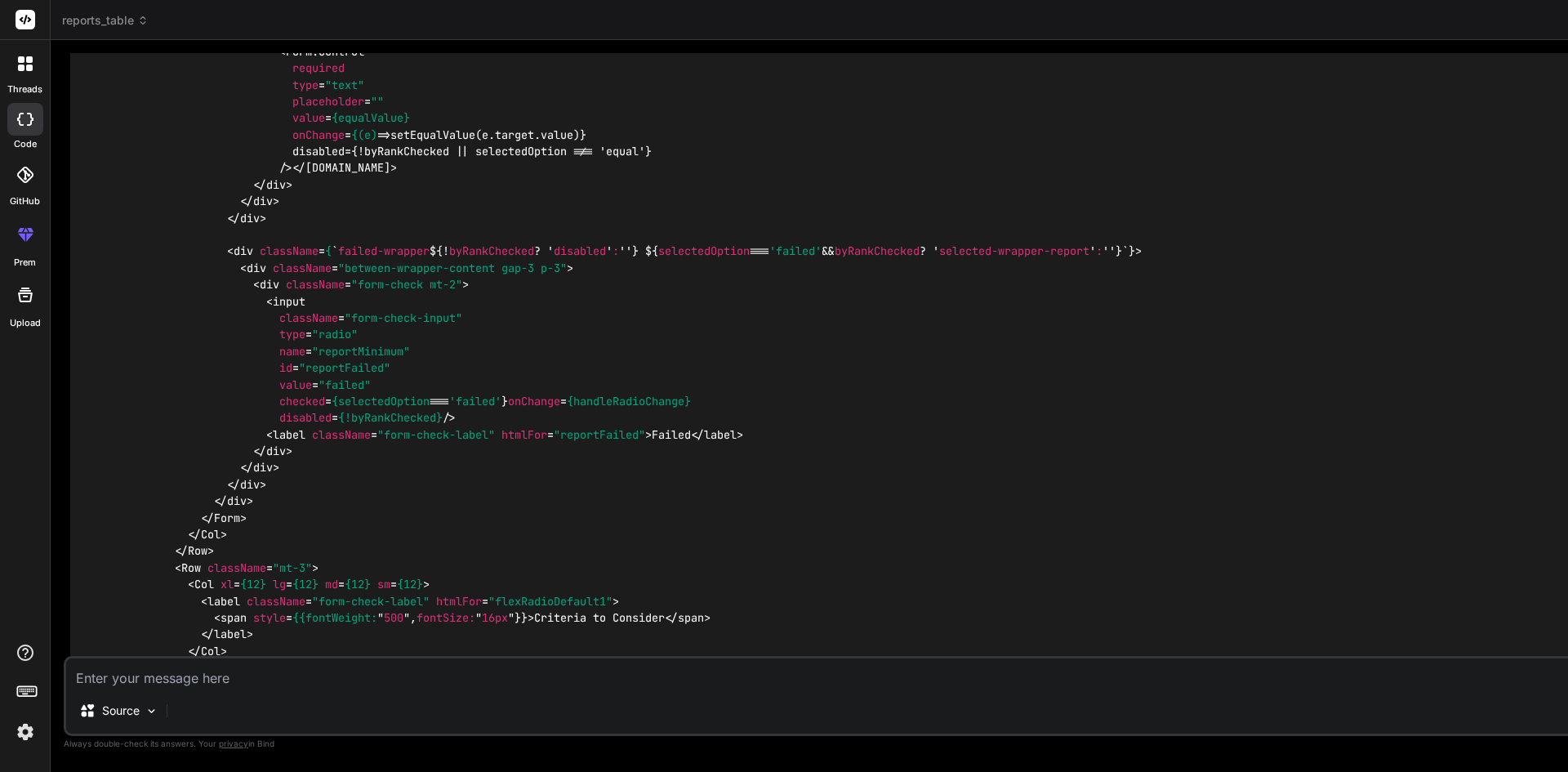
scroll to position [4540, 0]
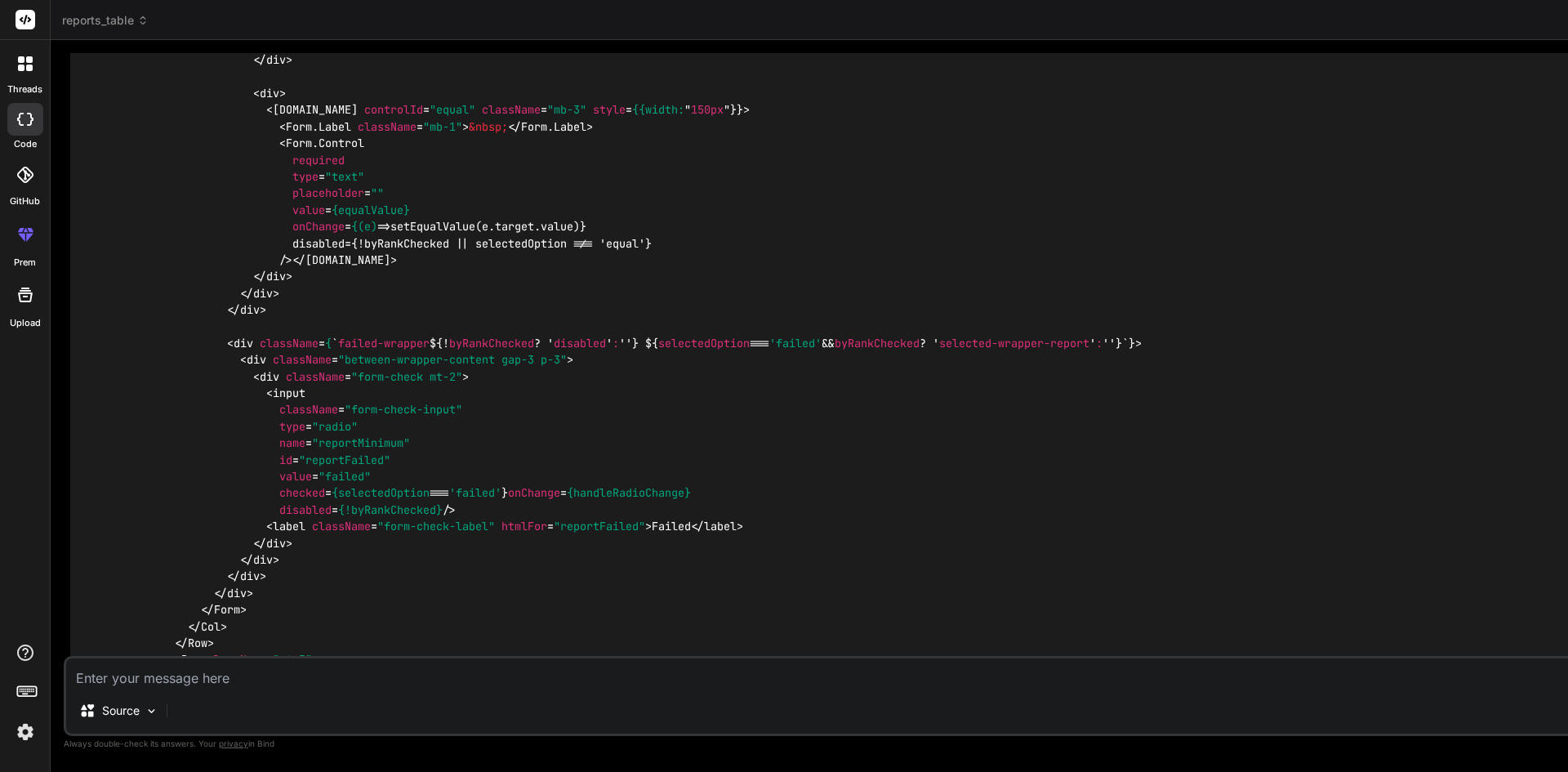
drag, startPoint x: 589, startPoint y: 304, endPoint x: 1245, endPoint y: 294, distance: 656.1
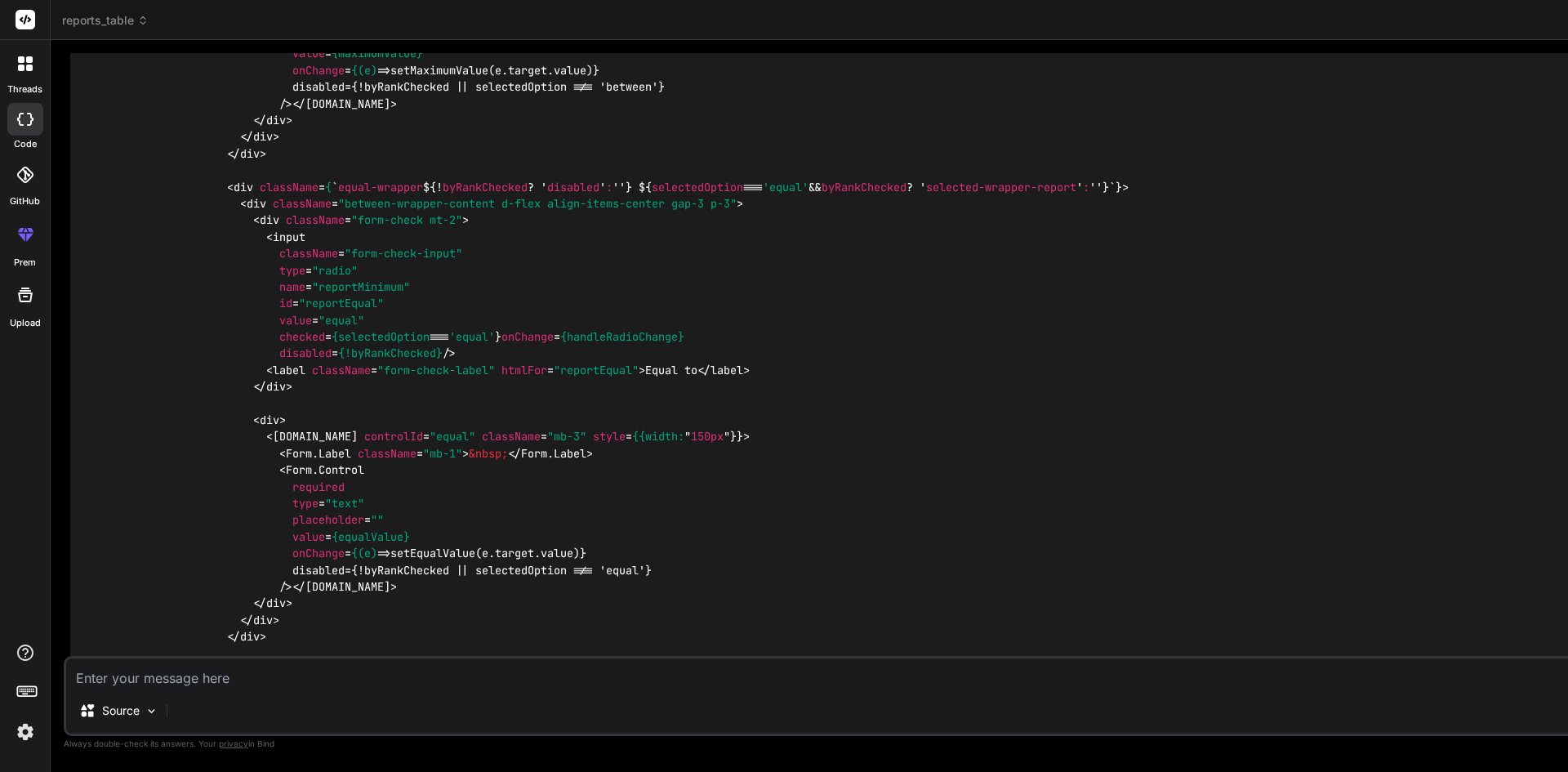
scroll to position [4131, 0]
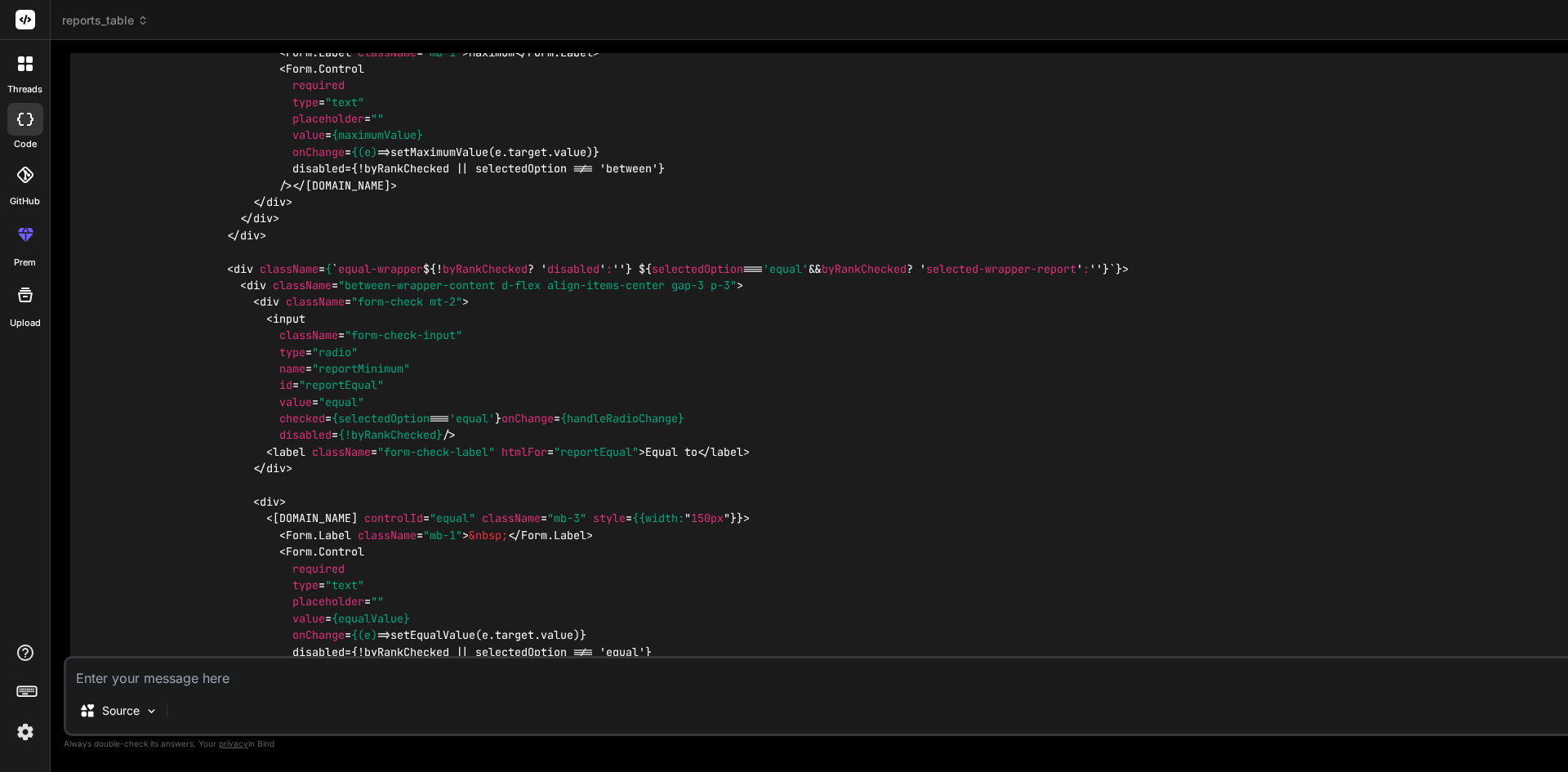
drag, startPoint x: 129, startPoint y: 506, endPoint x: 98, endPoint y: 114, distance: 393.2
copy code "const handleApplyFilters = ( ) => { // Here you would typically fetch data base…"
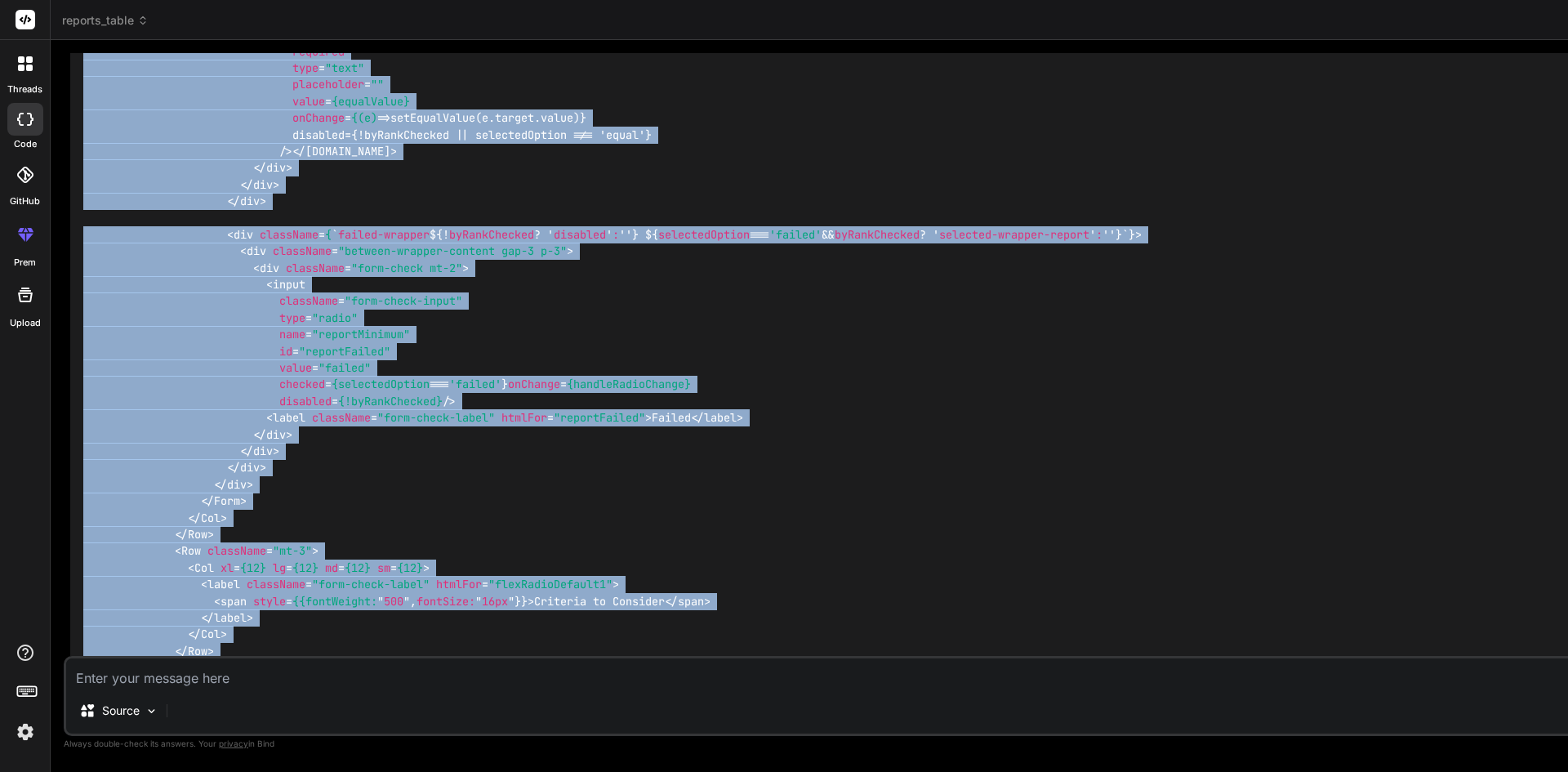
scroll to position [4668, 0]
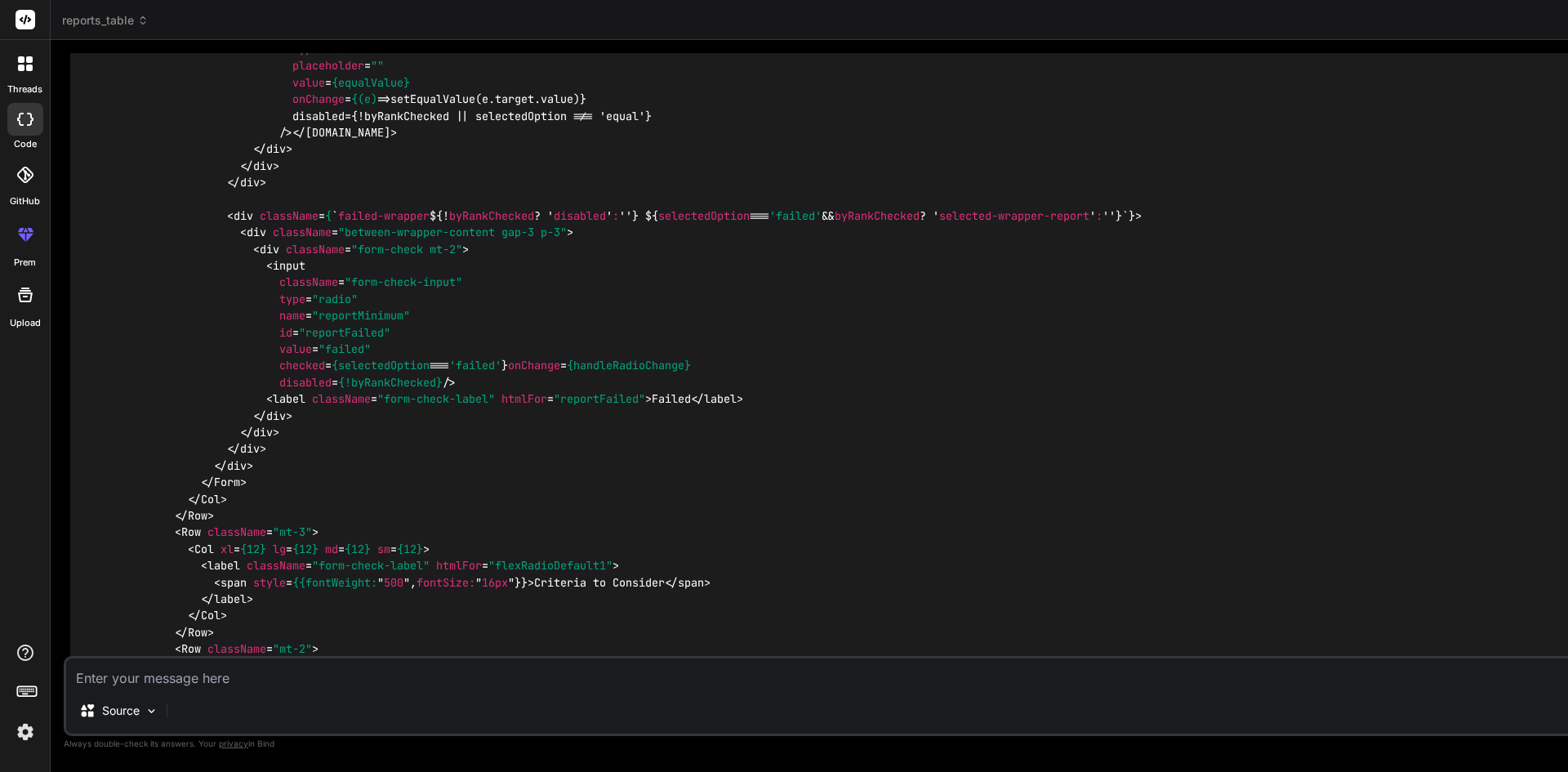
drag, startPoint x: 109, startPoint y: 210, endPoint x: 170, endPoint y: 587, distance: 381.9
copy code "// Apply filters based on selected options let filteredData = [...mockData]; if…"
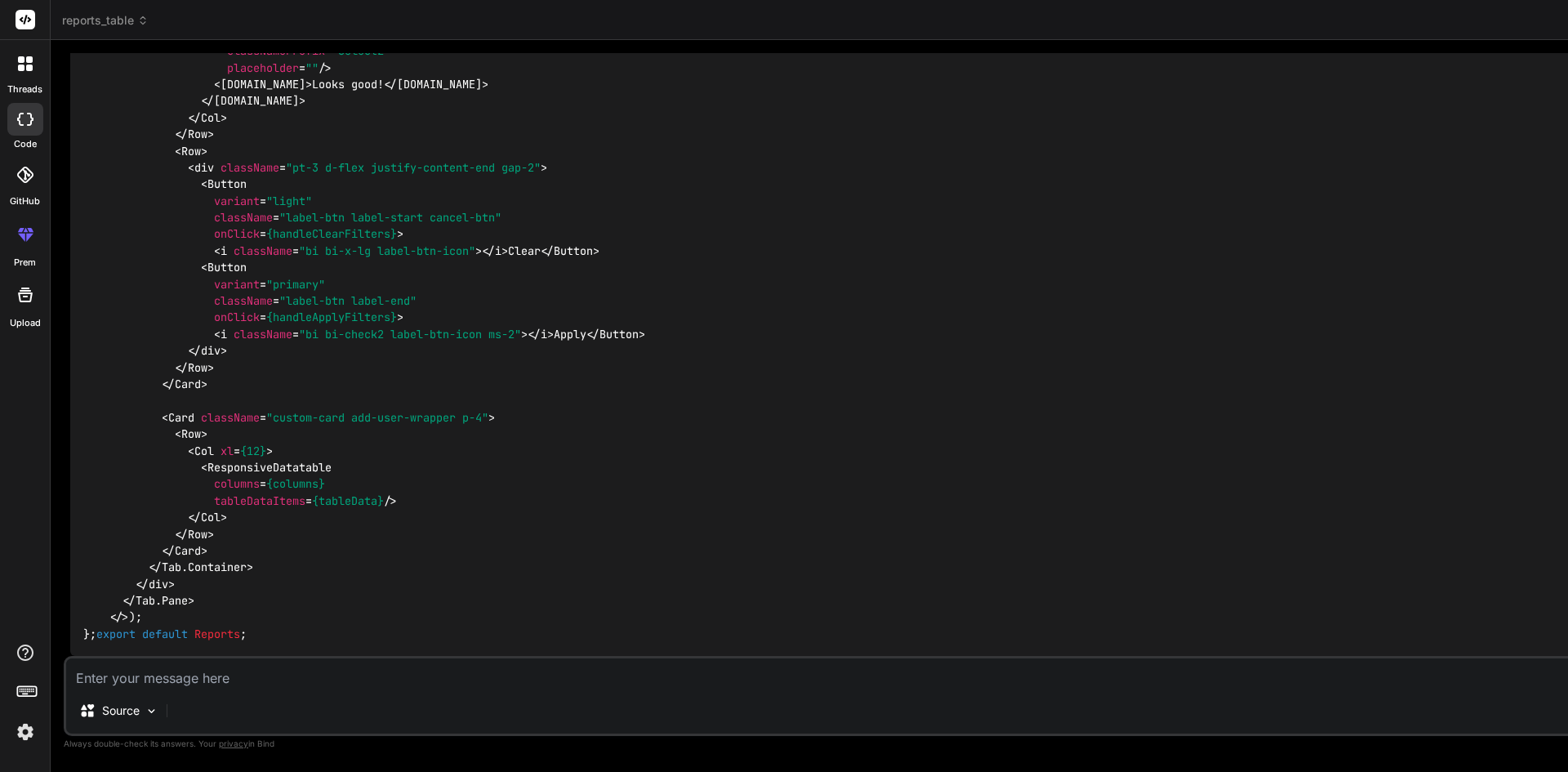
scroll to position [10246, 0]
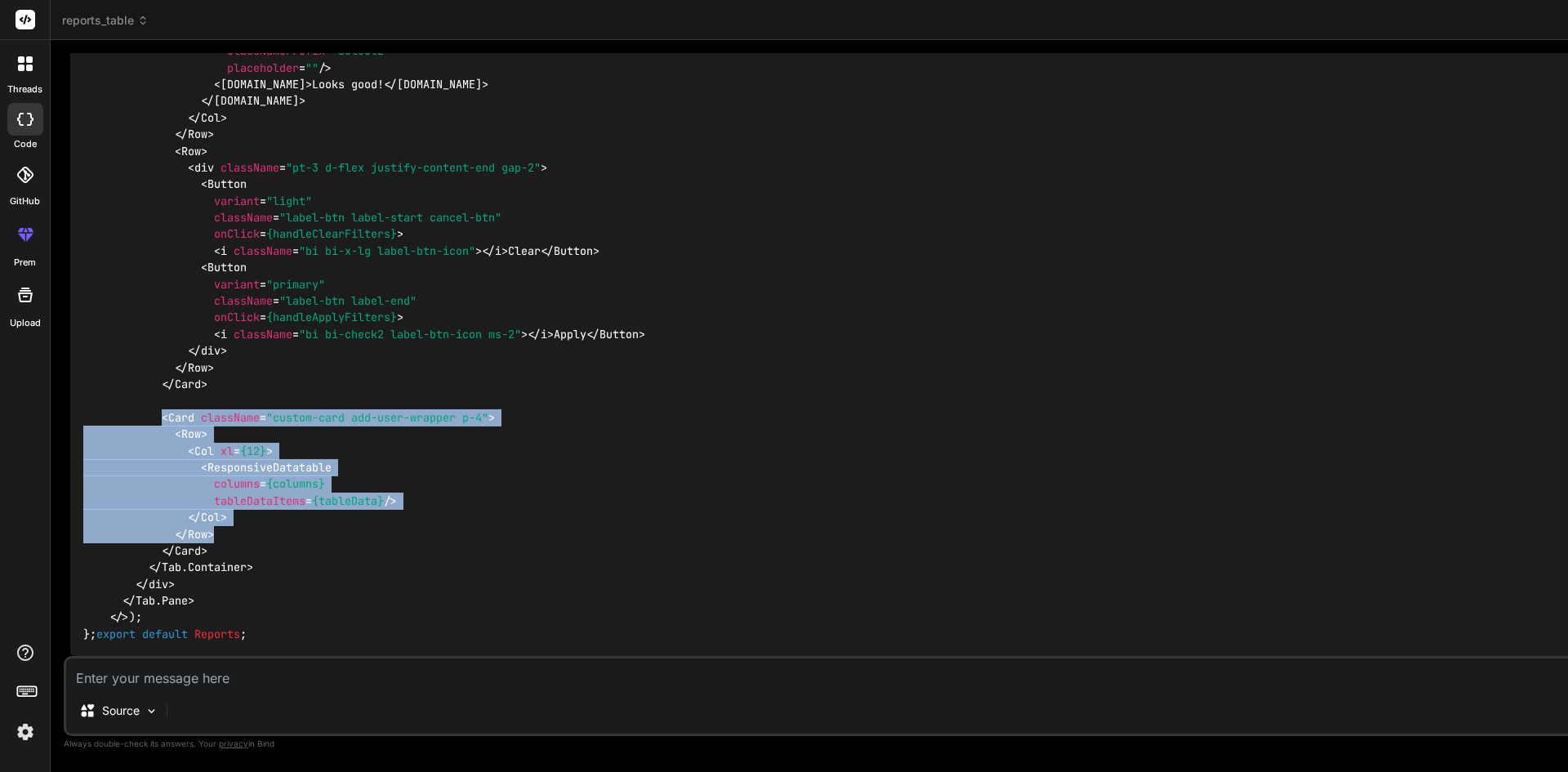
drag, startPoint x: 162, startPoint y: 341, endPoint x: 226, endPoint y: 474, distance: 147.6
copy span "< Card className = "custom-card add-user-wrapper p-4" > < Row > < Col xl = {12}…"
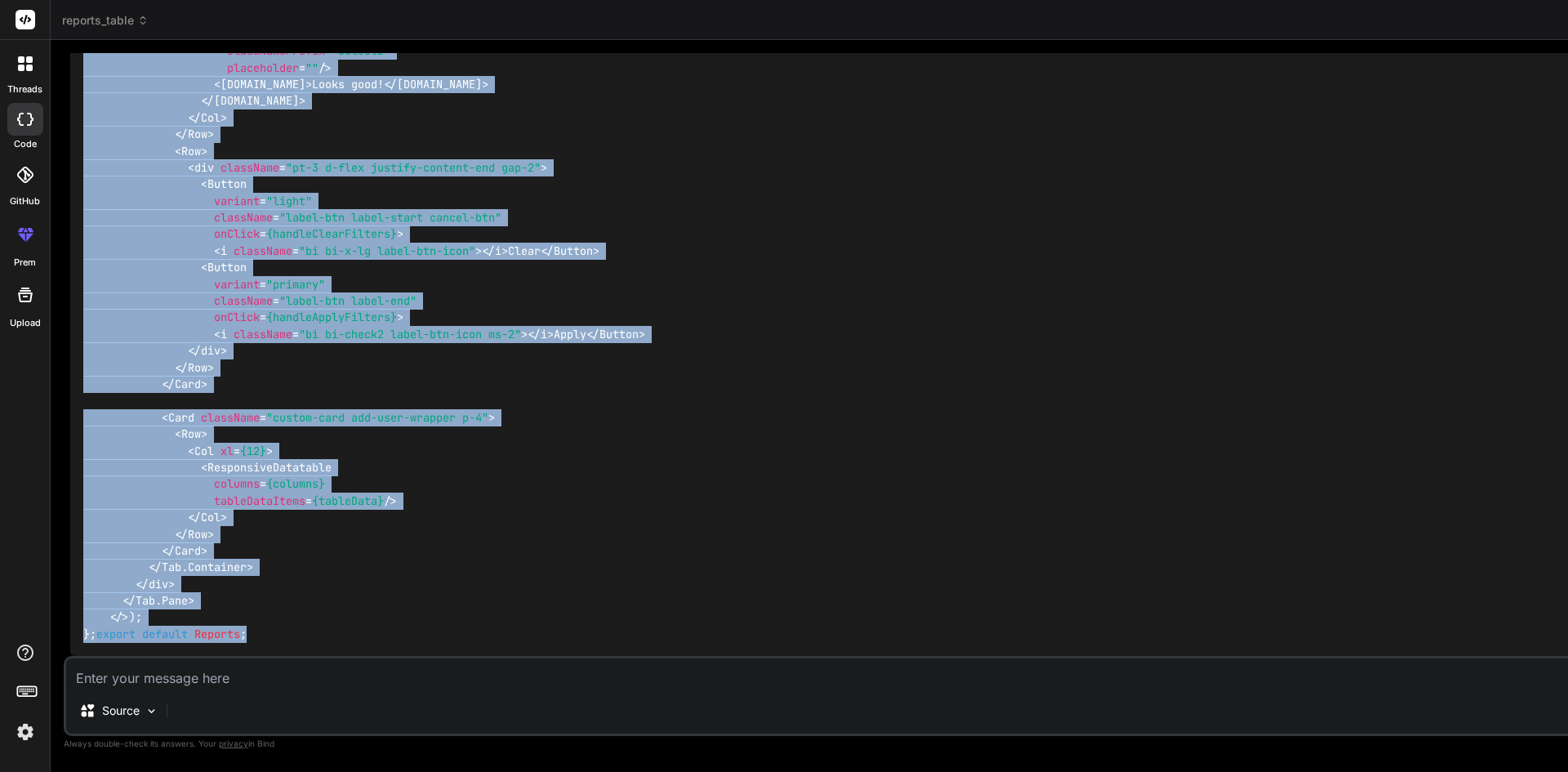
drag, startPoint x: 83, startPoint y: 82, endPoint x: 256, endPoint y: 616, distance: 561.3
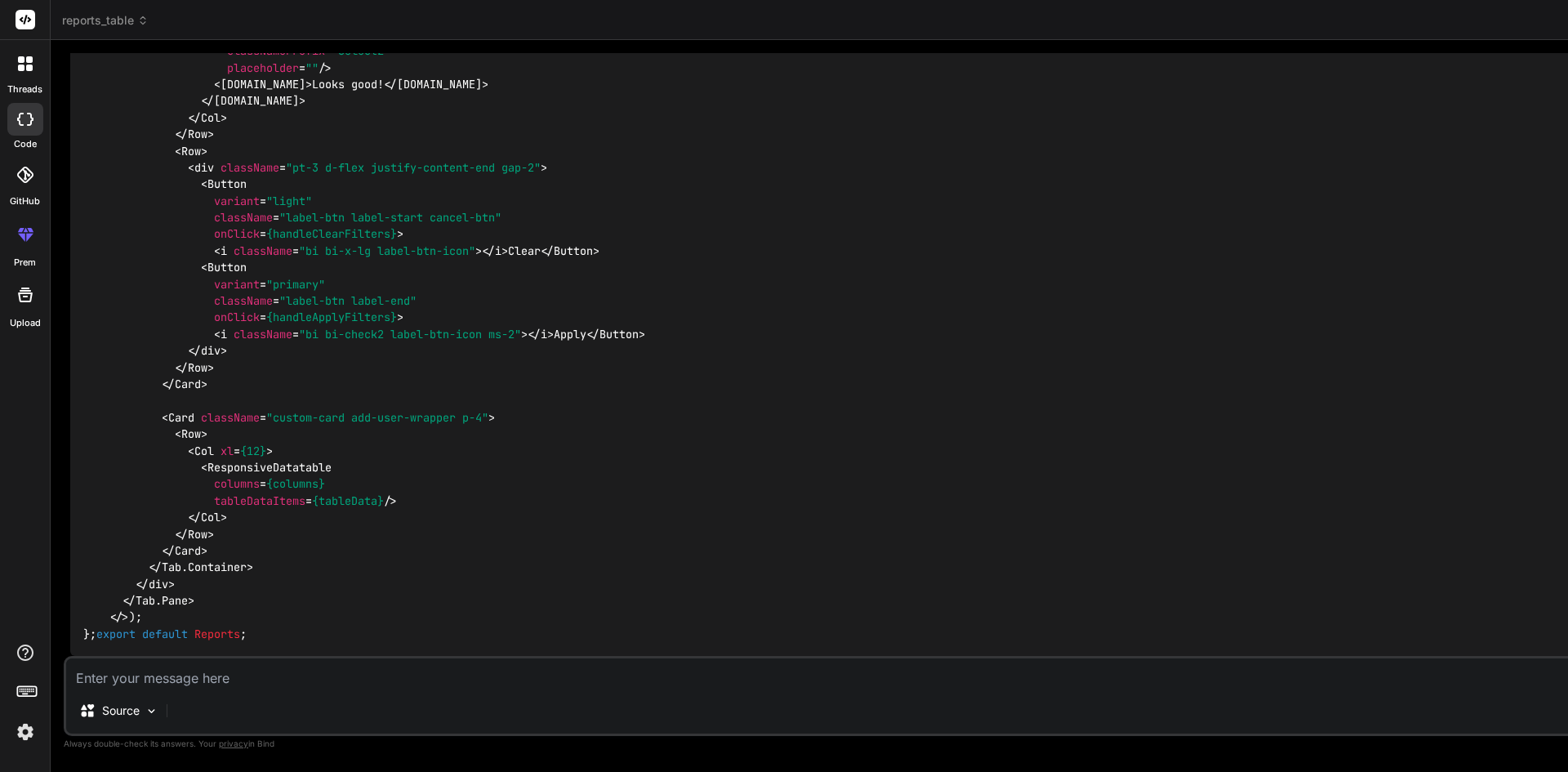
paste textarea "import { Button, Col, Row, Tab, Nav, Card, Form, } from "react-bootstrap"; impo…"
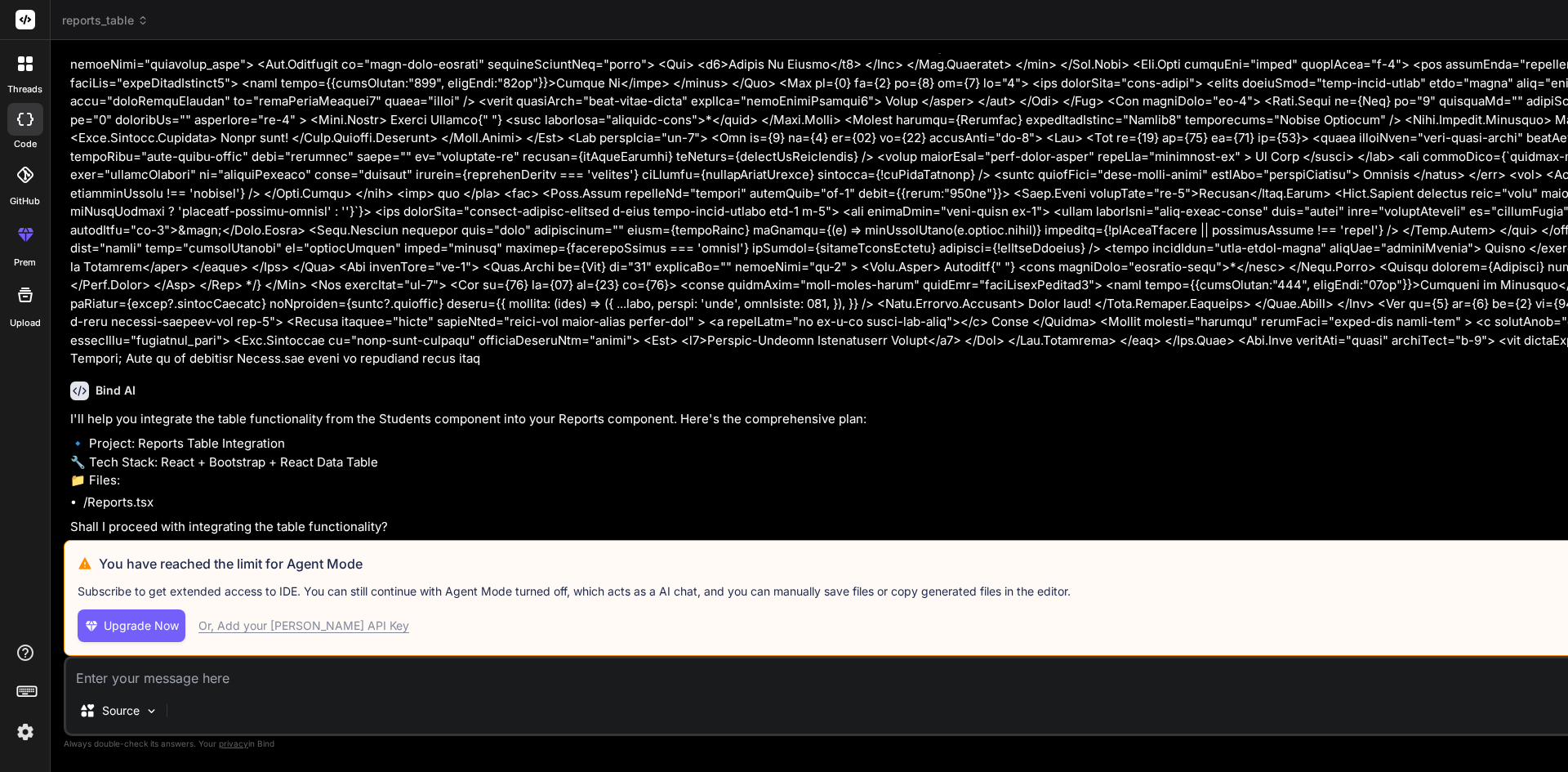
scroll to position [12497, 0]
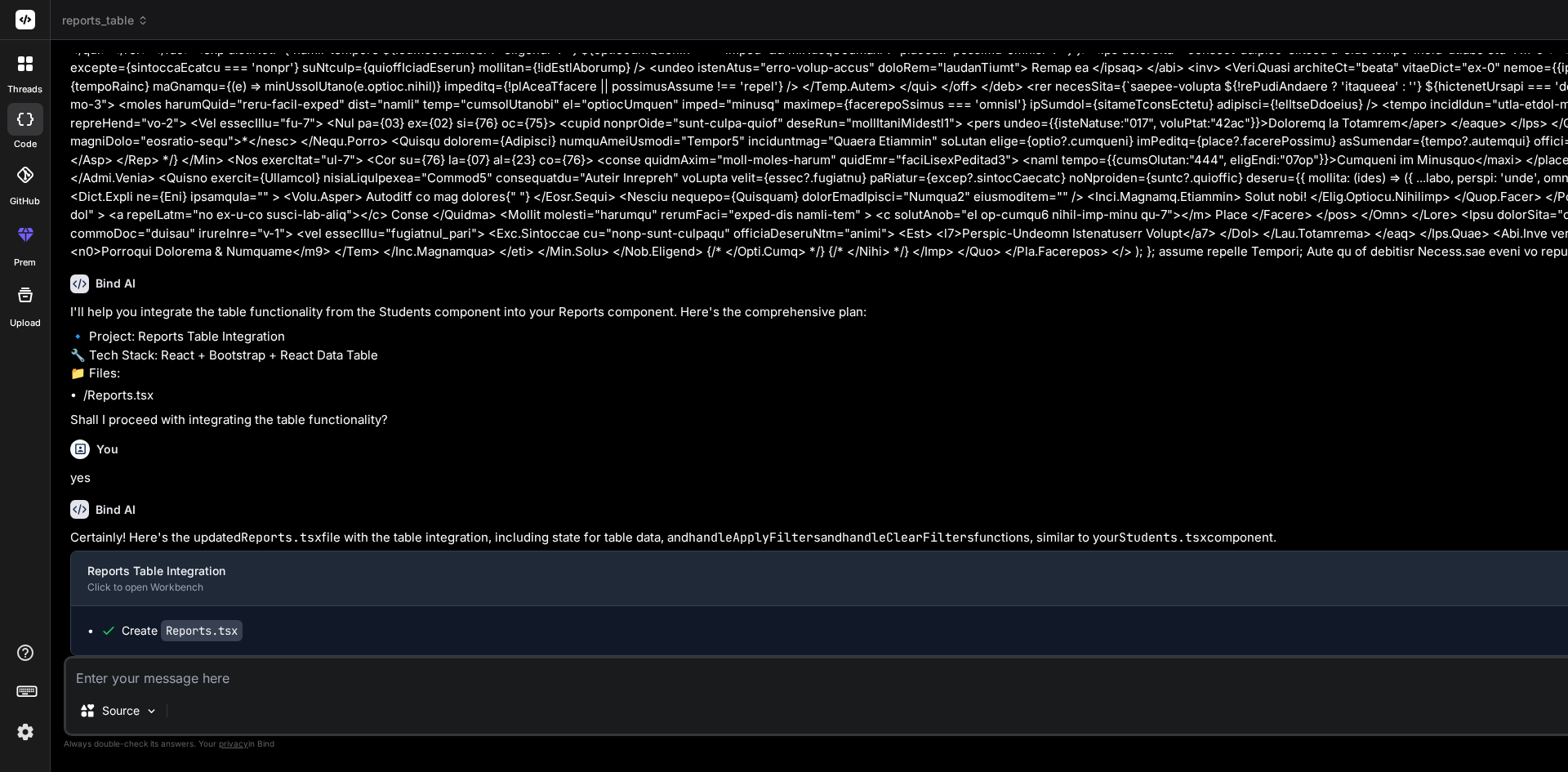
scroll to position [17423, 0]
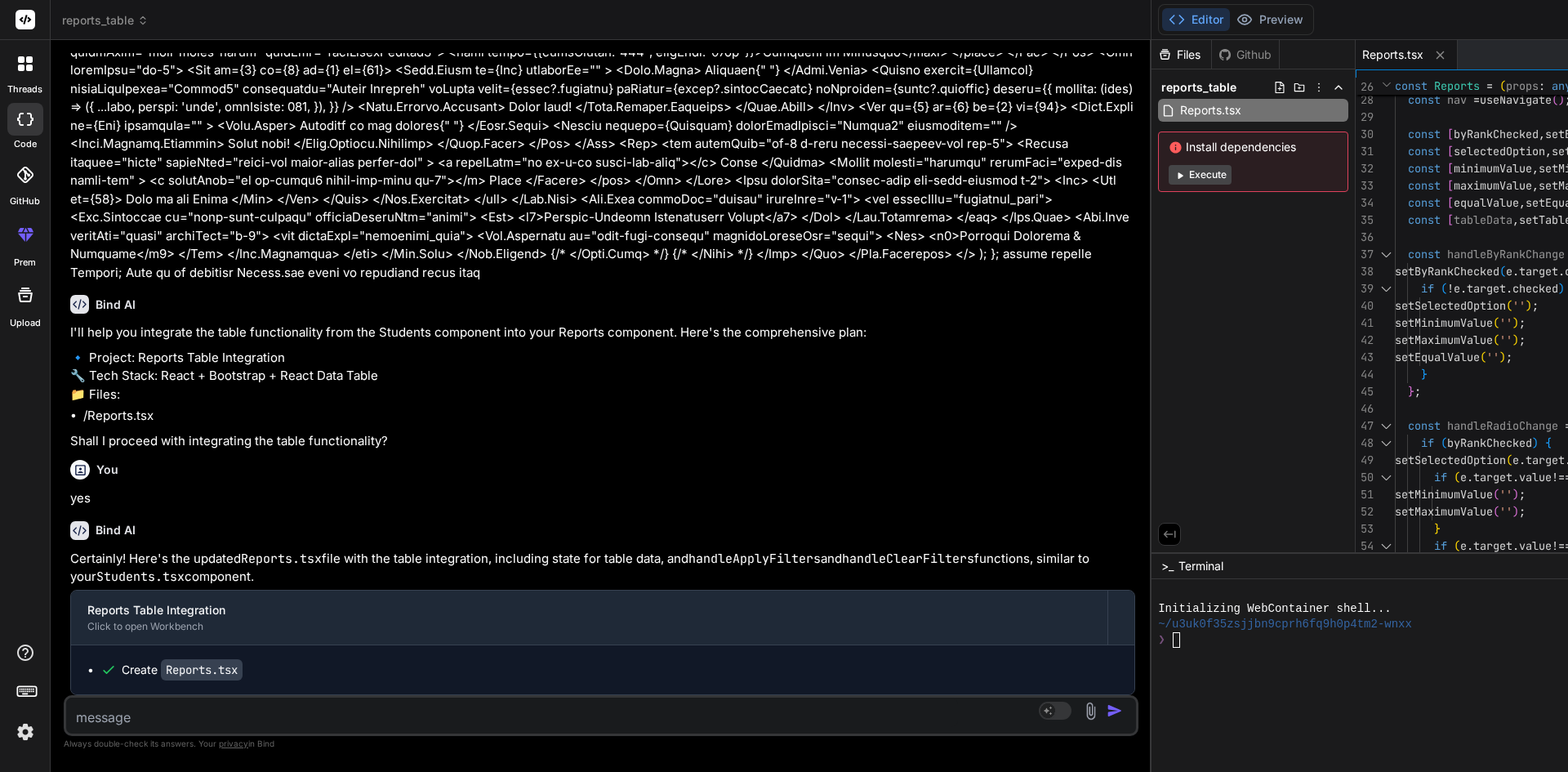
drag, startPoint x: 1029, startPoint y: 264, endPoint x: 231, endPoint y: 267, distance: 798.0
click at [231, 267] on div "Bind AI Web Search Created with Pixso. Code Generator You hello Bind AI Hello! …" at bounding box center [600, 406] width 1100 height 732
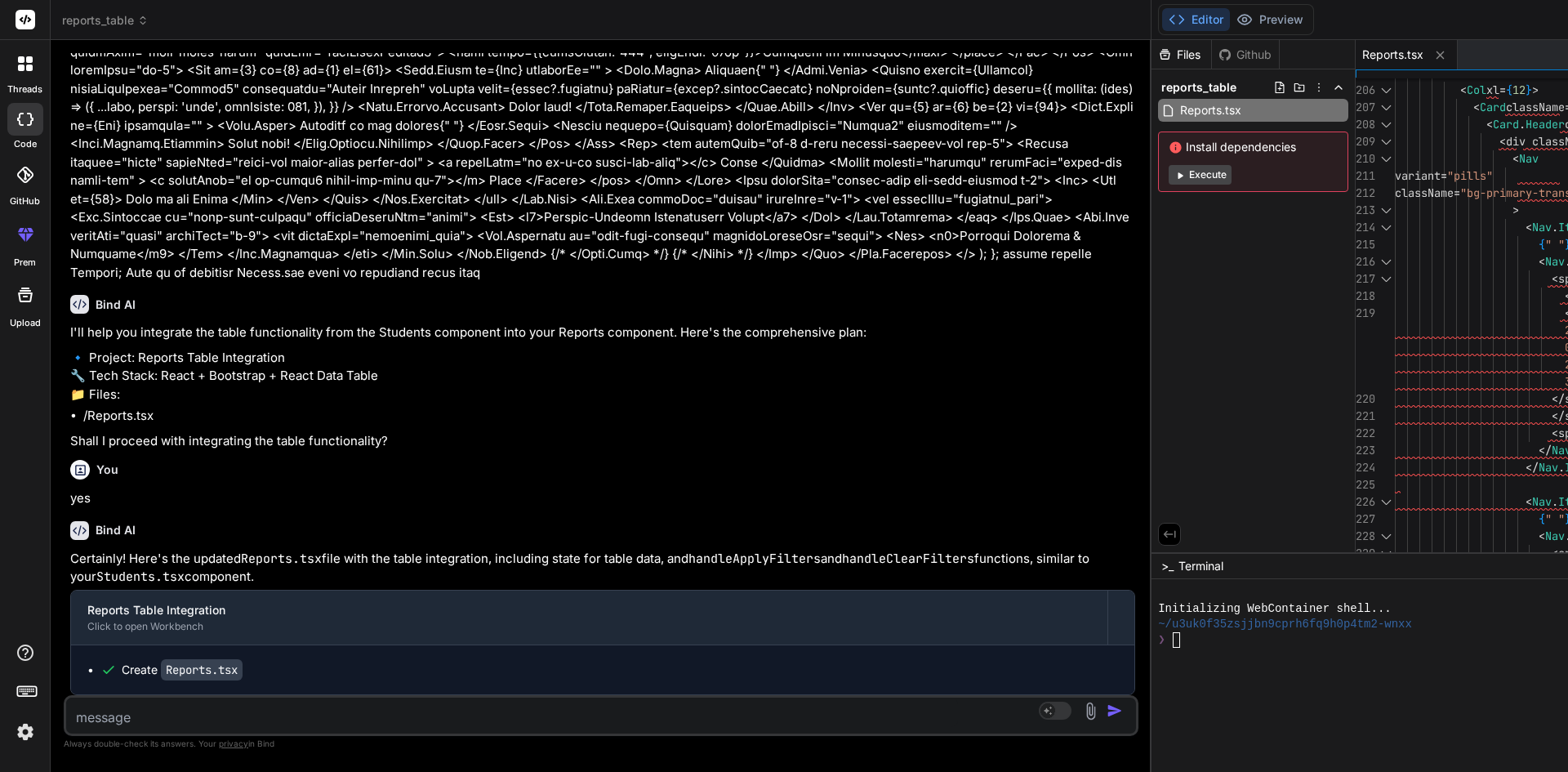
click at [1168, 174] on button "Execute" at bounding box center [1199, 174] width 63 height 19
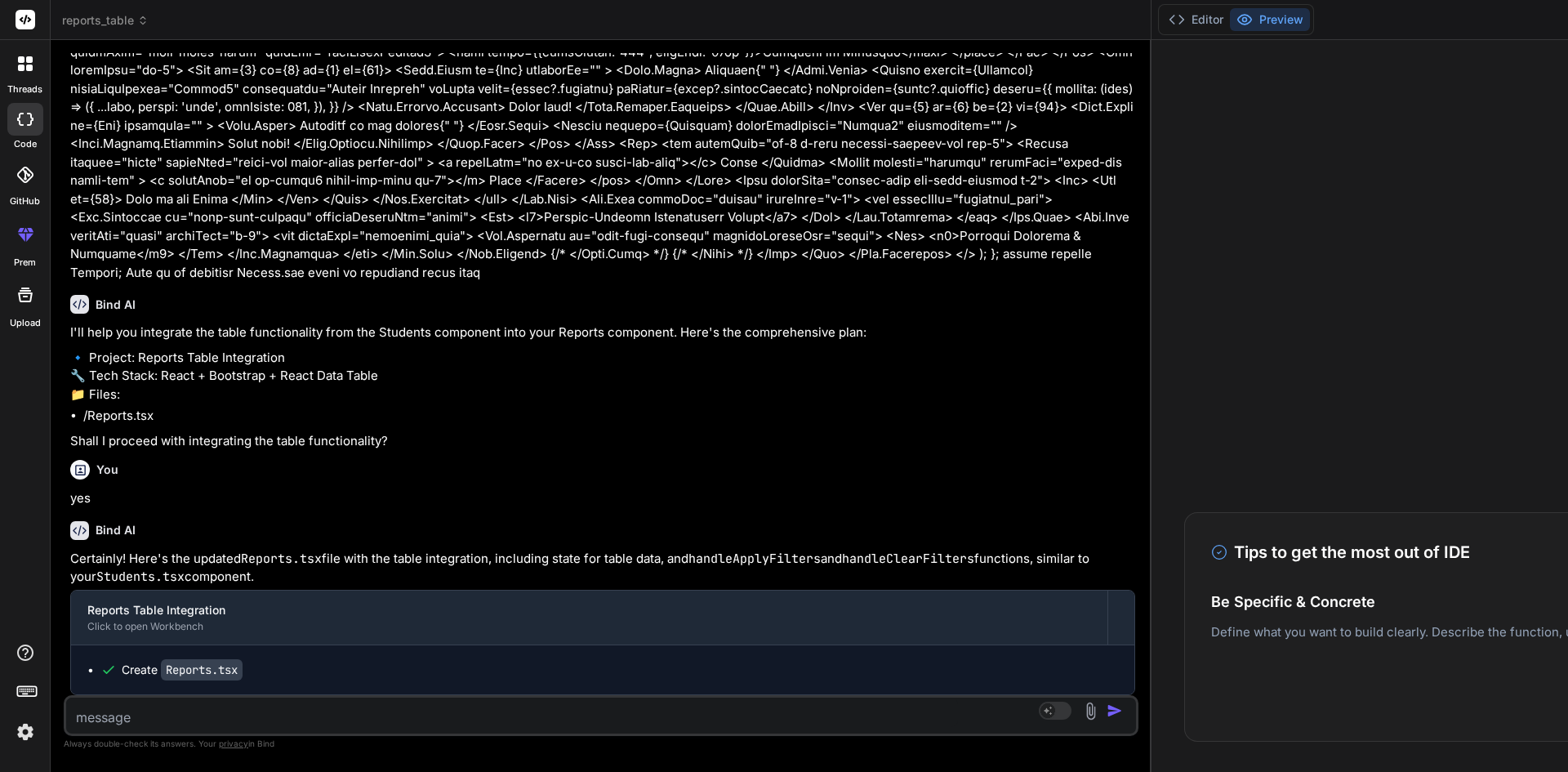
click at [1229, 22] on button "Preview" at bounding box center [1269, 19] width 80 height 23
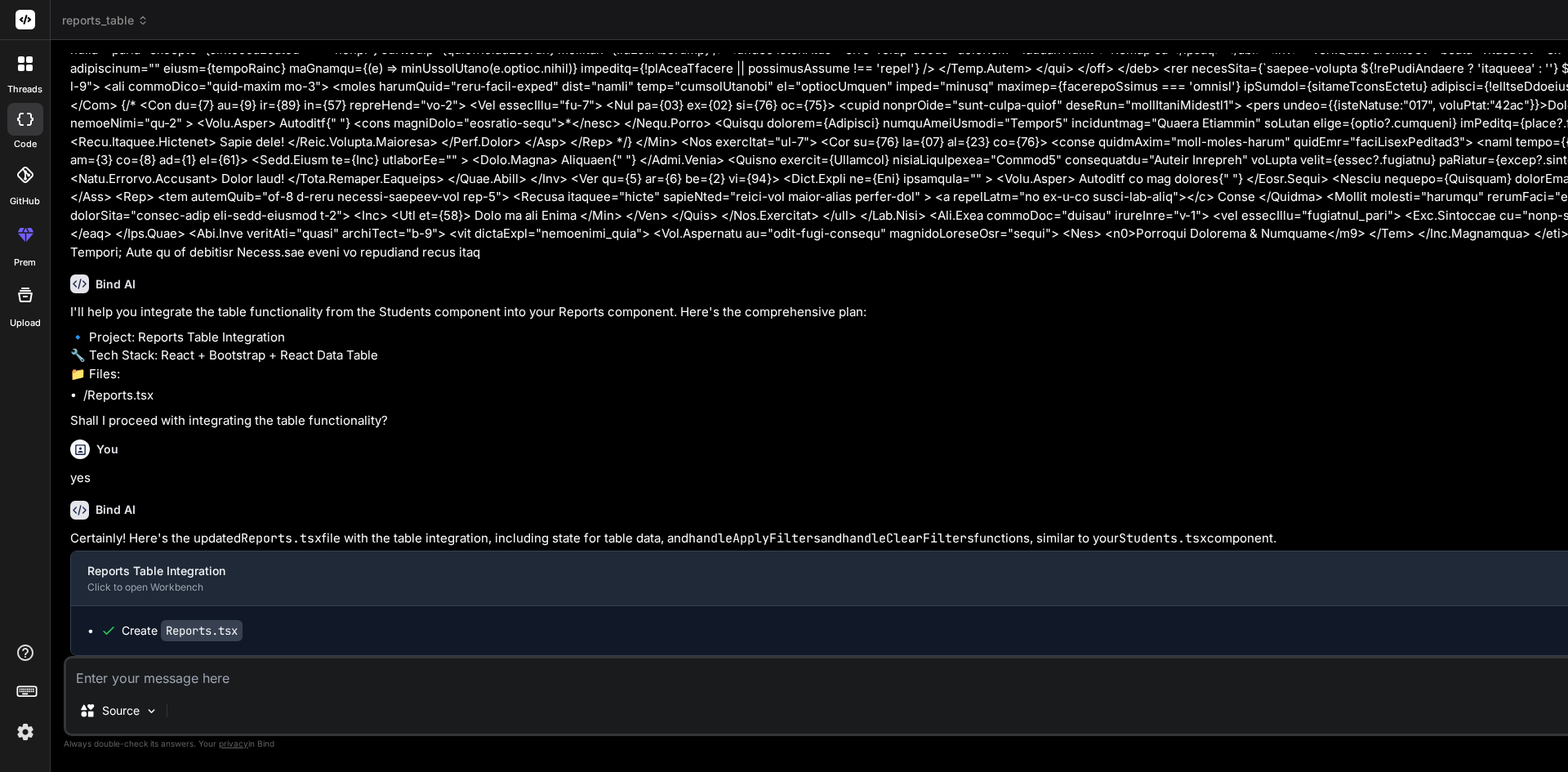
scroll to position [14462, 0]
drag, startPoint x: 376, startPoint y: 335, endPoint x: 654, endPoint y: 340, distance: 278.0
click at [654, 340] on div "Bind AI Web Search Created with Pixso. Code Generator You hello Bind AI Hello! …" at bounding box center [1198, 406] width 2296 height 732
click at [212, 682] on textarea at bounding box center [1198, 673] width 2265 height 29
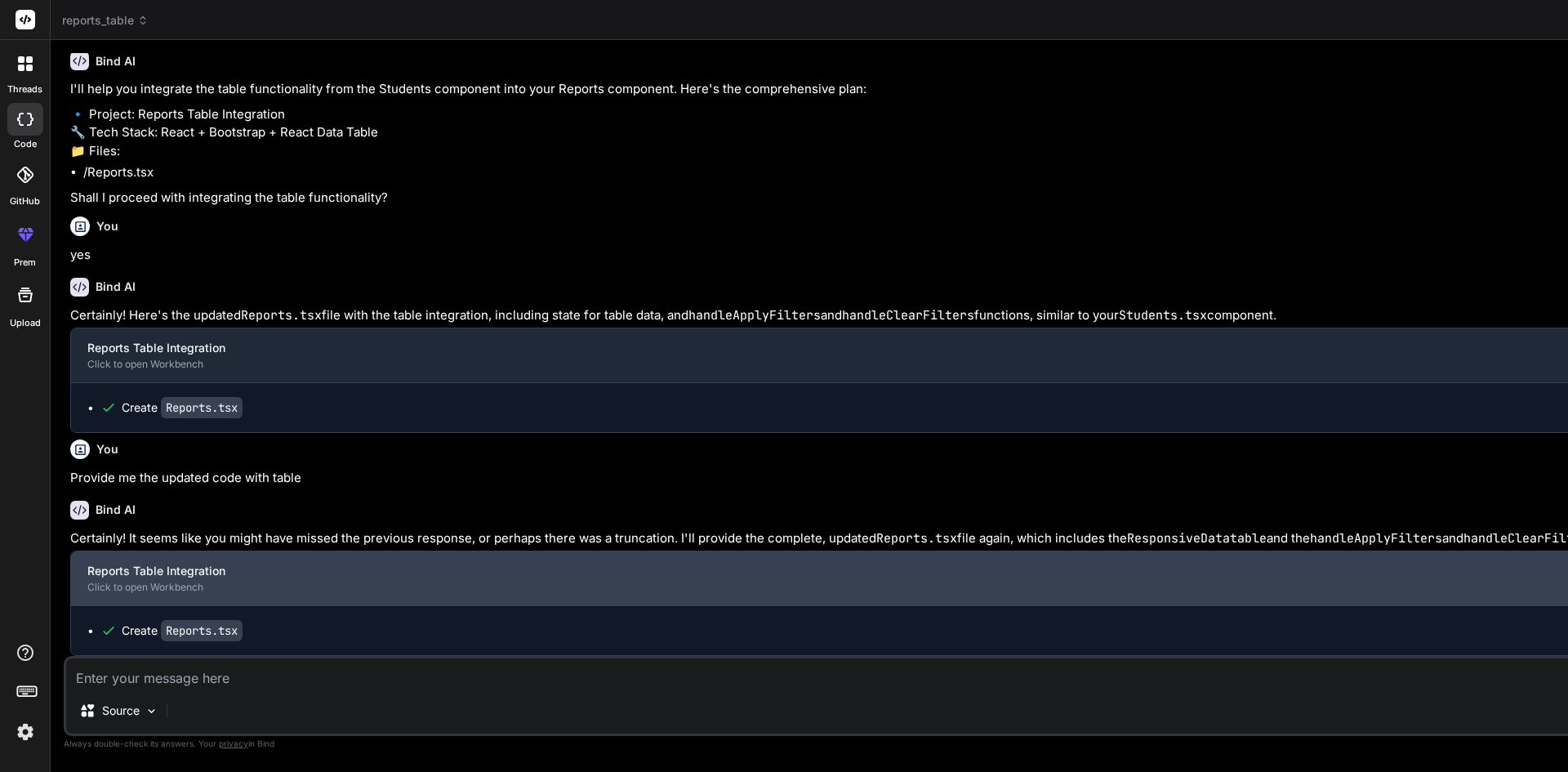
scroll to position [14722, 0]
click at [123, 590] on div "Click to open Workbench" at bounding box center [1187, 587] width 2199 height 13
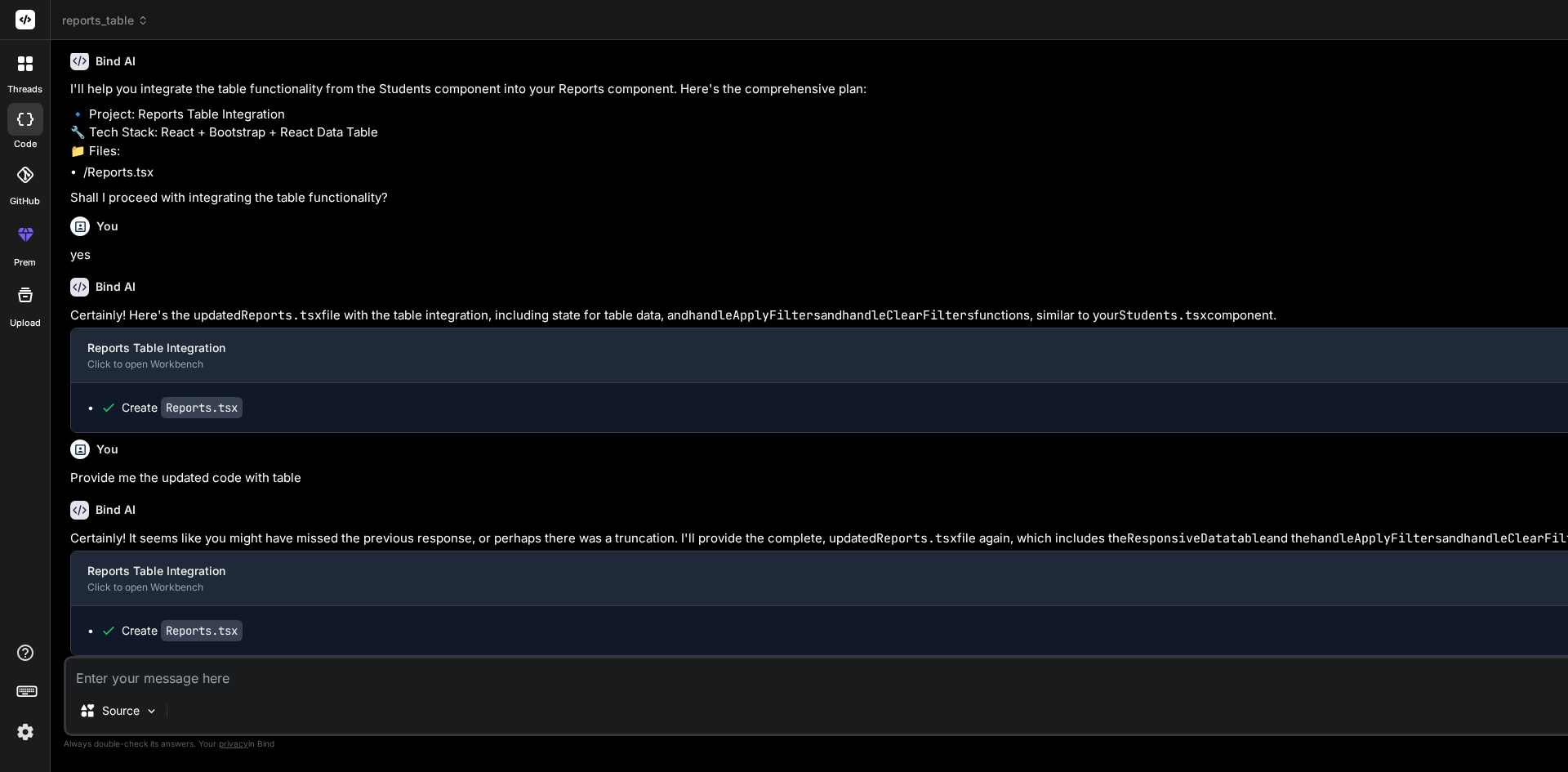
click at [203, 666] on textarea at bounding box center [1198, 673] width 2265 height 29
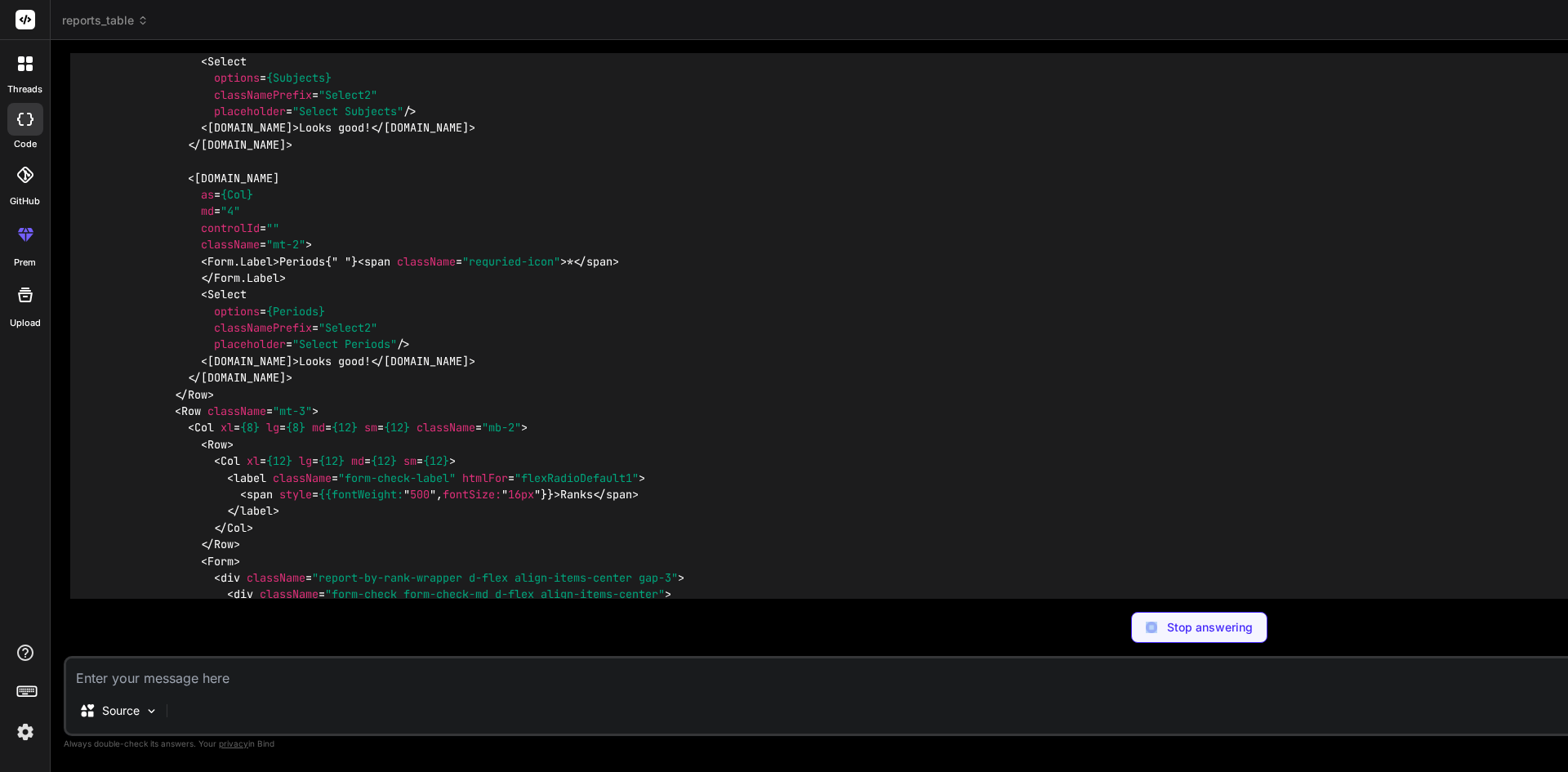
scroll to position [3134, 0]
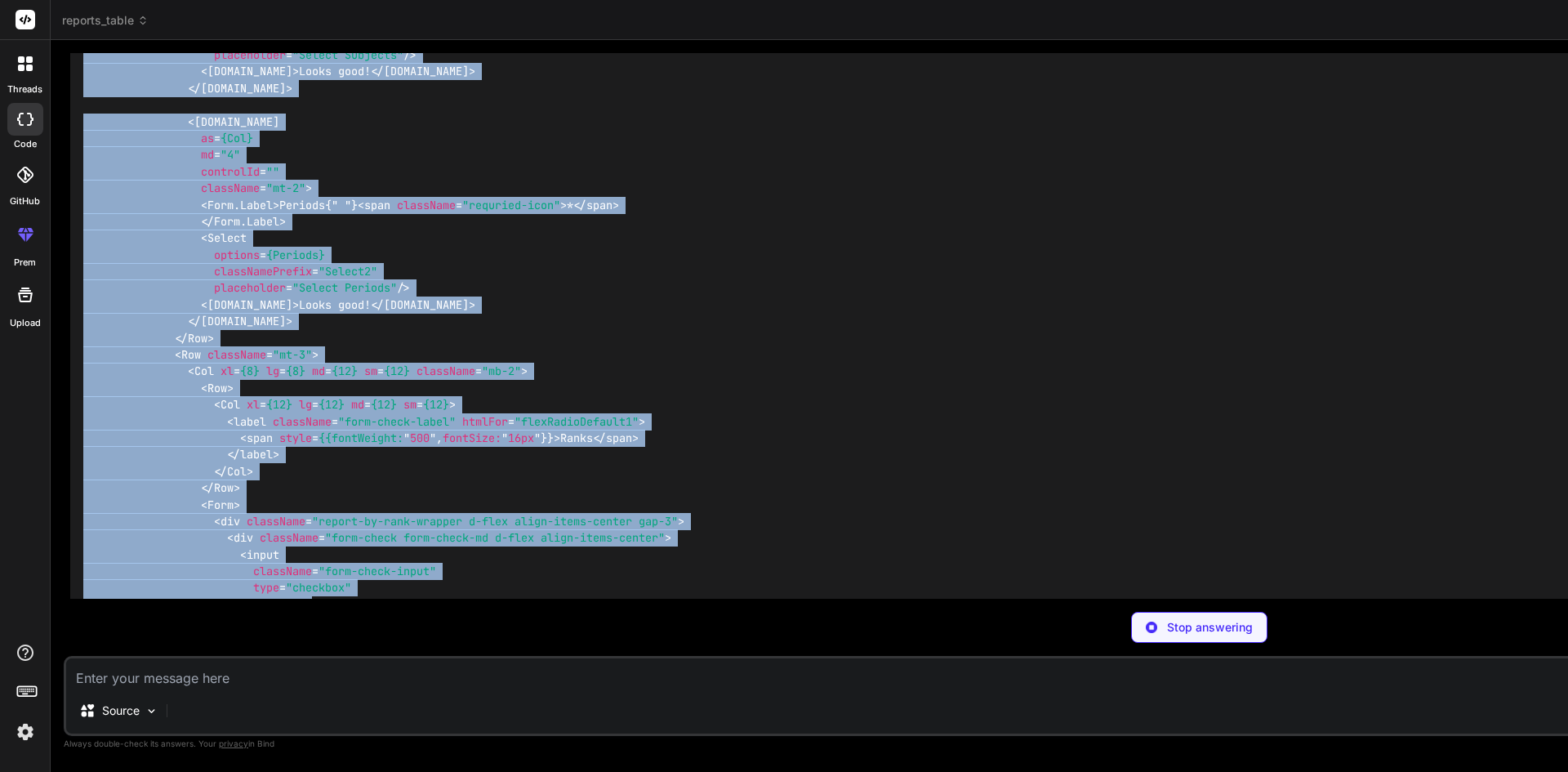
drag, startPoint x: 246, startPoint y: 392, endPoint x: 86, endPoint y: 346, distance: 166.5
copy code "import { Button , Col , Row , Tab , Nav , Card , Form , } from "react-bootstrap…"
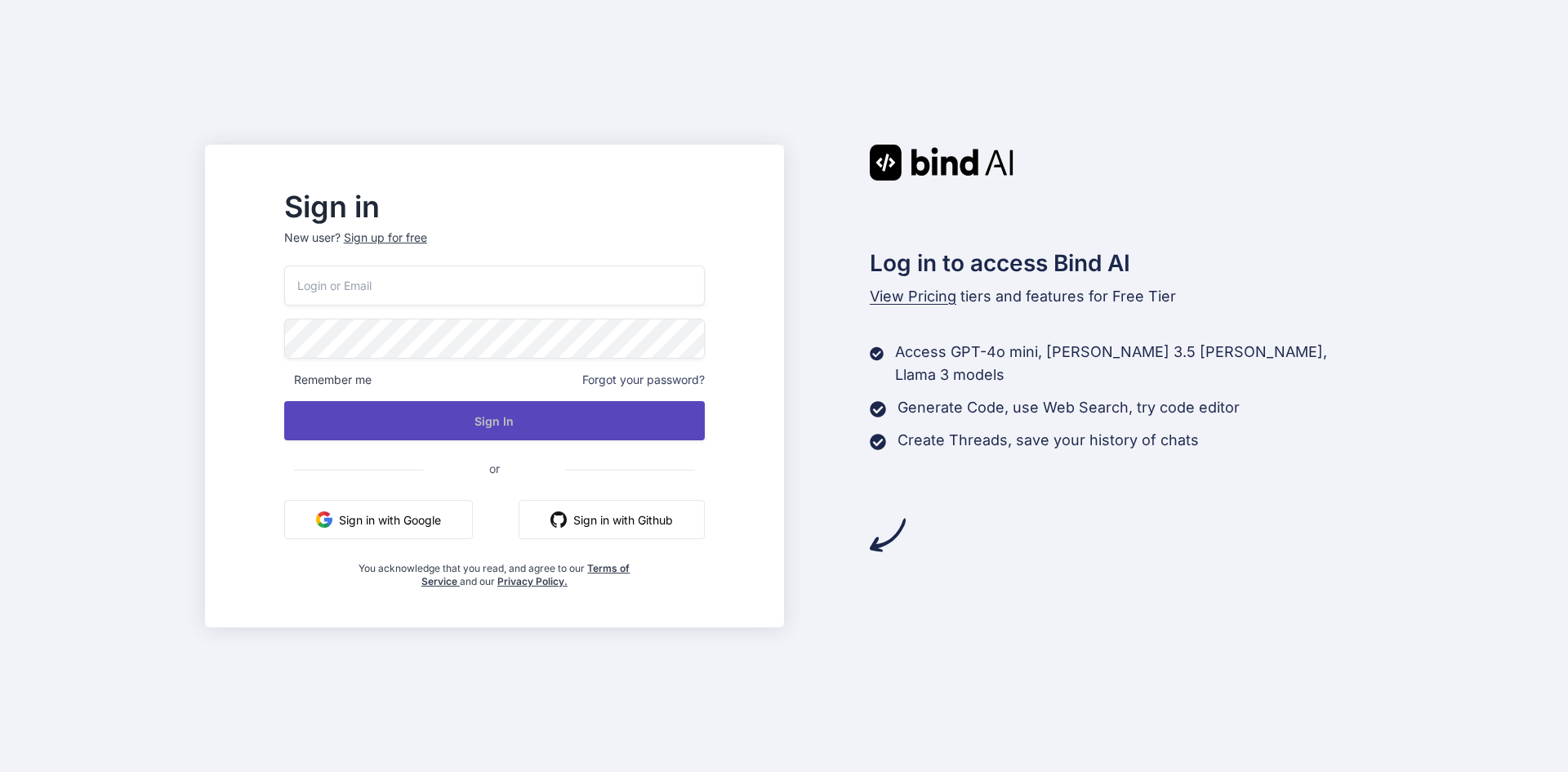
type input "[EMAIL_ADDRESS][DOMAIN_NAME]"
click at [440, 419] on button "Sign In" at bounding box center [494, 420] width 420 height 39
